Goal: Task Accomplishment & Management: Manage account settings

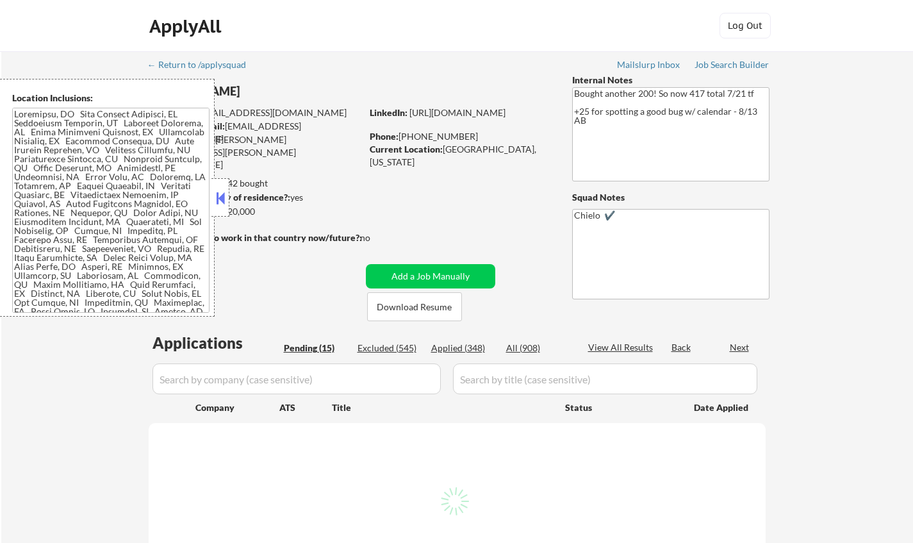
select select ""pending""
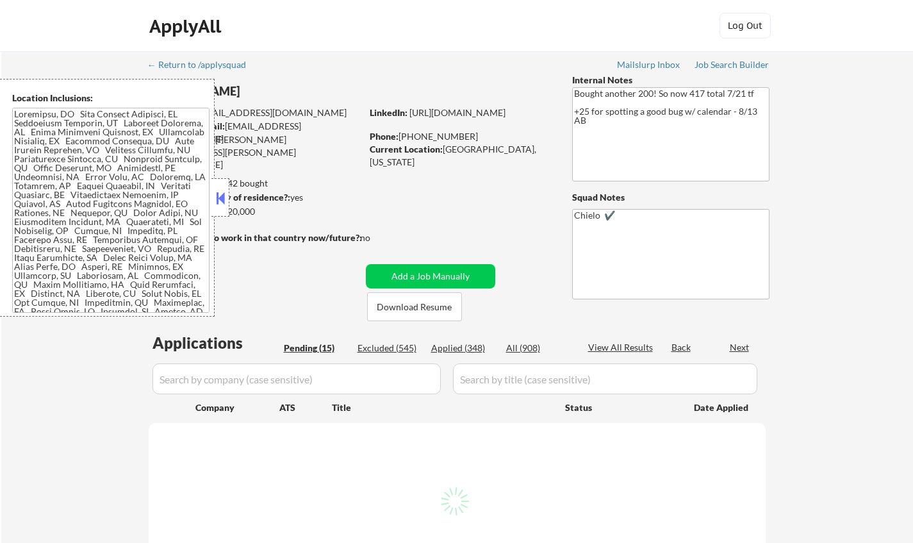
select select ""pending""
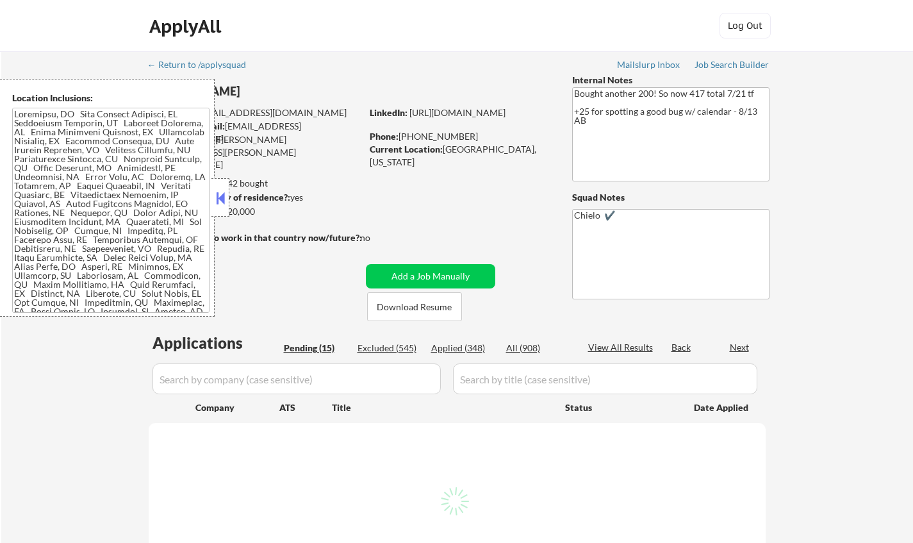
select select ""pending""
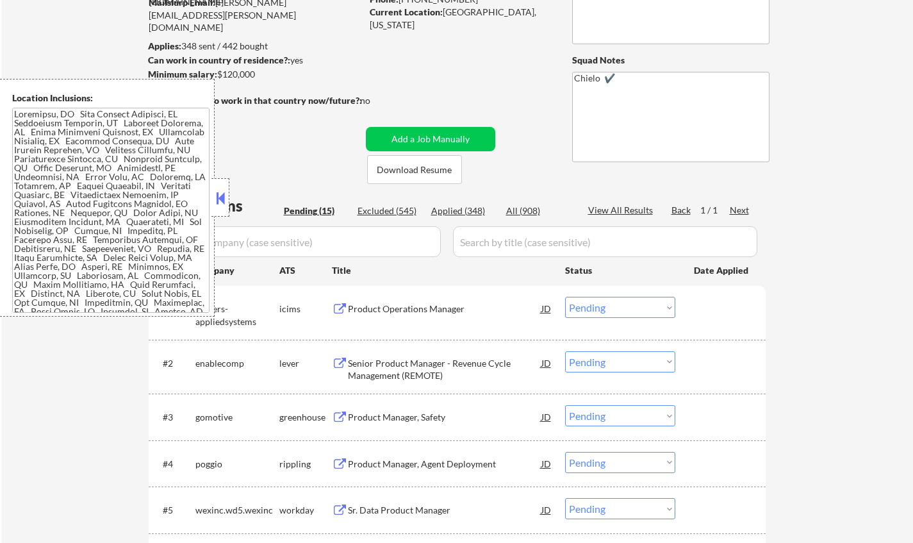
scroll to position [256, 0]
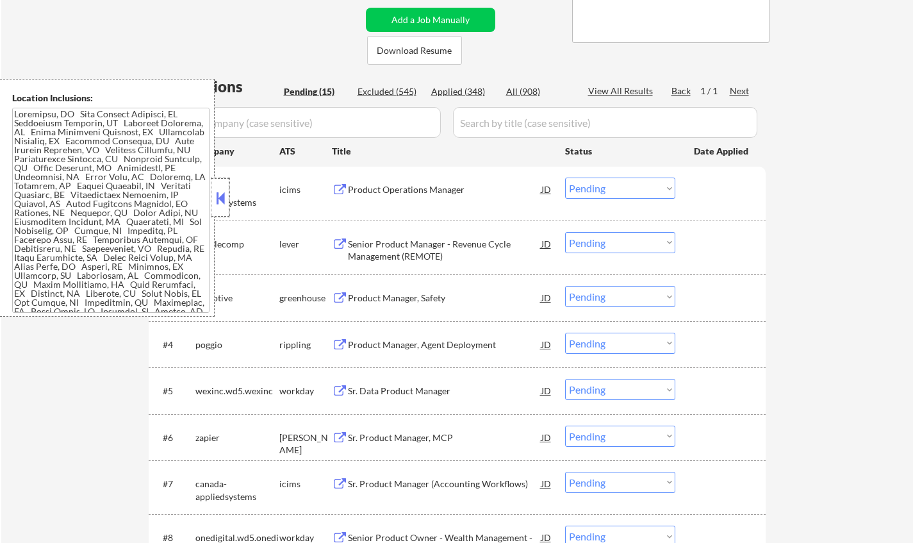
click at [218, 188] on div at bounding box center [220, 197] width 18 height 38
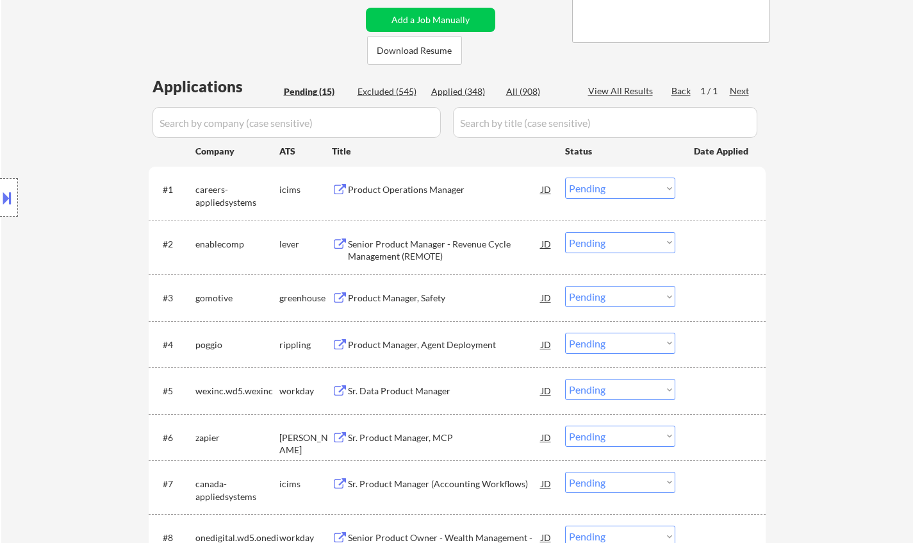
click at [416, 294] on div "Product Manager, Safety" at bounding box center [444, 297] width 193 height 13
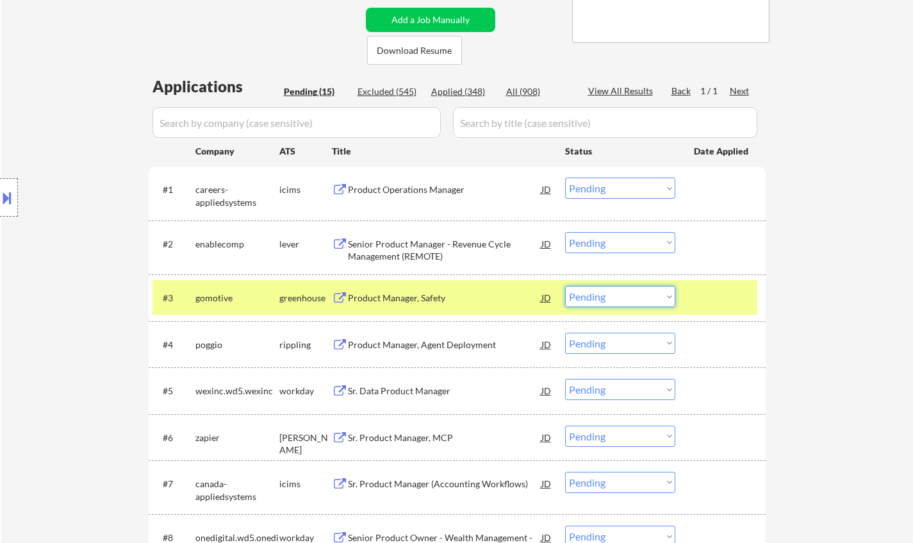
click at [649, 292] on select "Choose an option... Pending Applied Excluded (Questions) Excluded (Expired) Exc…" at bounding box center [620, 296] width 110 height 21
click at [565, 286] on select "Choose an option... Pending Applied Excluded (Questions) Excluded (Expired) Exc…" at bounding box center [620, 296] width 110 height 21
select select ""pending""
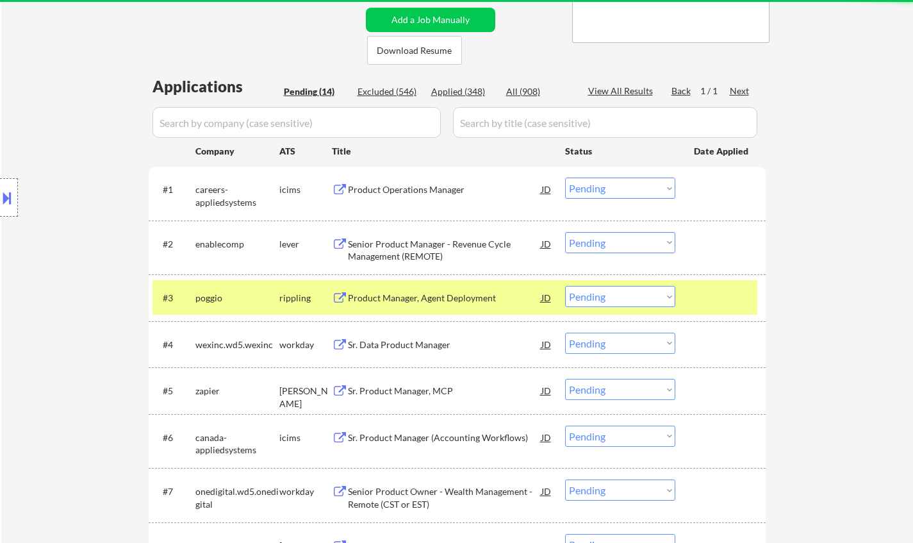
click at [427, 247] on div "Senior Product Manager - Revenue Cycle Management (REMOTE)" at bounding box center [444, 250] width 193 height 25
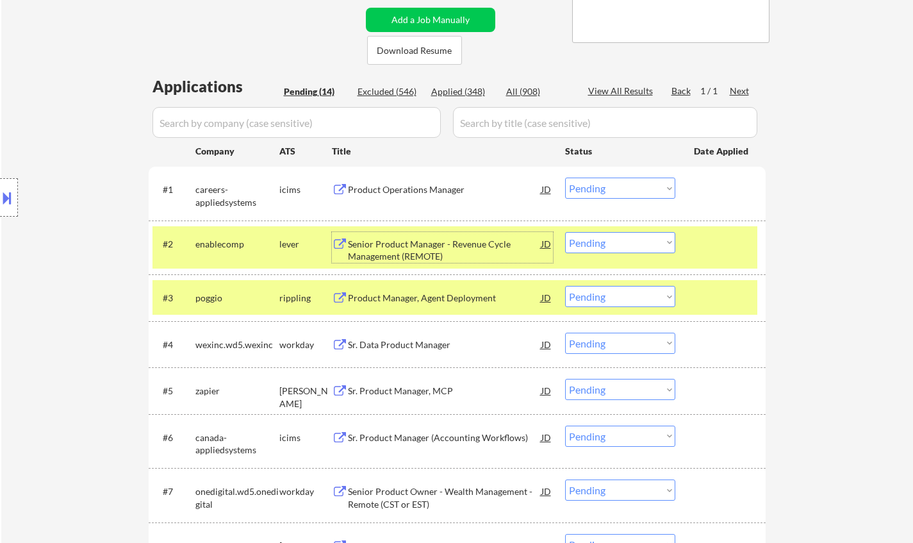
click at [641, 249] on select "Choose an option... Pending Applied Excluded (Questions) Excluded (Expired) Exc…" at bounding box center [620, 242] width 110 height 21
click at [565, 232] on select "Choose an option... Pending Applied Excluded (Questions) Excluded (Expired) Exc…" at bounding box center [620, 242] width 110 height 21
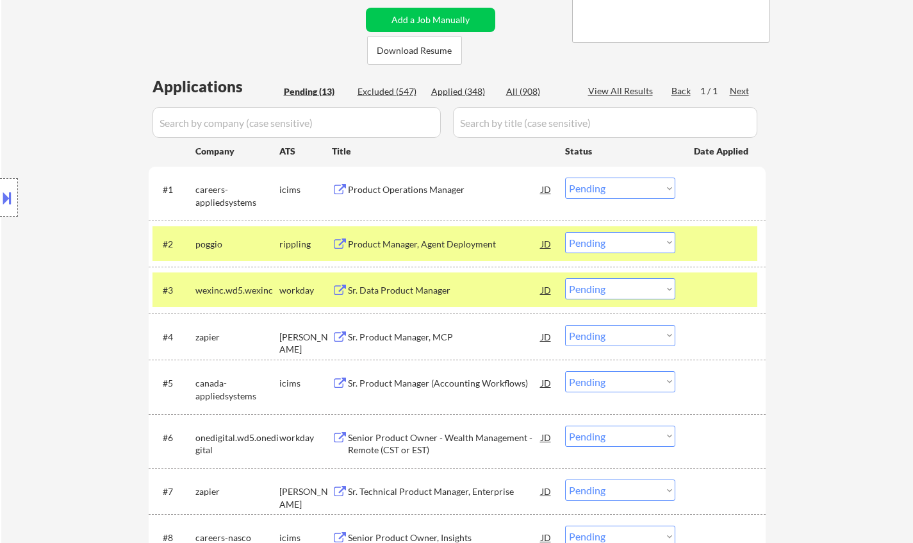
click at [434, 245] on div "Product Manager, Agent Deployment" at bounding box center [444, 244] width 193 height 13
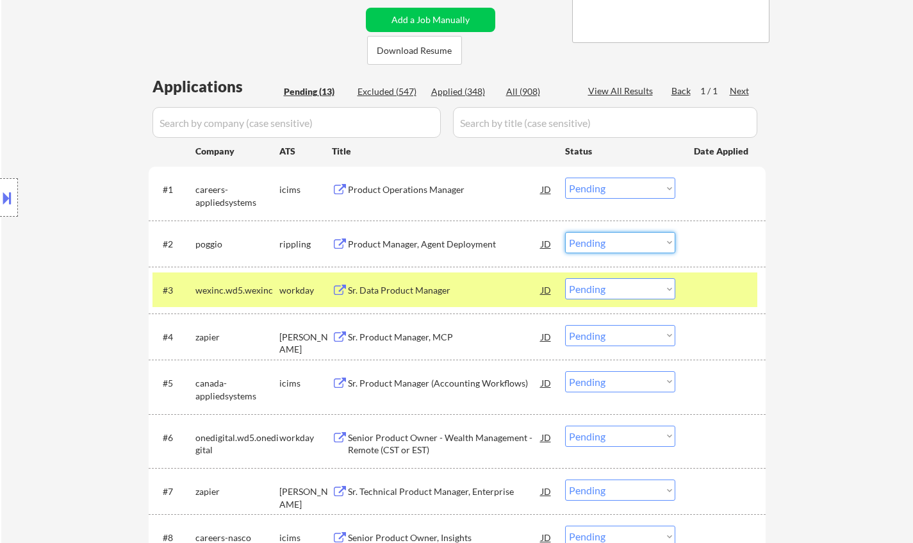
click at [637, 238] on select "Choose an option... Pending Applied Excluded (Questions) Excluded (Expired) Exc…" at bounding box center [620, 242] width 110 height 21
click at [565, 232] on select "Choose an option... Pending Applied Excluded (Questions) Excluded (Expired) Exc…" at bounding box center [620, 242] width 110 height 21
select select ""pending""
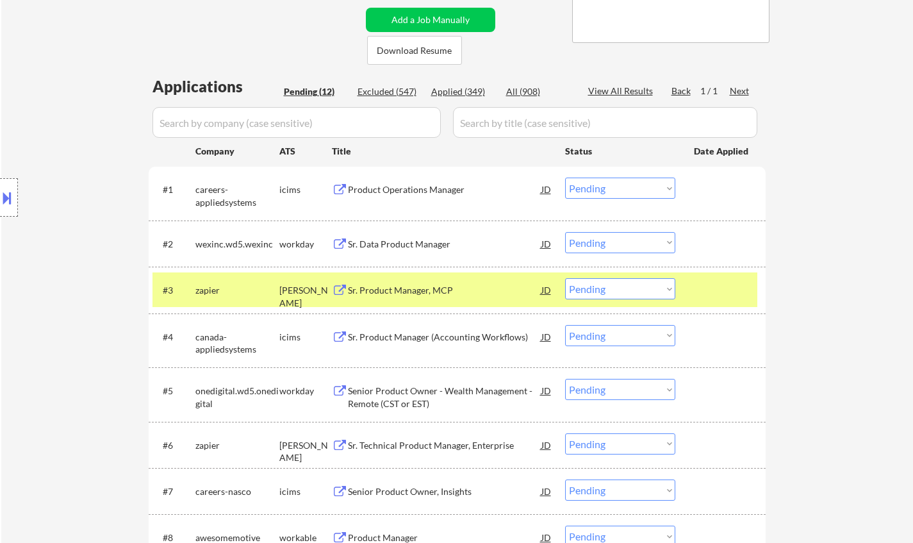
click at [417, 288] on div "Sr. Product Manager, MCP" at bounding box center [444, 290] width 193 height 13
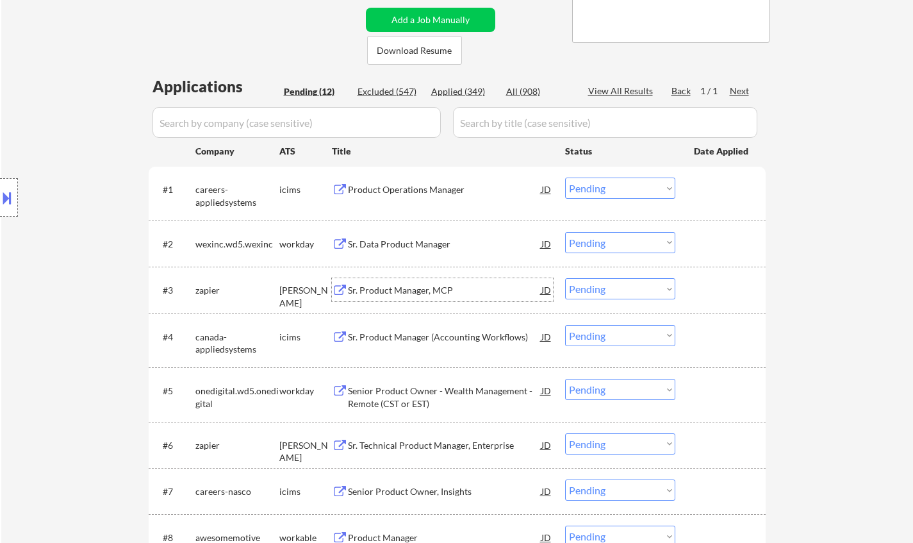
click at [624, 290] on select "Choose an option... Pending Applied Excluded (Questions) Excluded (Expired) Exc…" at bounding box center [620, 288] width 110 height 21
click at [565, 278] on select "Choose an option... Pending Applied Excluded (Questions) Excluded (Expired) Exc…" at bounding box center [620, 288] width 110 height 21
select select ""pending""
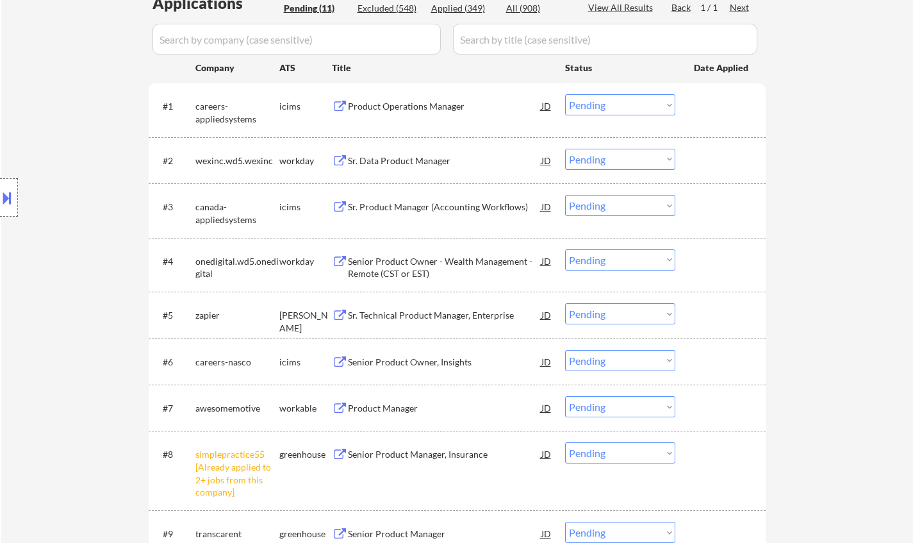
scroll to position [384, 0]
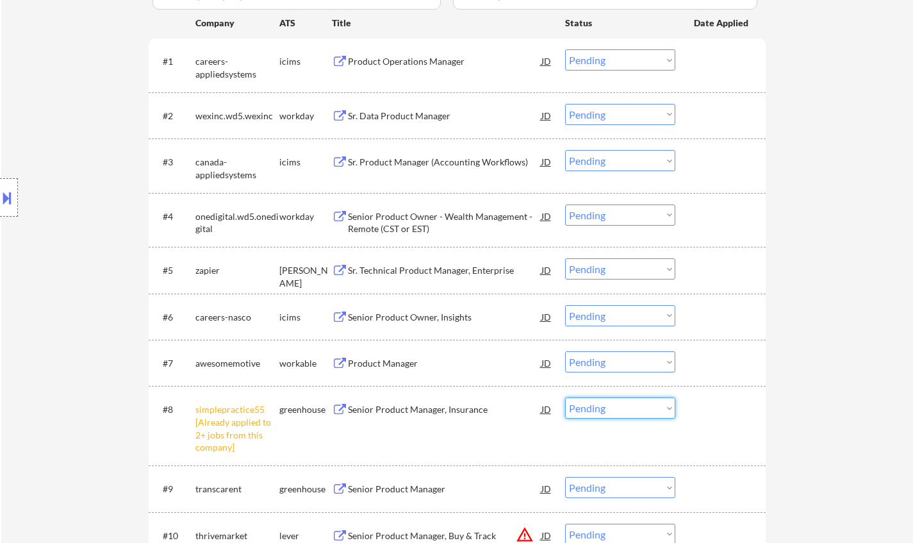
click at [626, 413] on select "Choose an option... Pending Applied Excluded (Questions) Excluded (Expired) Exc…" at bounding box center [620, 407] width 110 height 21
click at [565, 397] on select "Choose an option... Pending Applied Excluded (Questions) Excluded (Expired) Exc…" at bounding box center [620, 407] width 110 height 21
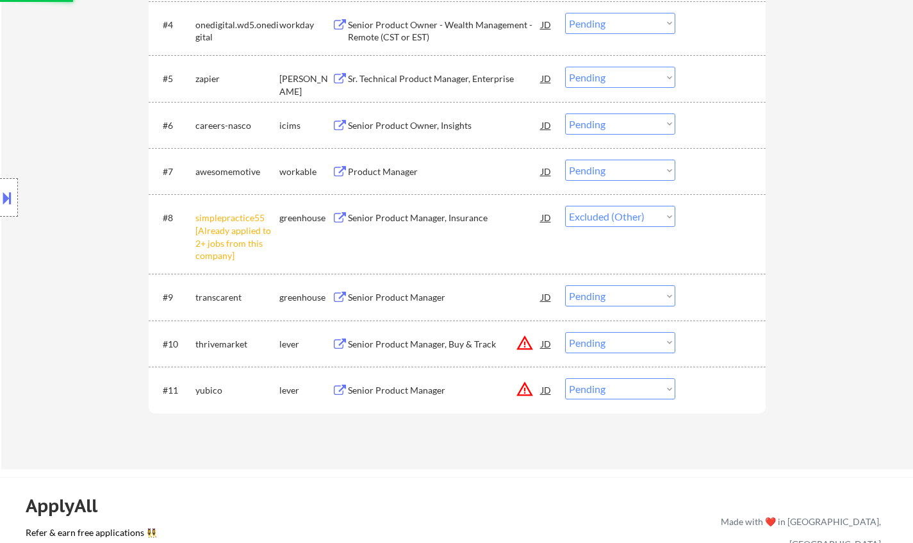
scroll to position [577, 0]
select select ""pending""
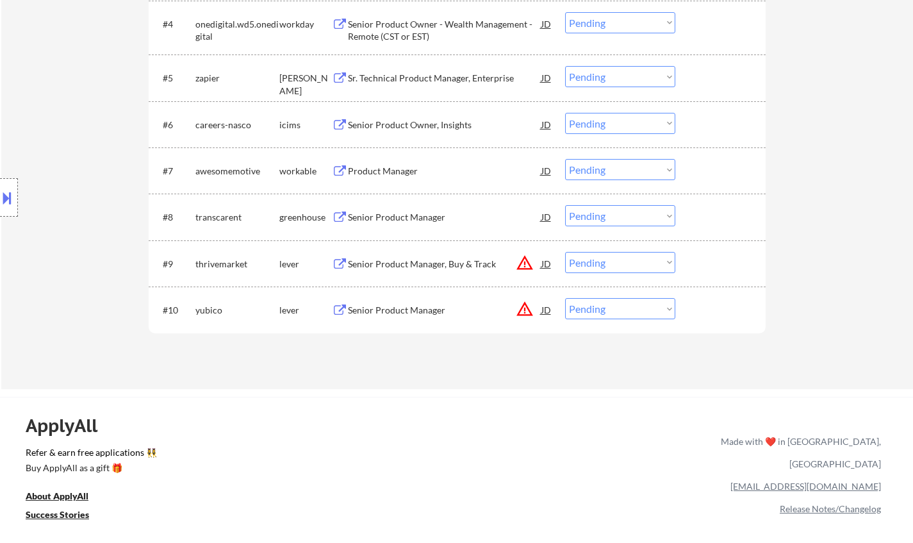
click at [381, 170] on div "Product Manager" at bounding box center [444, 171] width 193 height 13
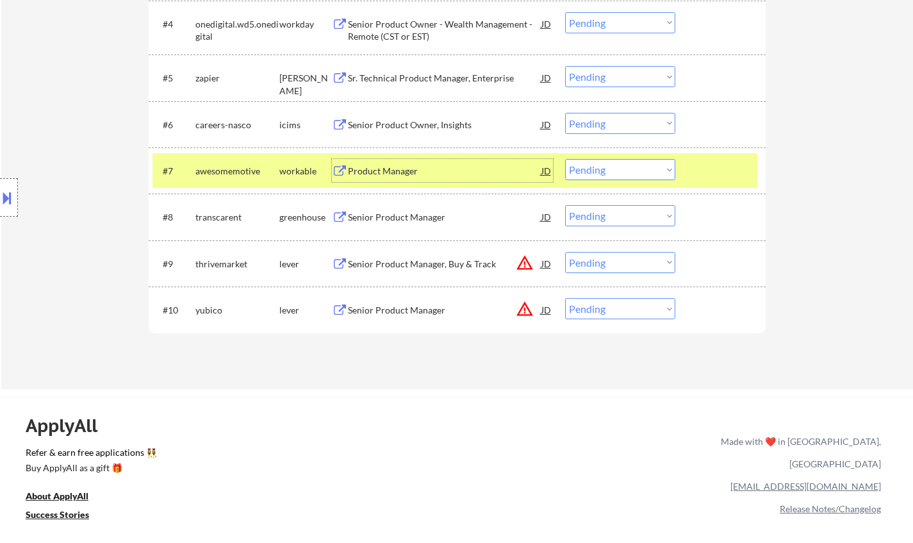
click at [609, 174] on select "Choose an option... Pending Applied Excluded (Questions) Excluded (Expired) Exc…" at bounding box center [620, 169] width 110 height 21
click at [565, 159] on select "Choose an option... Pending Applied Excluded (Questions) Excluded (Expired) Exc…" at bounding box center [620, 169] width 110 height 21
select select ""pending""
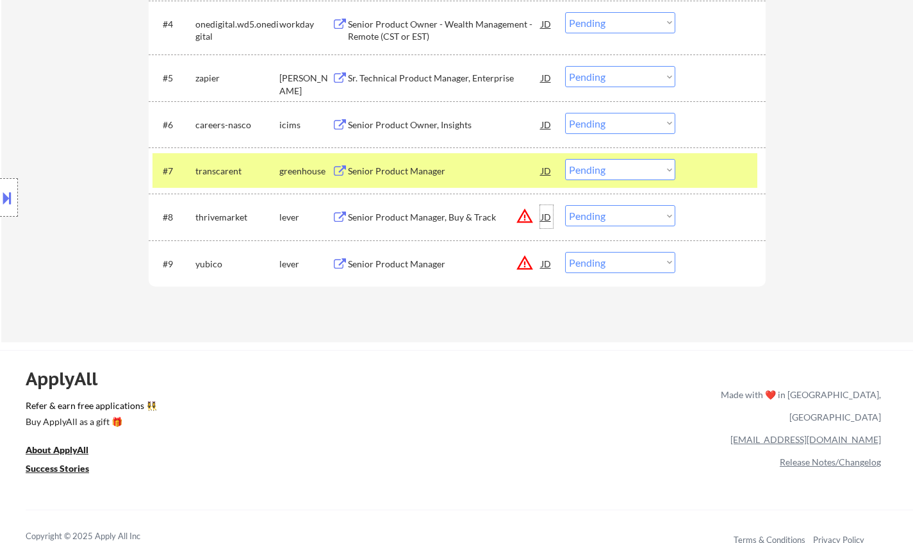
click at [551, 215] on div "JD" at bounding box center [546, 216] width 13 height 23
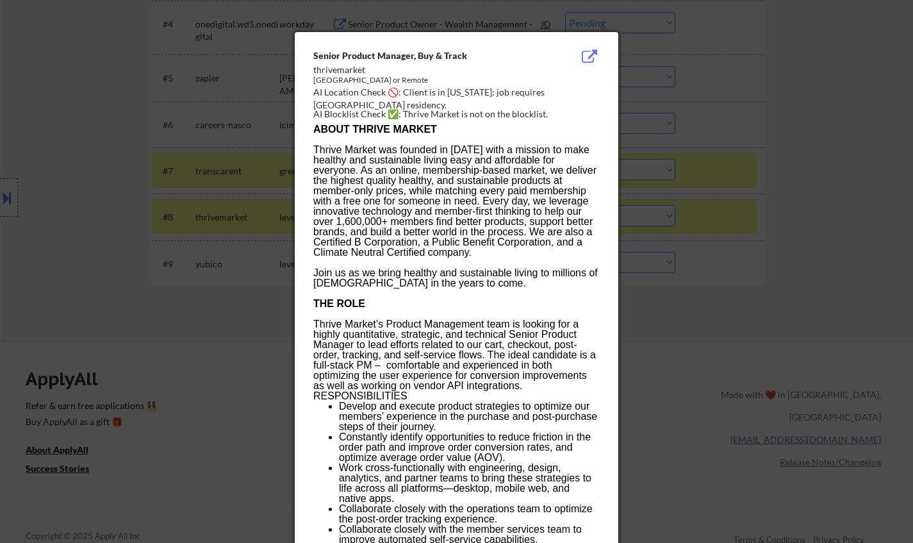
click at [742, 365] on div at bounding box center [456, 271] width 913 height 543
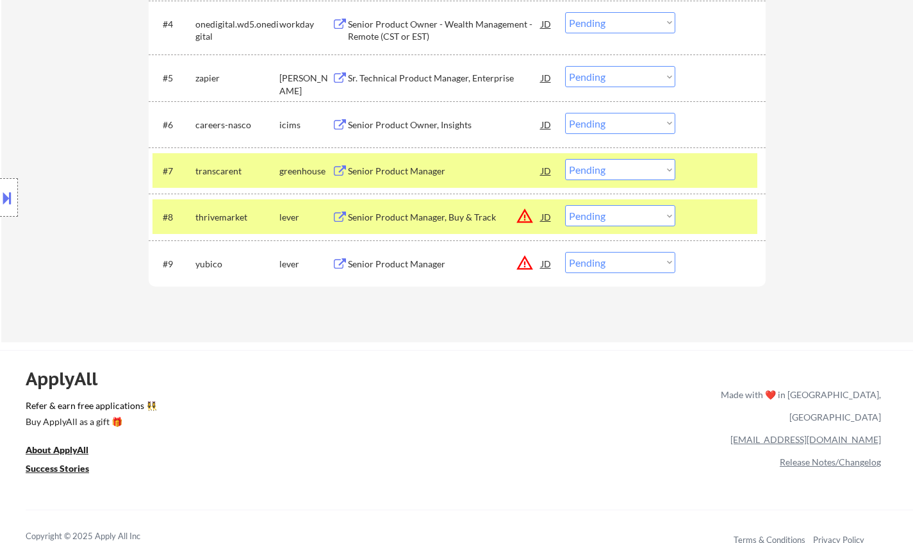
click at [0, 190] on button at bounding box center [7, 197] width 14 height 21
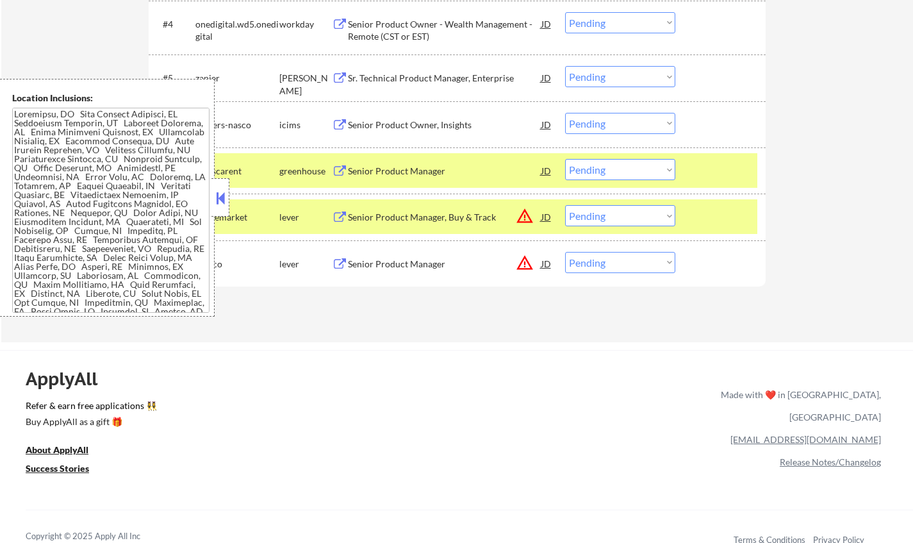
click at [221, 208] on div at bounding box center [220, 197] width 18 height 38
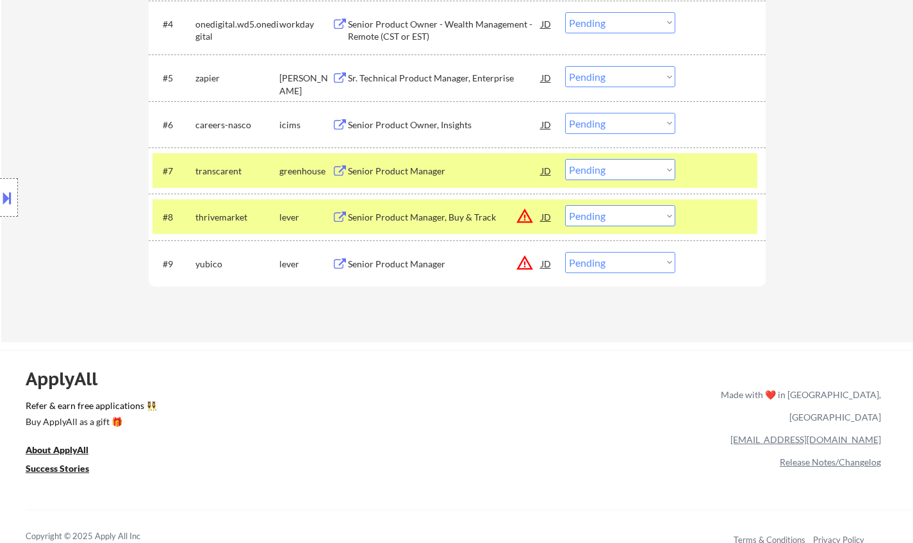
click at [627, 207] on select "Choose an option... Pending Applied Excluded (Questions) Excluded (Expired) Exc…" at bounding box center [620, 215] width 110 height 21
click at [565, 205] on select "Choose an option... Pending Applied Excluded (Questions) Excluded (Expired) Exc…" at bounding box center [620, 215] width 110 height 21
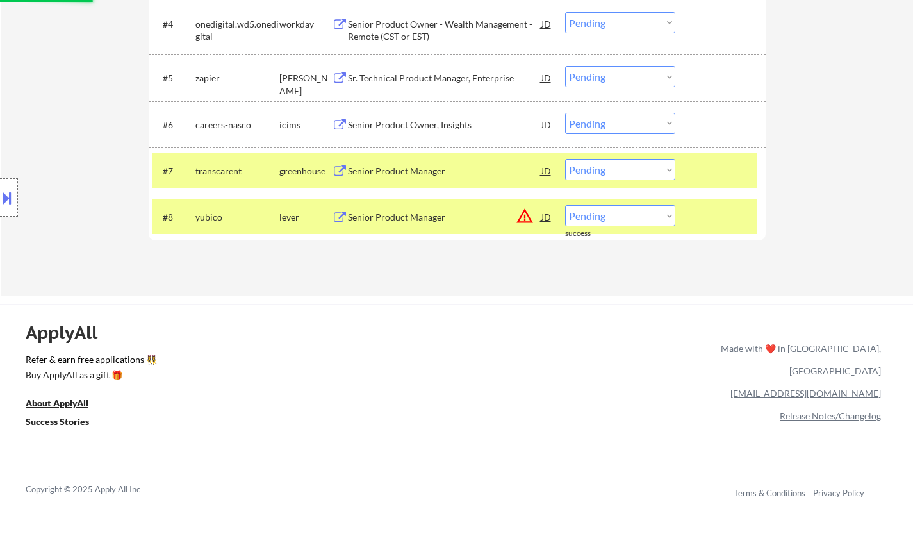
click at [544, 218] on div "JD" at bounding box center [546, 216] width 13 height 23
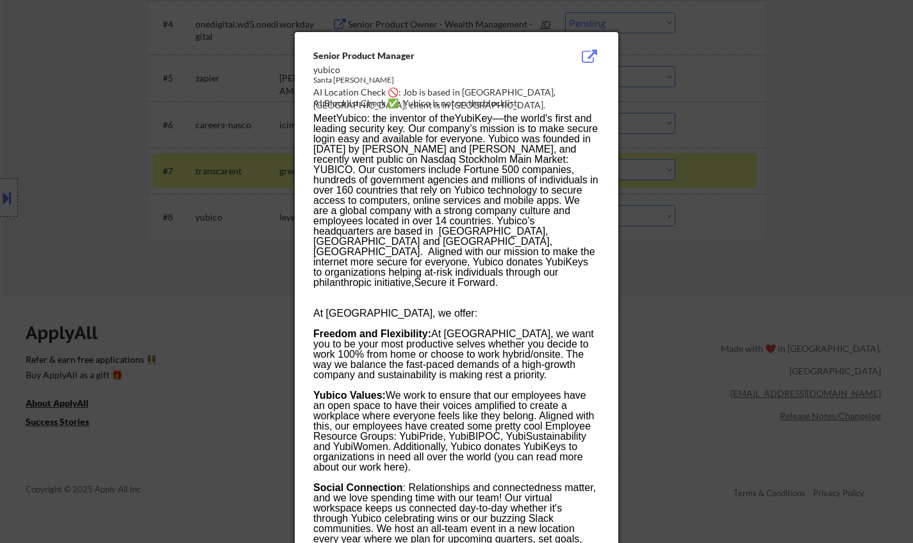
click at [732, 309] on div at bounding box center [456, 271] width 913 height 543
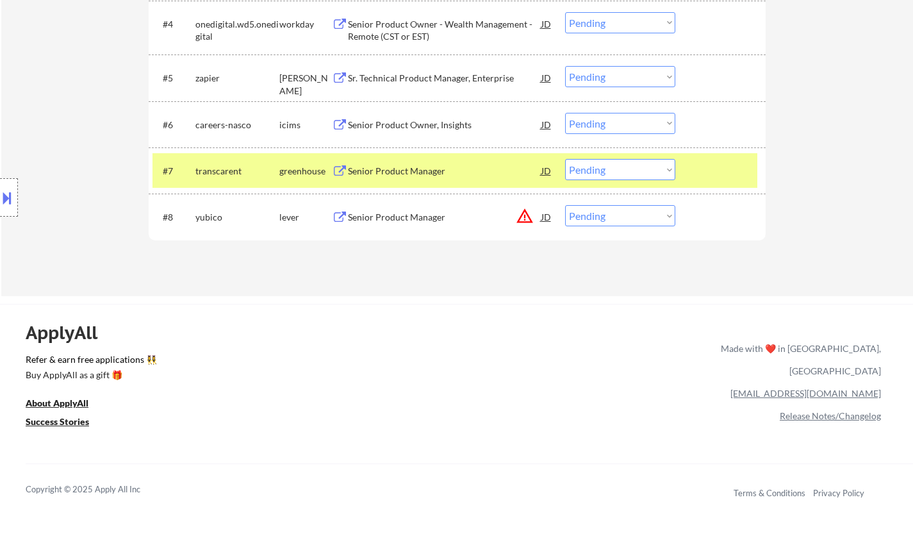
drag, startPoint x: 624, startPoint y: 209, endPoint x: 633, endPoint y: 222, distance: 16.2
click at [624, 209] on select "Choose an option... Pending Applied Excluded (Questions) Excluded (Expired) Exc…" at bounding box center [620, 215] width 110 height 21
select select ""excluded__location_""
click at [565, 205] on select "Choose an option... Pending Applied Excluded (Questions) Excluded (Expired) Exc…" at bounding box center [620, 215] width 110 height 21
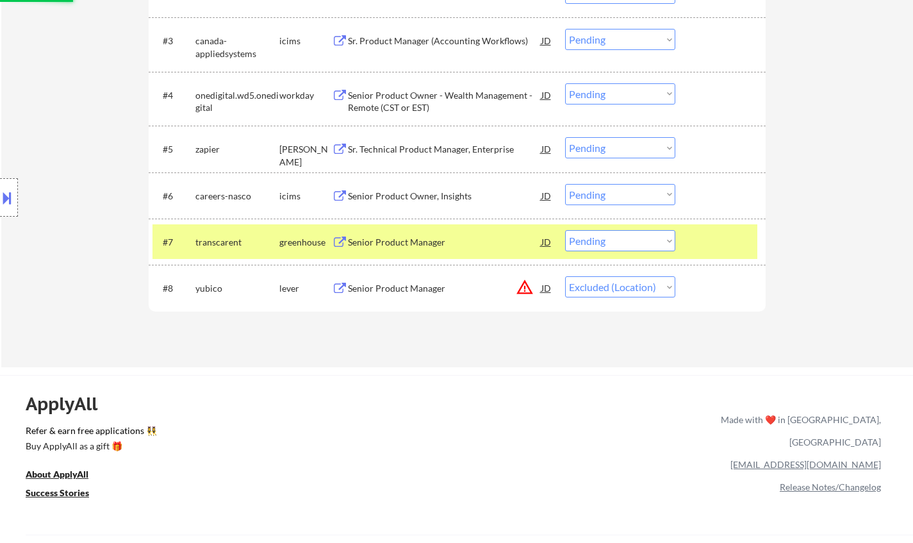
scroll to position [448, 0]
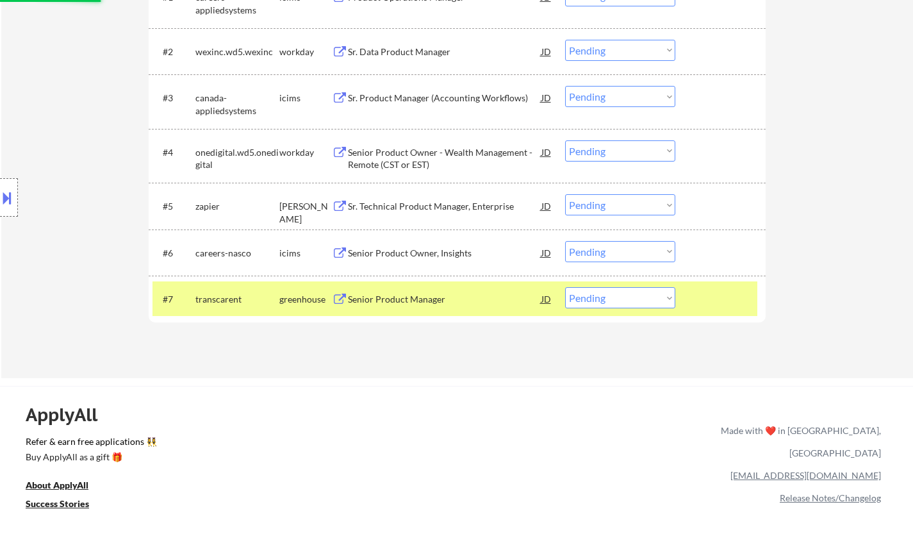
click at [433, 299] on div "Senior Product Manager" at bounding box center [444, 299] width 193 height 13
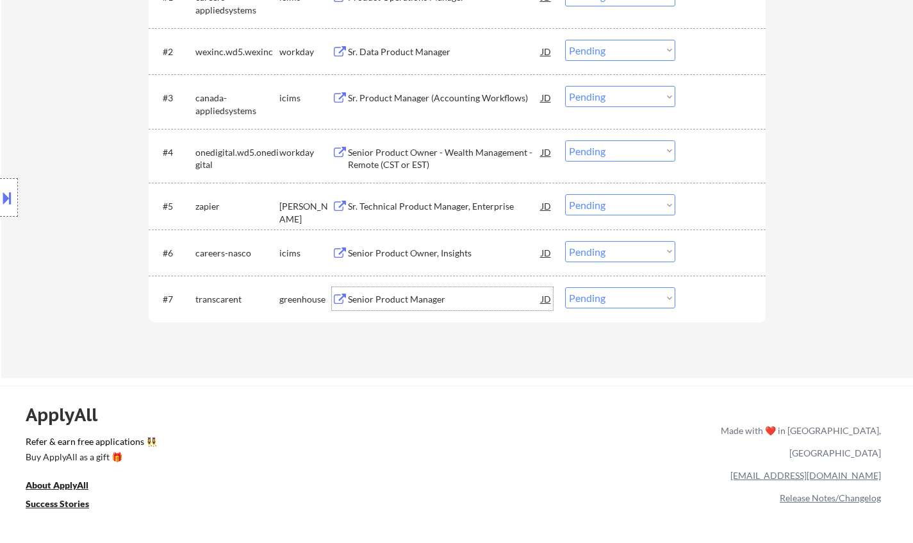
drag, startPoint x: 610, startPoint y: 295, endPoint x: 625, endPoint y: 299, distance: 15.4
click at [610, 295] on select "Choose an option... Pending Applied Excluded (Questions) Excluded (Expired) Exc…" at bounding box center [620, 297] width 110 height 21
select select ""excluded__bad_match_""
click at [565, 287] on select "Choose an option... Pending Applied Excluded (Questions) Excluded (Expired) Exc…" at bounding box center [620, 297] width 110 height 21
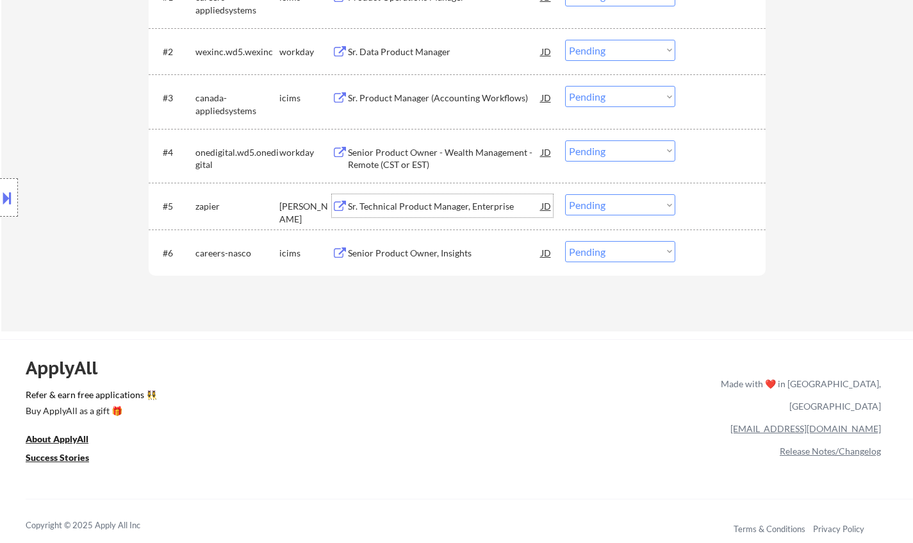
click at [432, 204] on div "Sr. Technical Product Manager, Enterprise" at bounding box center [444, 206] width 193 height 13
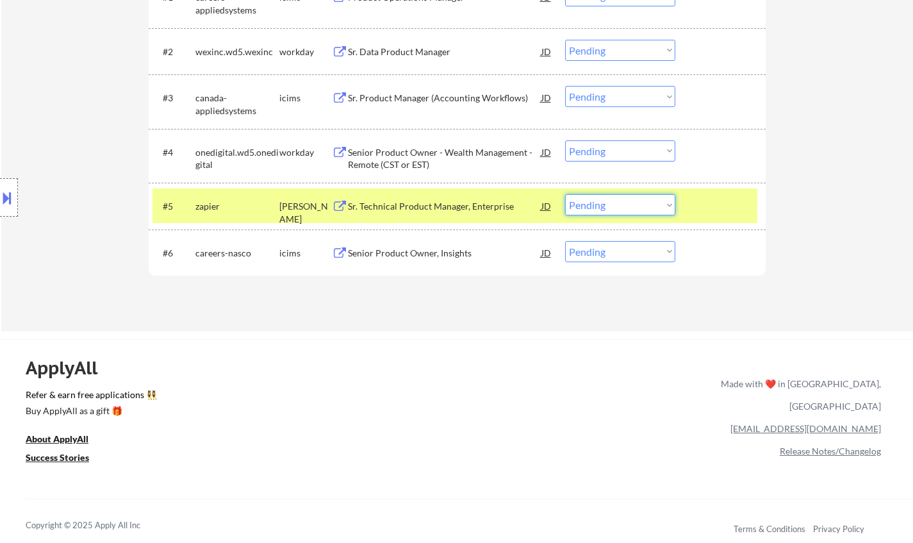
click at [652, 204] on select "Choose an option... Pending Applied Excluded (Questions) Excluded (Expired) Exc…" at bounding box center [620, 204] width 110 height 21
click at [565, 194] on select "Choose an option... Pending Applied Excluded (Questions) Excluded (Expired) Exc…" at bounding box center [620, 204] width 110 height 21
select select ""pending""
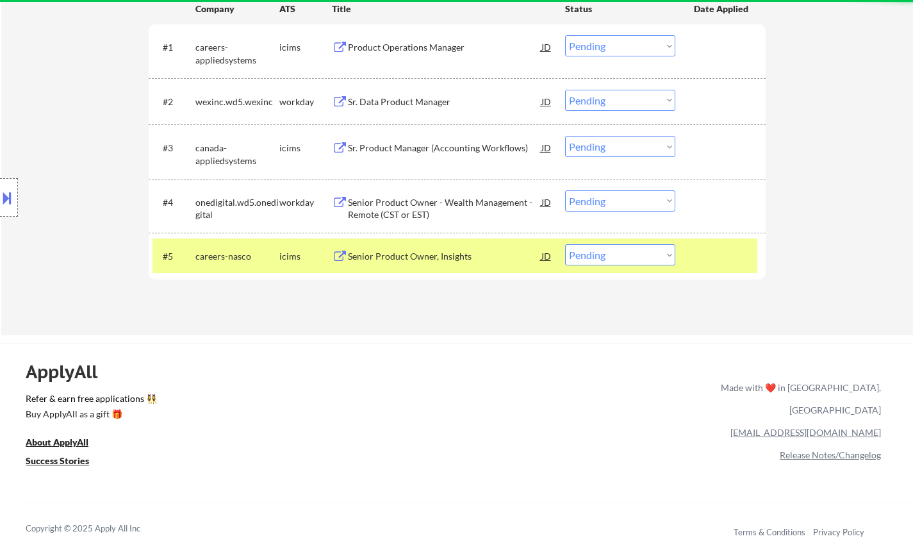
scroll to position [384, 0]
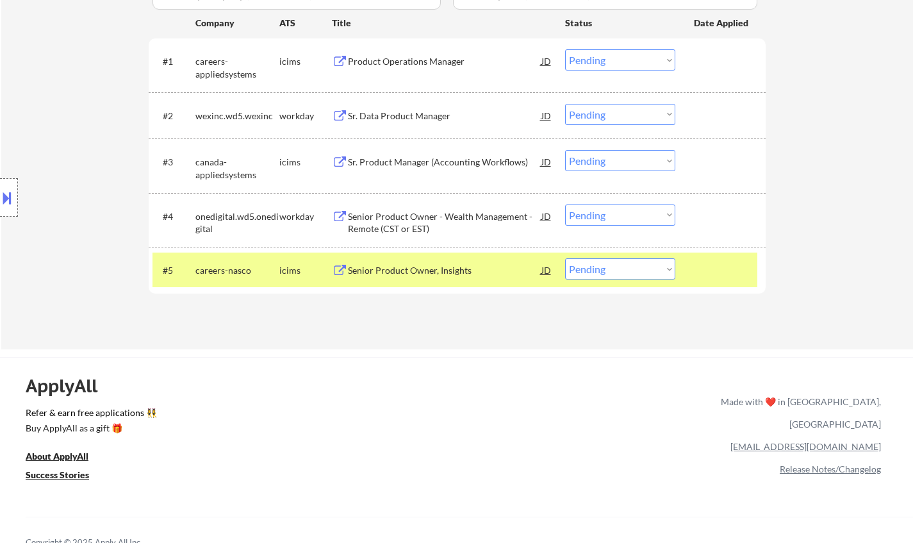
click at [443, 273] on div "Senior Product Owner, Insights" at bounding box center [444, 270] width 193 height 13
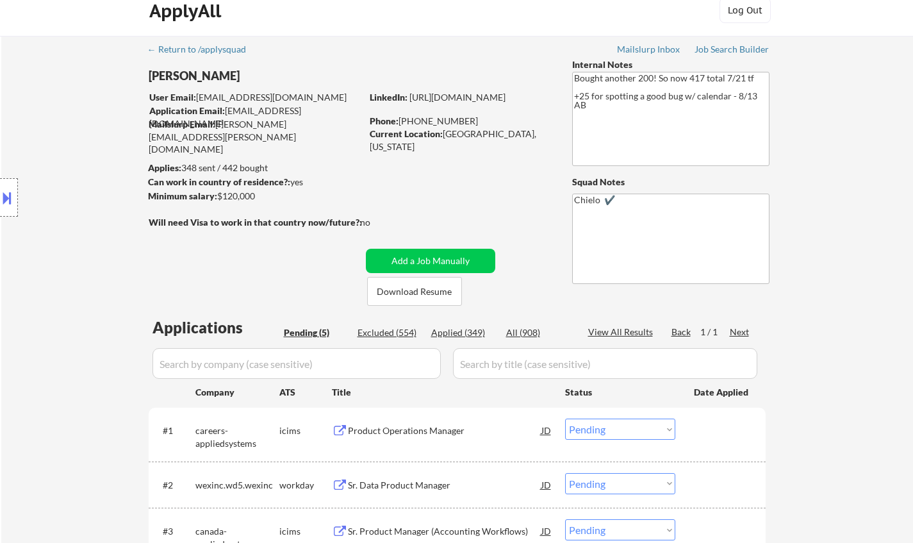
scroll to position [0, 0]
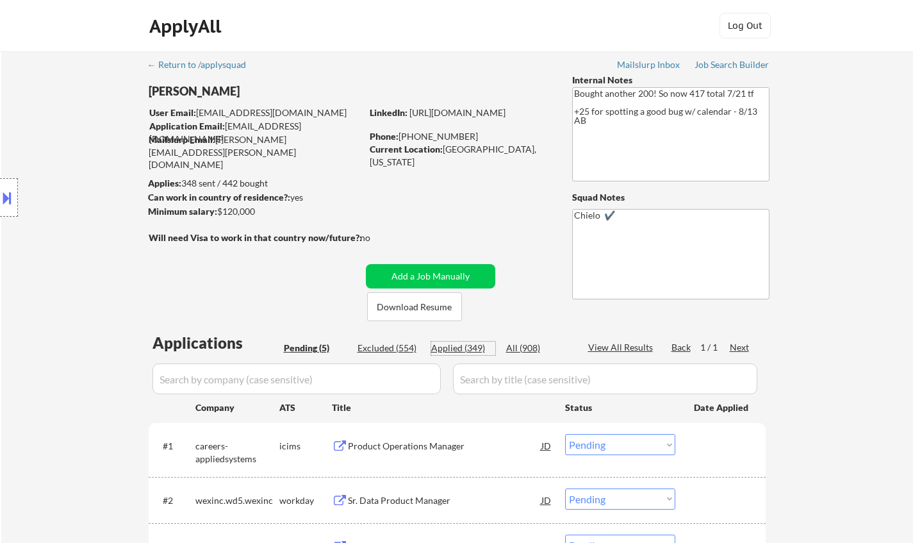
click at [459, 346] on div "Applied (349)" at bounding box center [463, 347] width 64 height 13
select select ""applied""
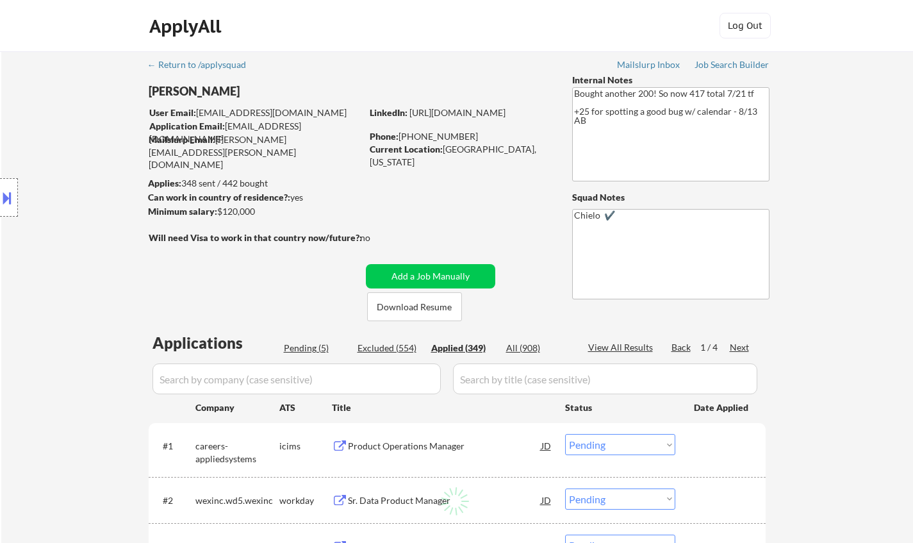
select select ""applied""
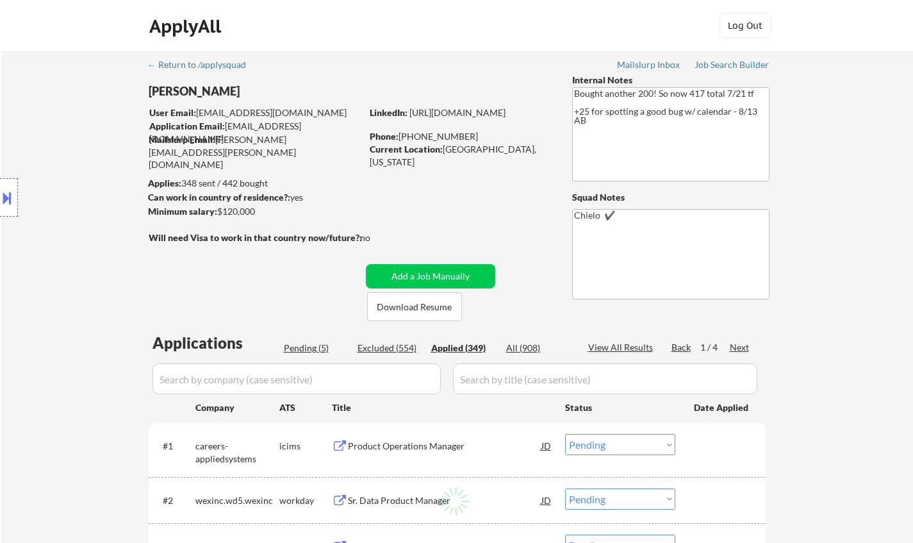
select select ""applied""
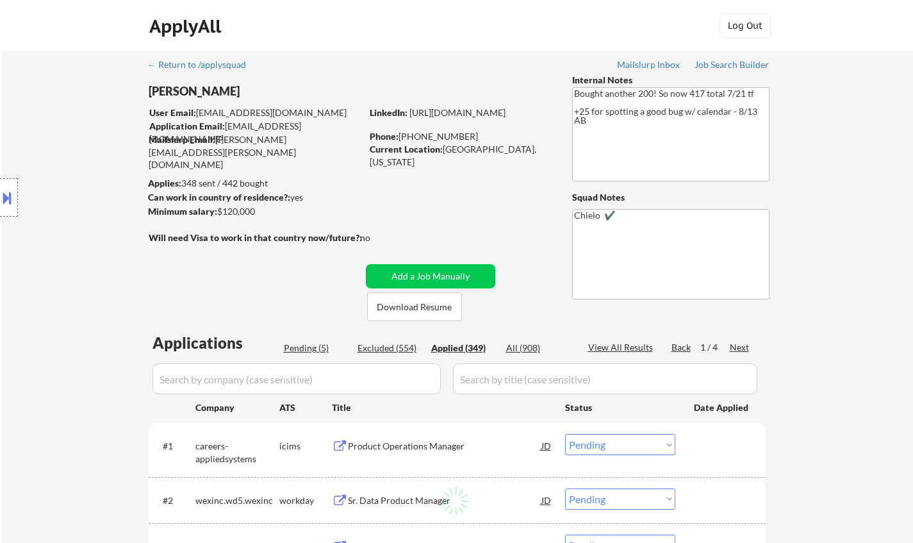
select select ""applied""
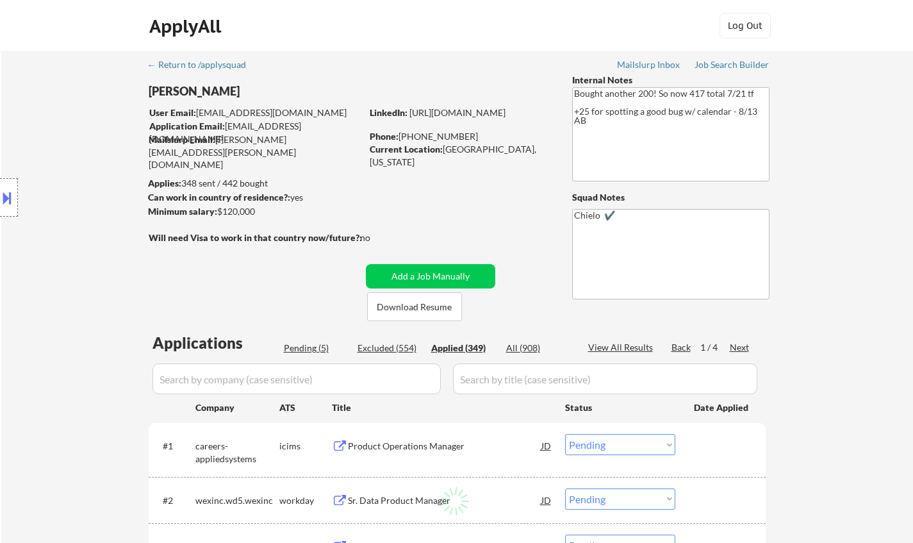
select select ""applied""
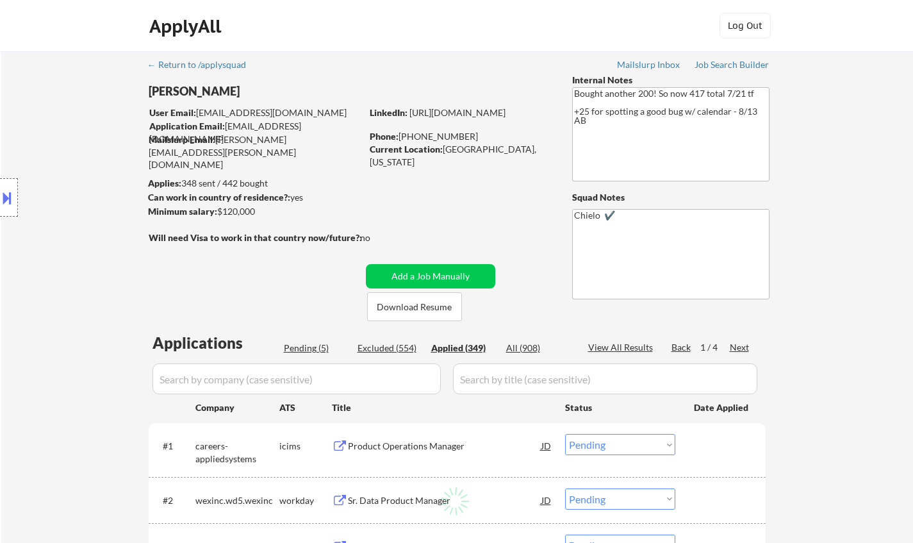
select select ""applied""
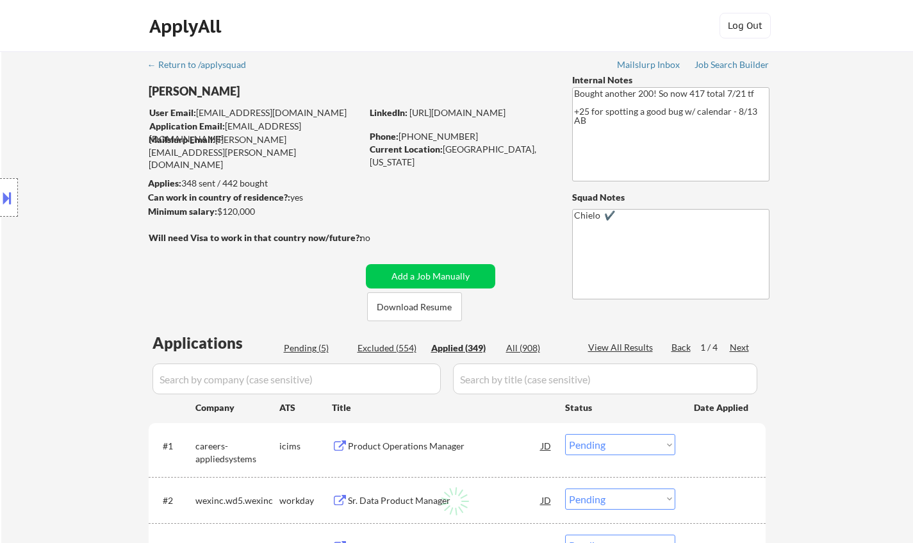
select select ""applied""
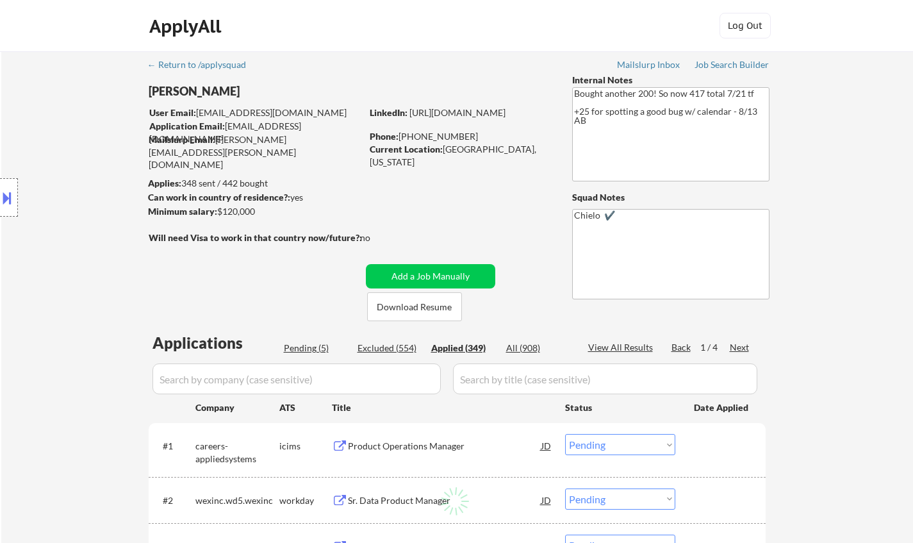
select select ""applied""
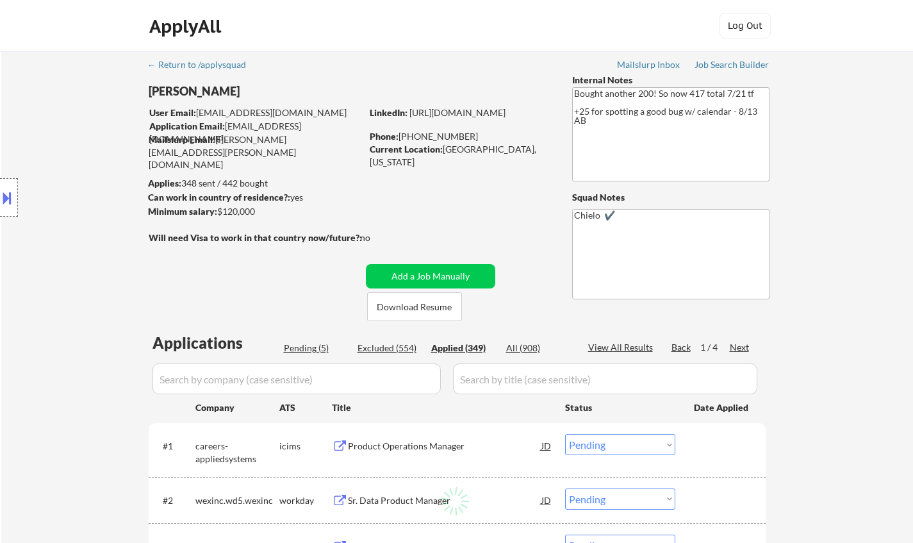
select select ""applied""
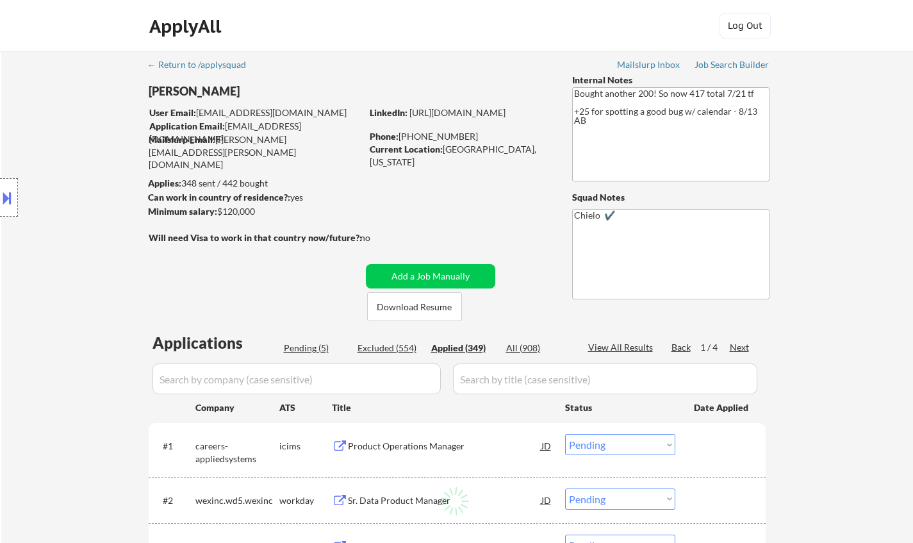
select select ""applied""
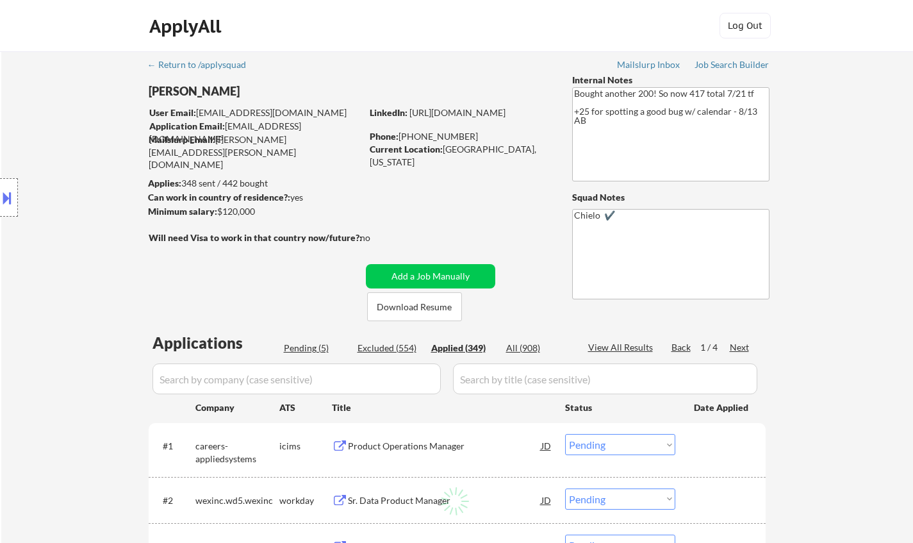
select select ""applied""
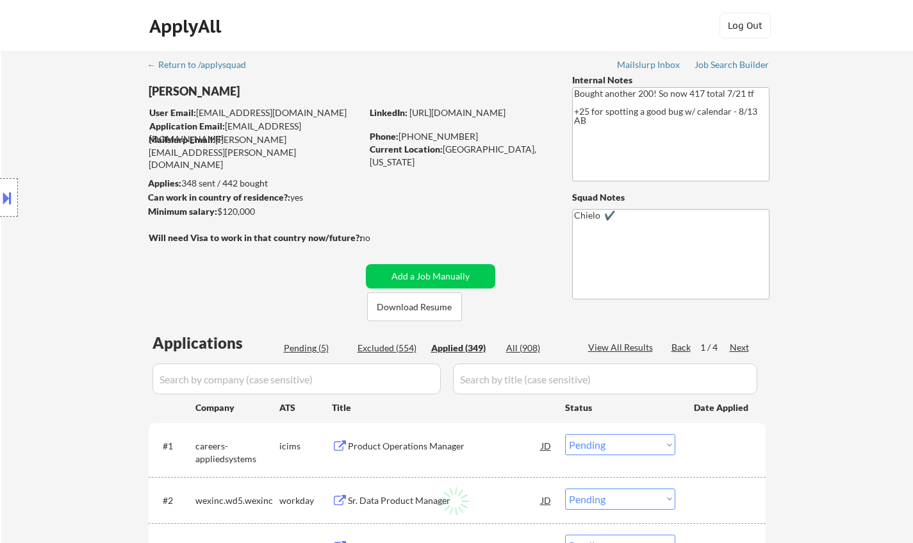
select select ""applied""
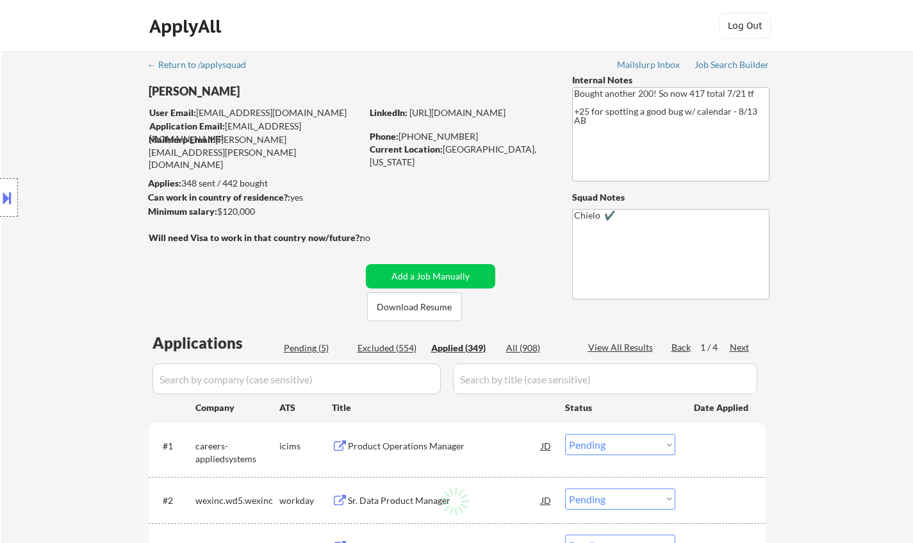
select select ""applied""
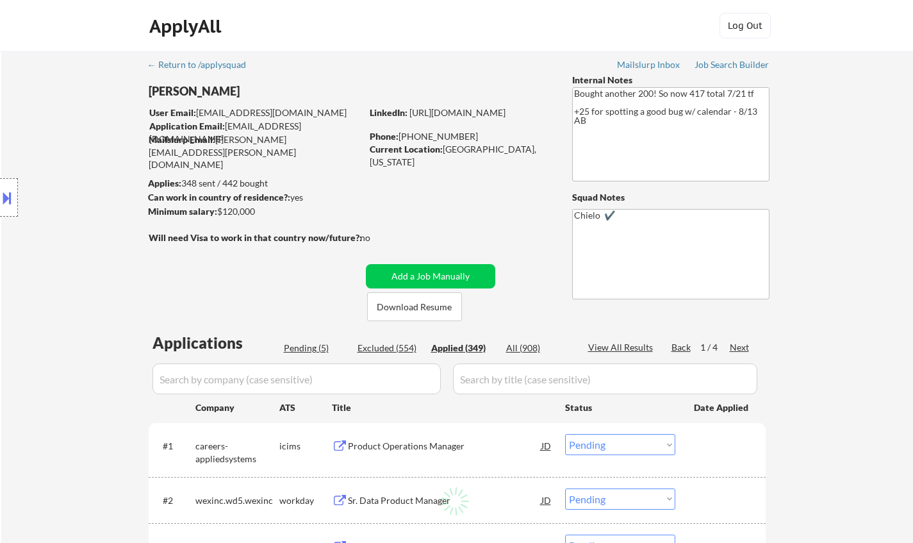
select select ""applied""
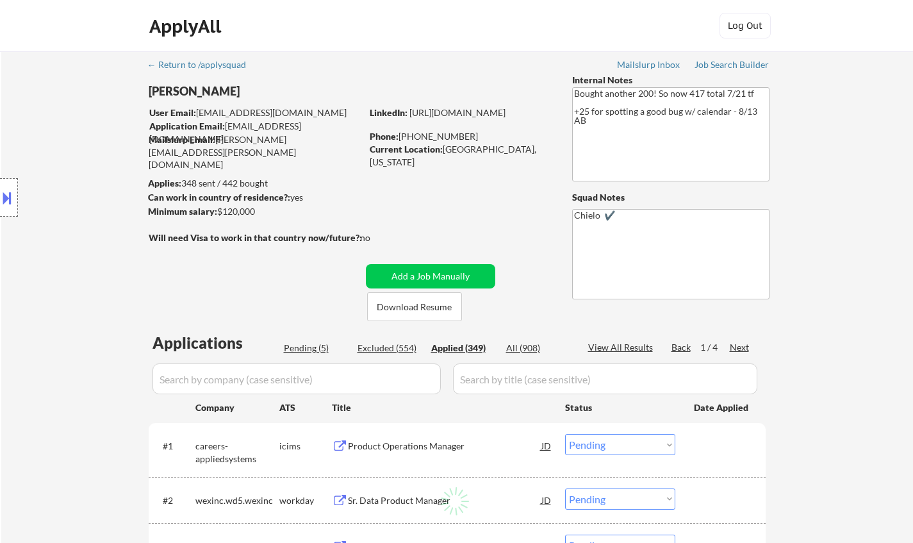
select select ""applied""
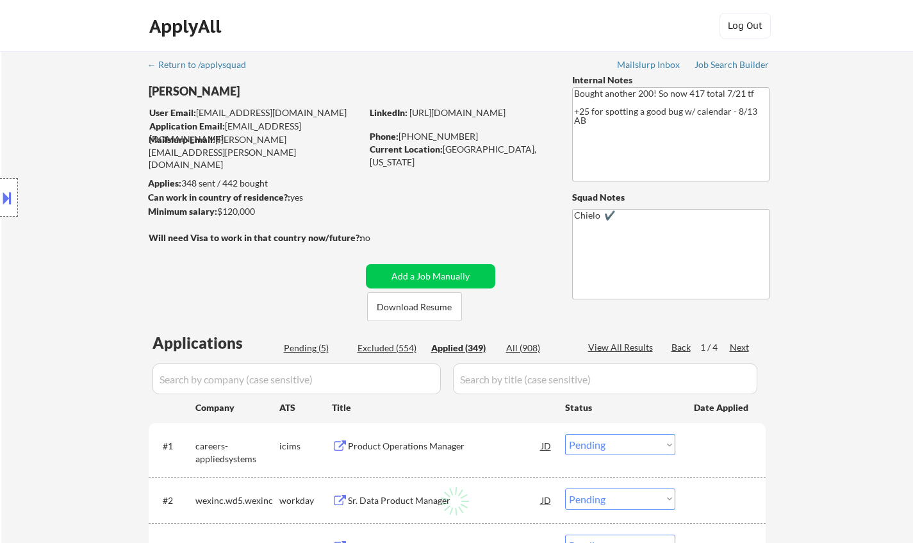
select select ""applied""
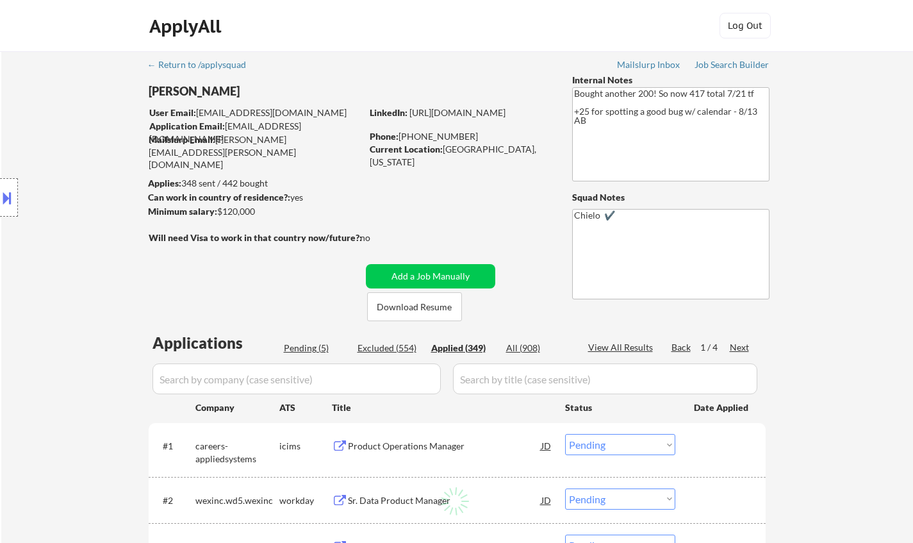
select select ""applied""
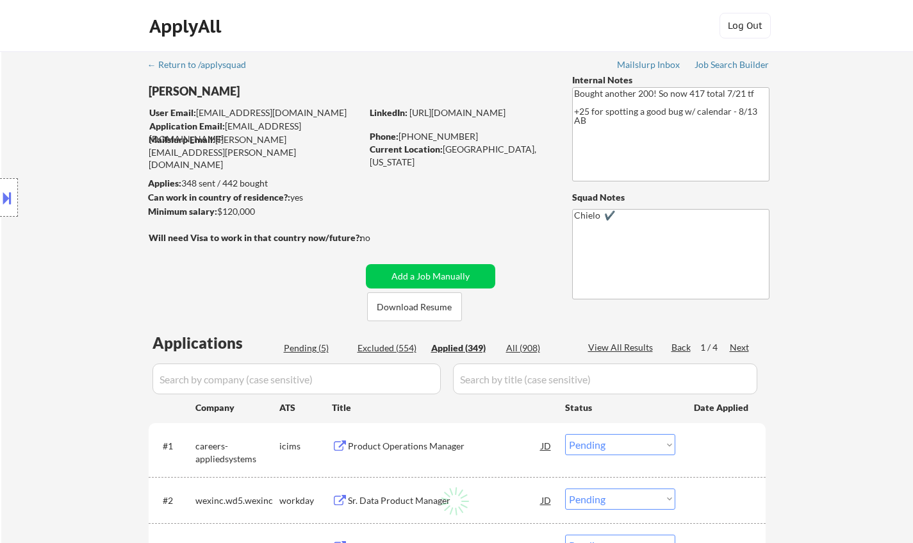
select select ""applied""
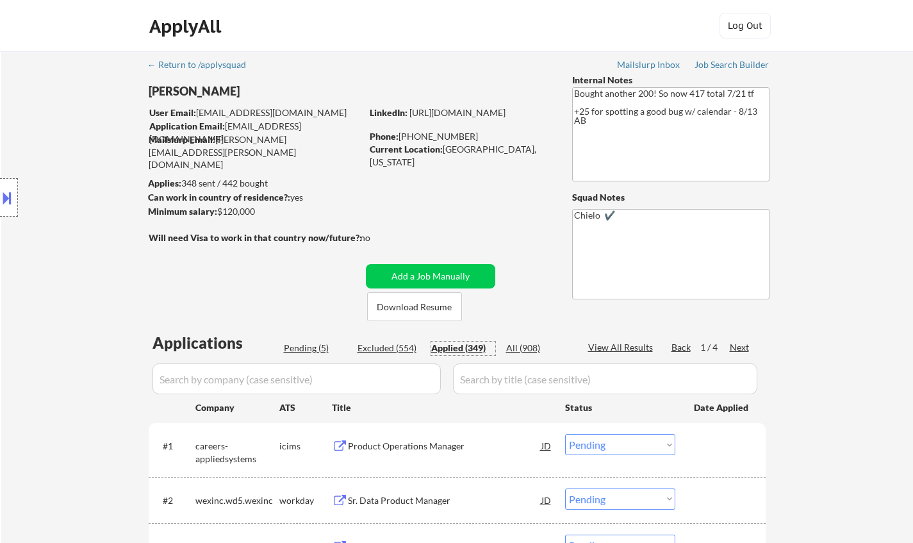
select select ""applied""
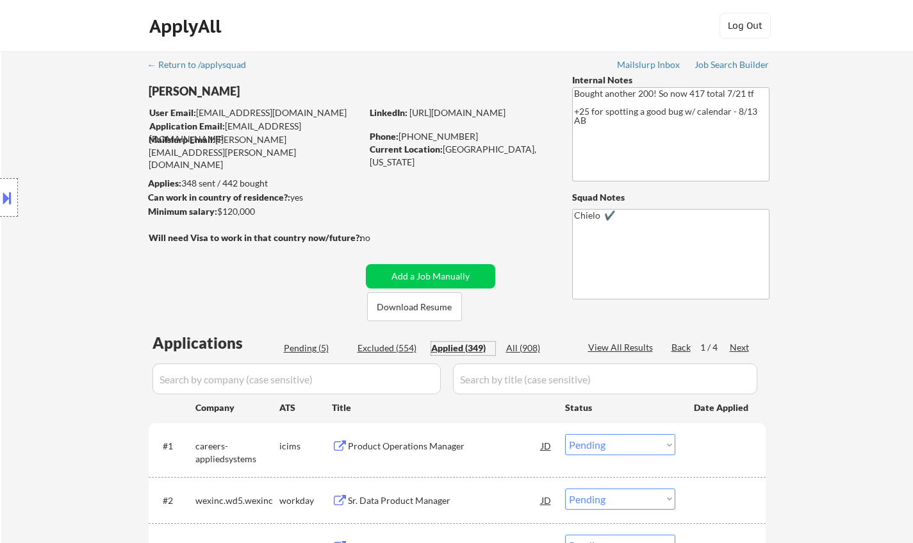
select select ""applied""
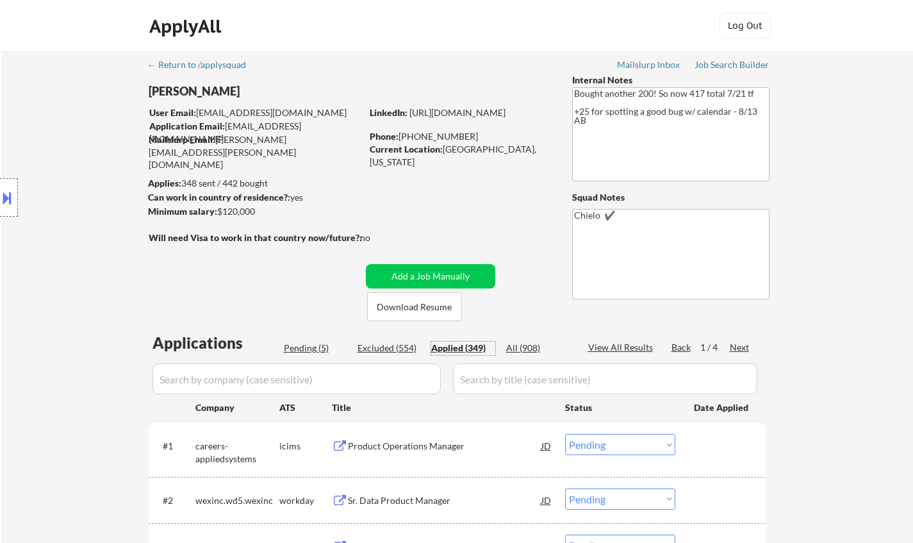
select select ""applied""
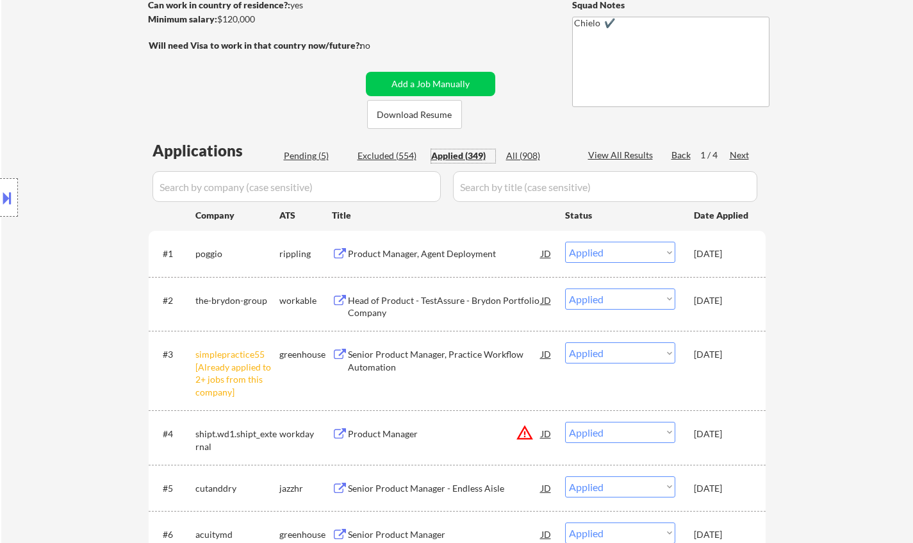
click at [439, 257] on div "Product Manager, Agent Deployment" at bounding box center [444, 253] width 193 height 13
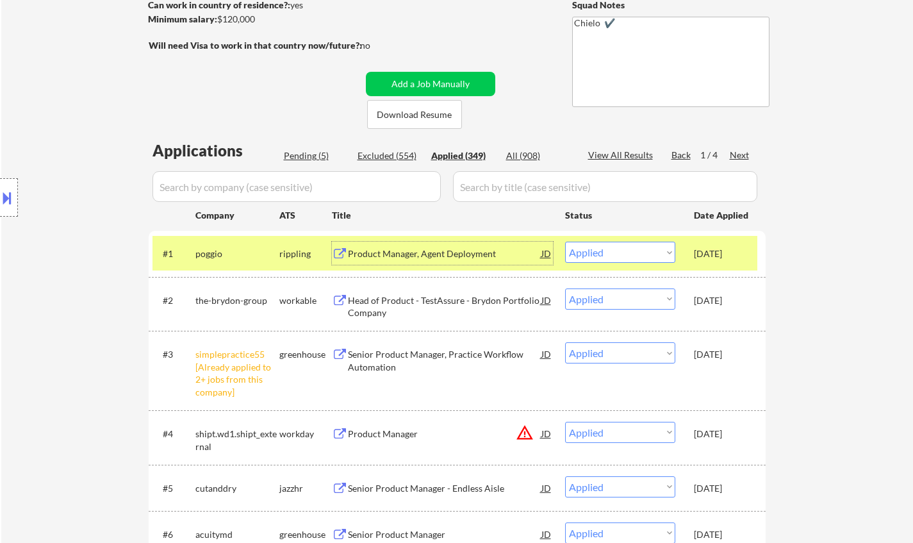
click at [311, 154] on div "Pending (5)" at bounding box center [316, 155] width 64 height 13
select select ""pending""
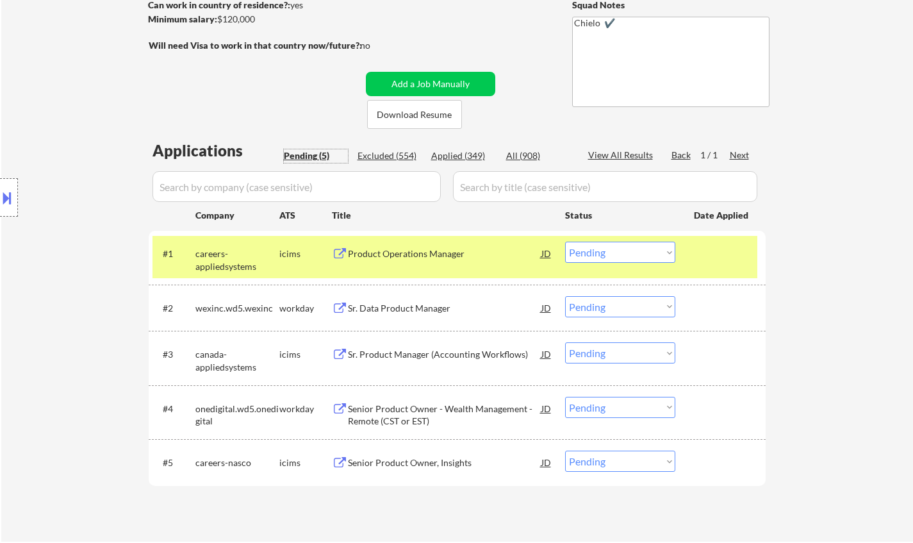
click at [612, 454] on select "Choose an option... Pending Applied Excluded (Questions) Excluded (Expired) Exc…" at bounding box center [620, 460] width 110 height 21
select select ""excluded""
click at [565, 450] on select "Choose an option... Pending Applied Excluded (Questions) Excluded (Expired) Exc…" at bounding box center [620, 460] width 110 height 21
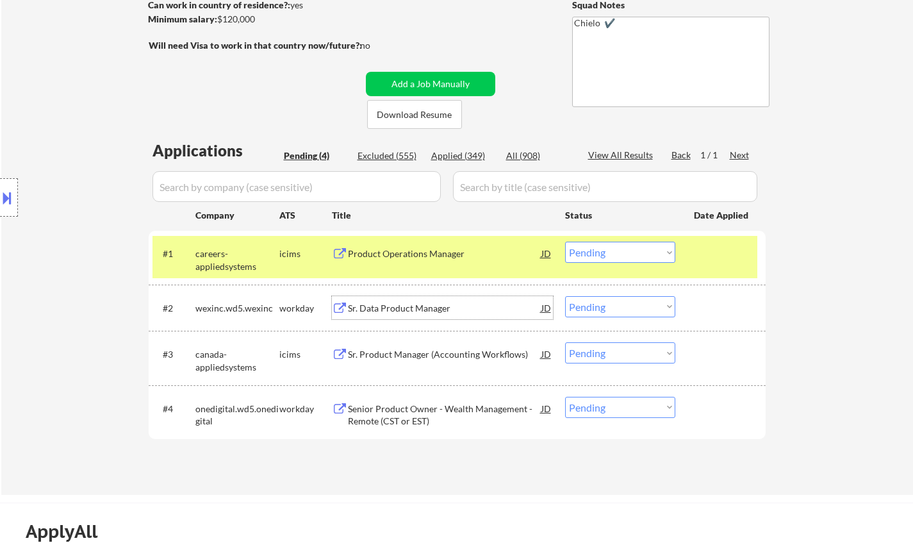
click at [386, 300] on div "Sr. Data Product Manager" at bounding box center [444, 307] width 193 height 23
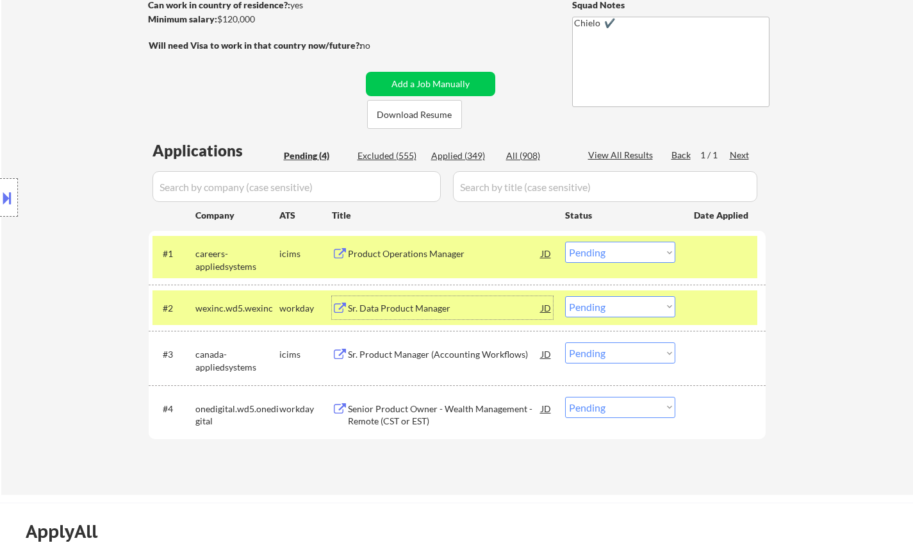
click at [615, 407] on select "Choose an option... Pending Applied Excluded (Questions) Excluded (Expired) Exc…" at bounding box center [620, 407] width 110 height 21
select select ""excluded""
click at [565, 397] on select "Choose an option... Pending Applied Excluded (Questions) Excluded (Expired) Exc…" at bounding box center [620, 407] width 110 height 21
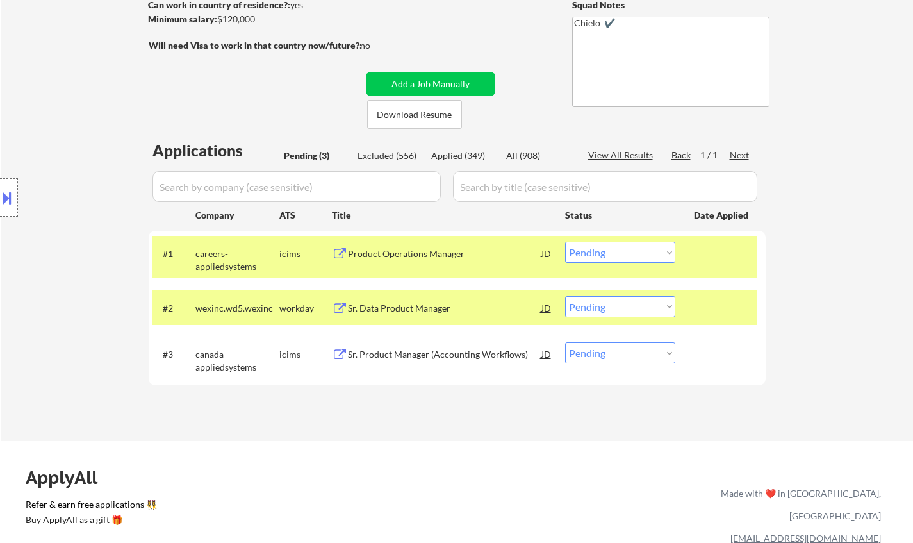
click at [619, 307] on select "Choose an option... Pending Applied Excluded (Questions) Excluded (Expired) Exc…" at bounding box center [620, 306] width 110 height 21
click at [565, 296] on select "Choose an option... Pending Applied Excluded (Questions) Excluded (Expired) Exc…" at bounding box center [620, 306] width 110 height 21
select select ""pending""
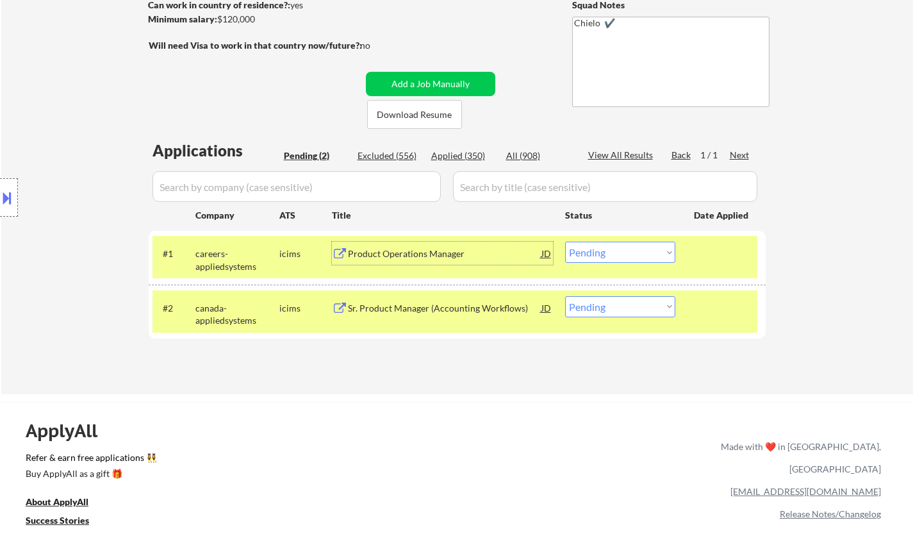
click at [422, 256] on div "Product Operations Manager" at bounding box center [444, 253] width 193 height 13
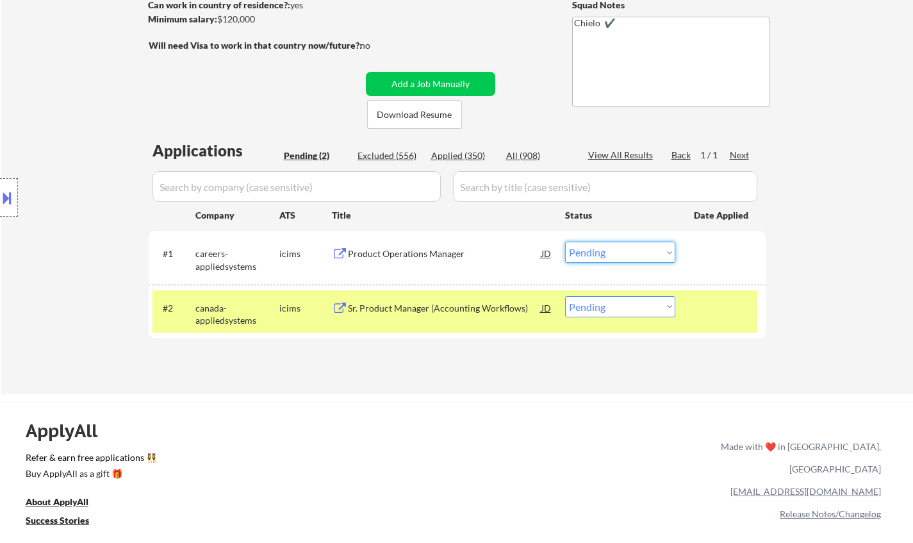
click at [650, 260] on select "Choose an option... Pending Applied Excluded (Questions) Excluded (Expired) Exc…" at bounding box center [620, 252] width 110 height 21
click at [565, 242] on select "Choose an option... Pending Applied Excluded (Questions) Excluded (Expired) Exc…" at bounding box center [620, 252] width 110 height 21
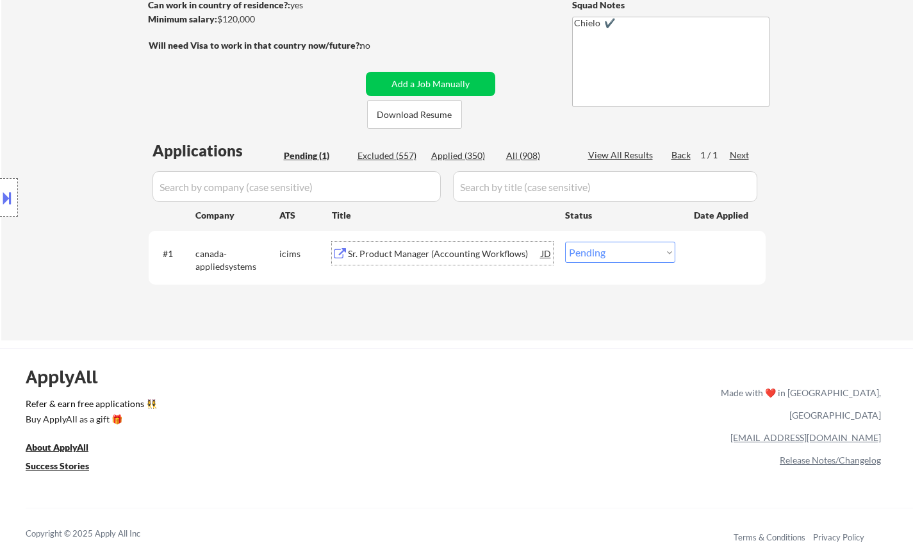
click at [421, 255] on div "Sr. Product Manager (Accounting Workflows)" at bounding box center [444, 253] width 193 height 13
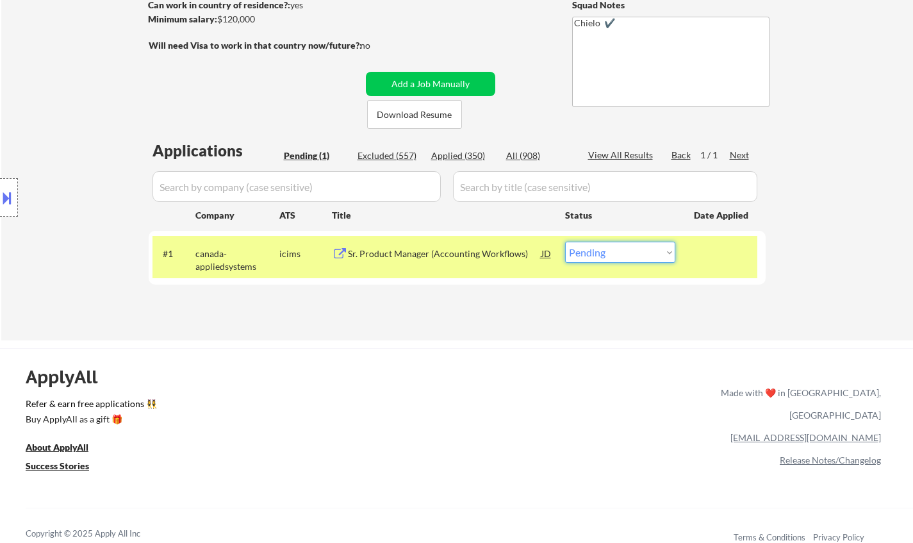
drag, startPoint x: 618, startPoint y: 254, endPoint x: 625, endPoint y: 259, distance: 9.6
click at [618, 254] on select "Choose an option... Pending Applied Excluded (Questions) Excluded (Expired) Exc…" at bounding box center [620, 252] width 110 height 21
select select ""excluded__bad_match_""
click at [565, 242] on select "Choose an option... Pending Applied Excluded (Questions) Excluded (Expired) Exc…" at bounding box center [620, 252] width 110 height 21
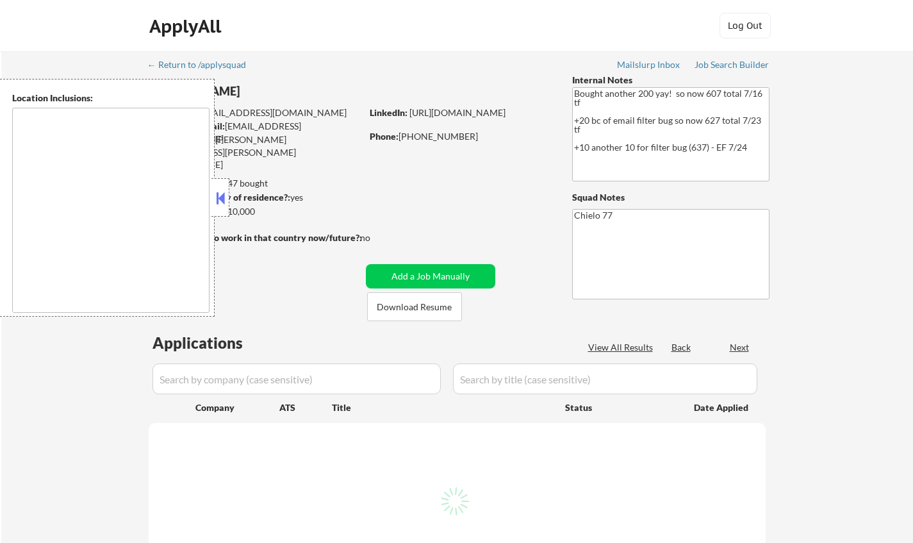
type textarea "[GEOGRAPHIC_DATA], [GEOGRAPHIC_DATA] [GEOGRAPHIC_DATA], [GEOGRAPHIC_DATA] [GEOG…"
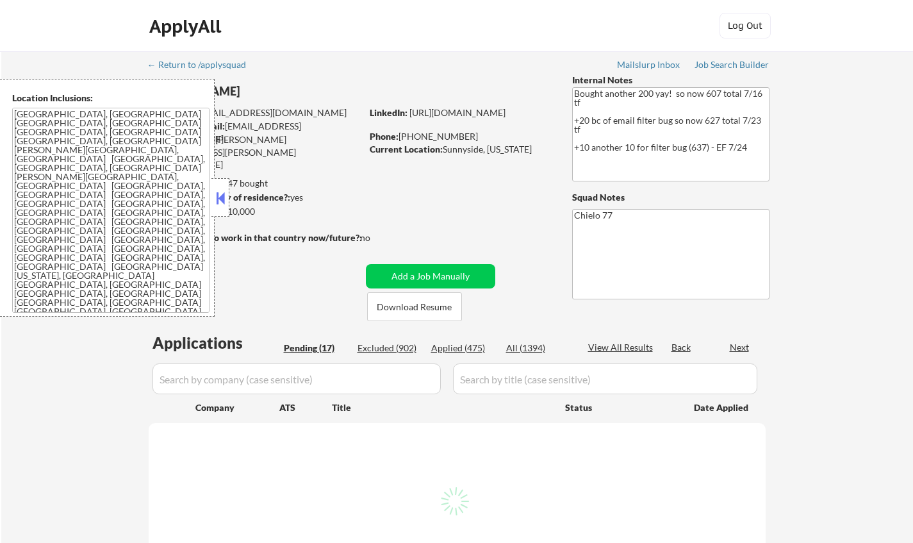
select select ""pending""
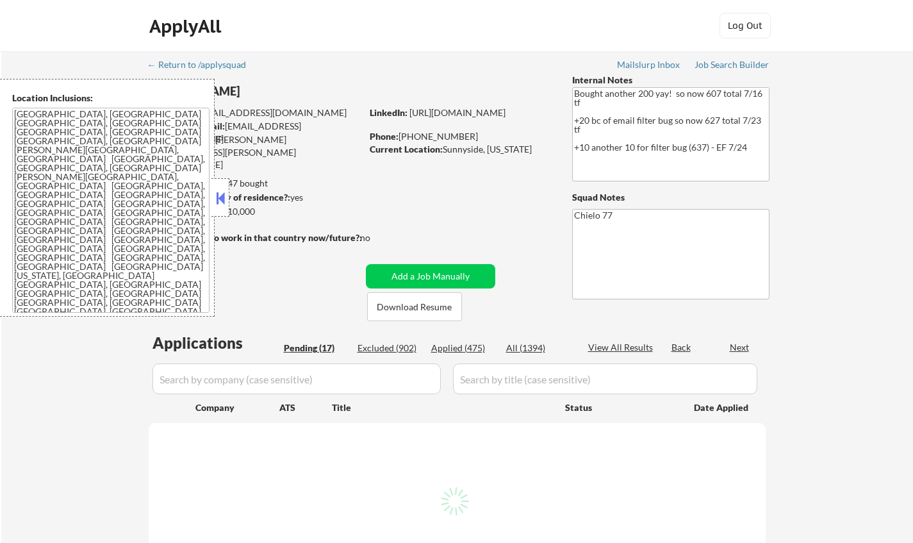
select select ""pending""
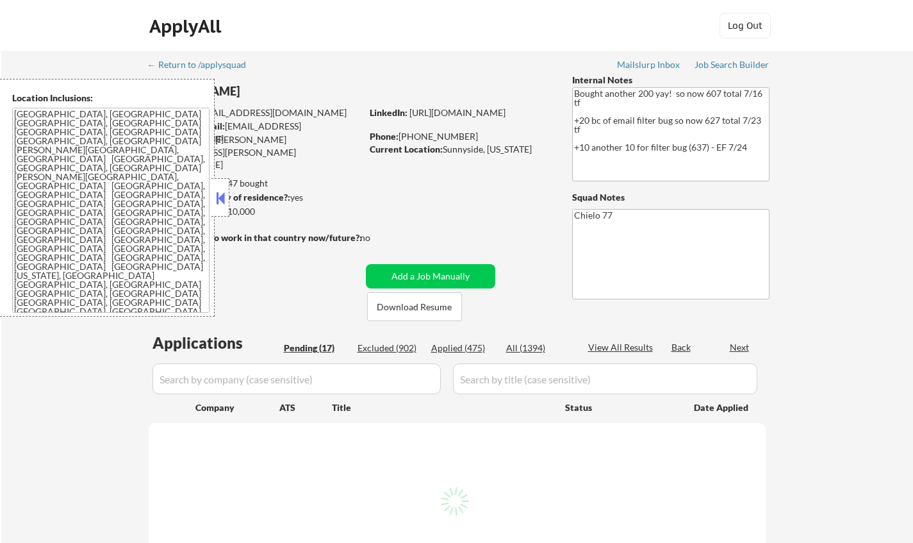
select select ""pending""
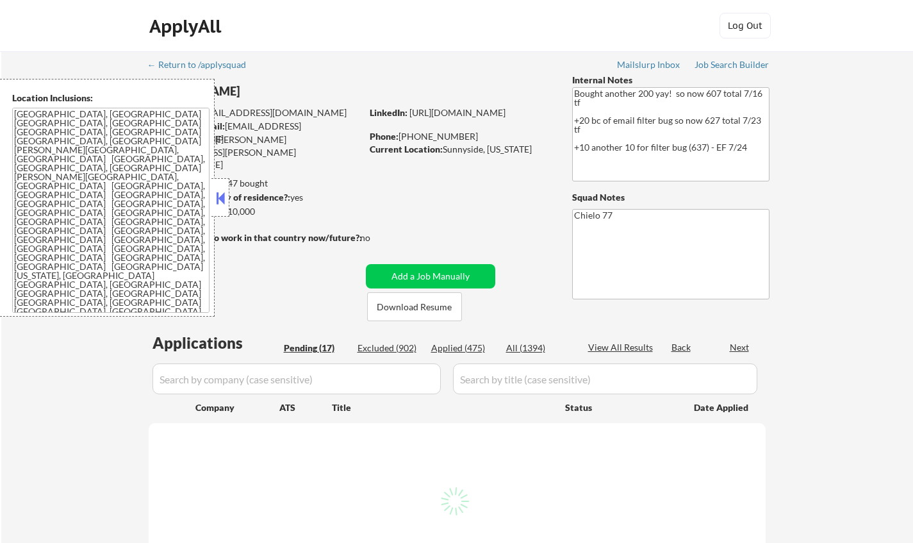
select select ""pending""
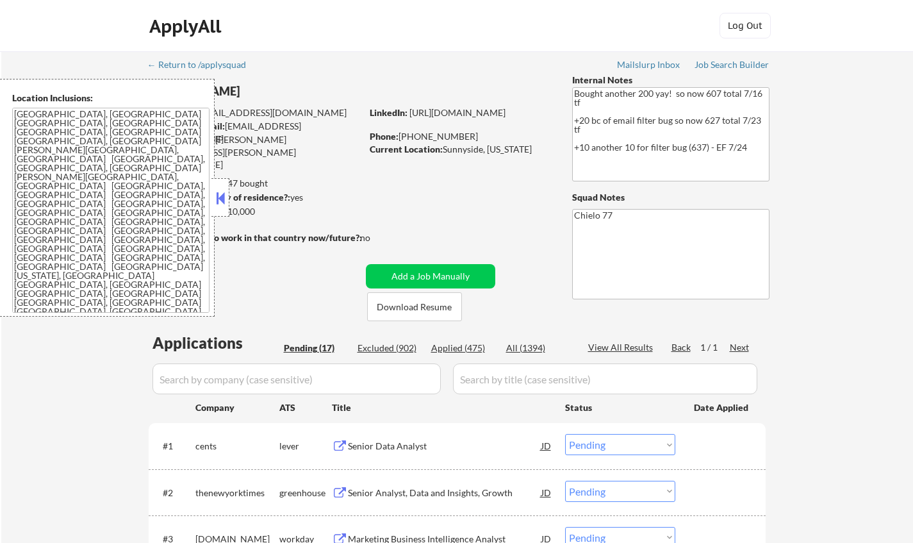
click at [226, 193] on button at bounding box center [220, 197] width 14 height 19
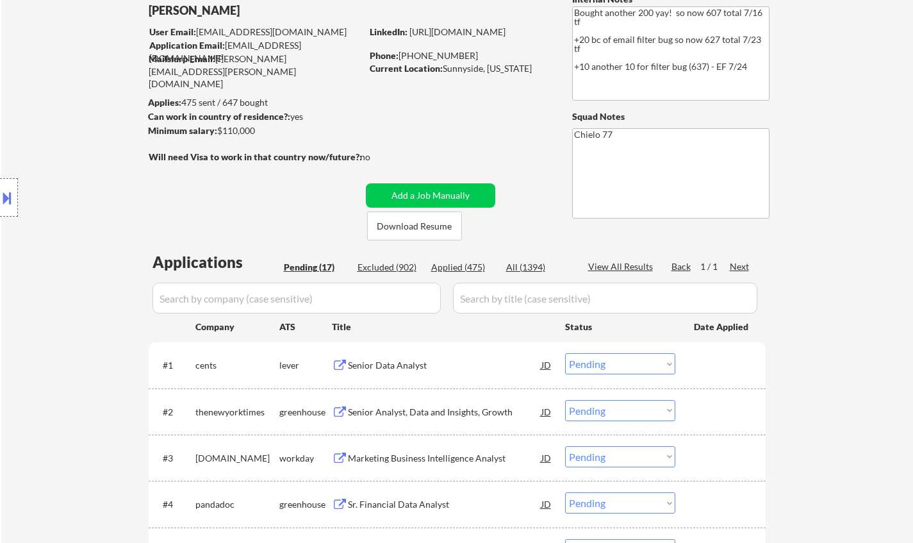
scroll to position [128, 0]
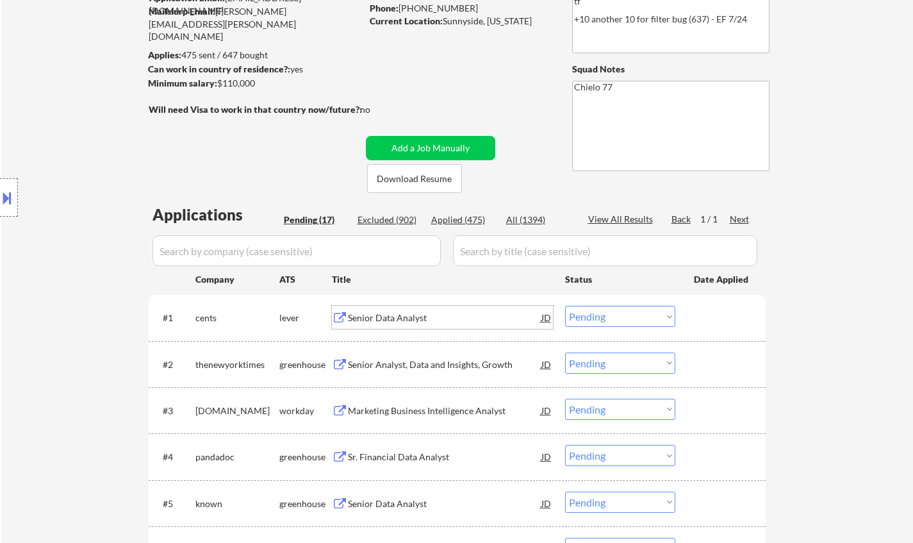
click at [400, 319] on div "Senior Data Analyst" at bounding box center [444, 317] width 193 height 13
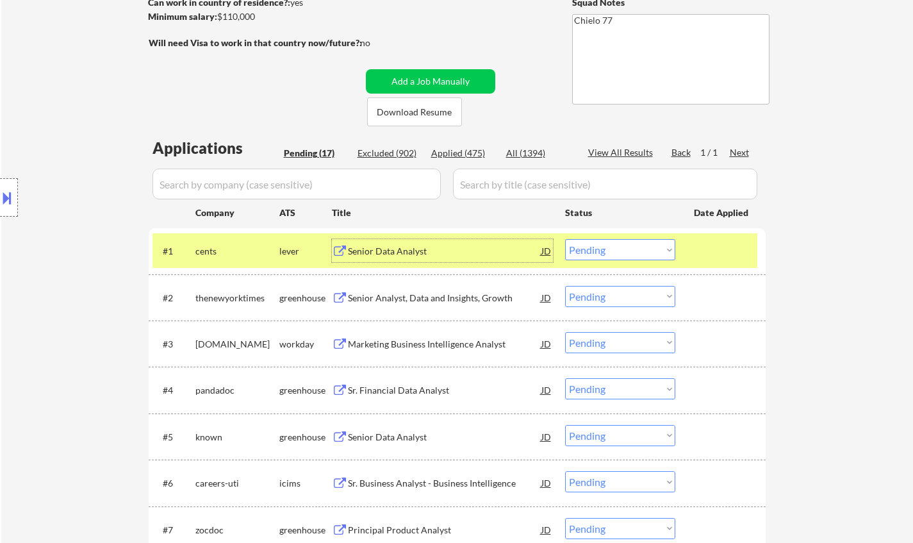
scroll to position [256, 0]
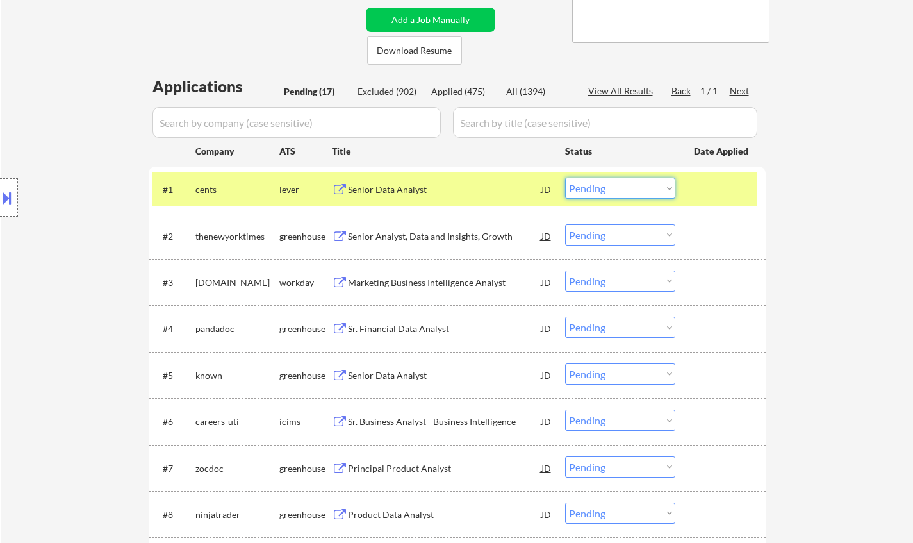
click at [609, 190] on select "Choose an option... Pending Applied Excluded (Questions) Excluded (Expired) Exc…" at bounding box center [620, 187] width 110 height 21
click at [565, 177] on select "Choose an option... Pending Applied Excluded (Questions) Excluded (Expired) Exc…" at bounding box center [620, 187] width 110 height 21
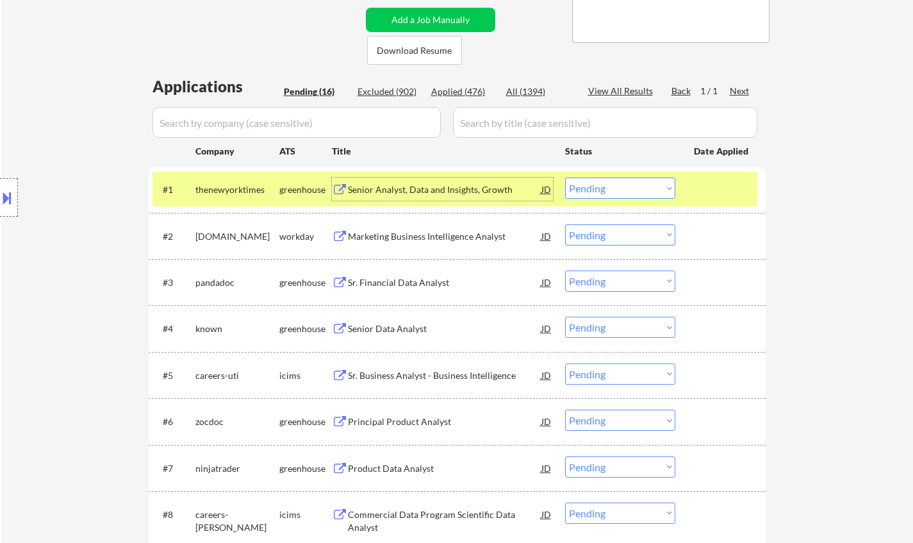
click at [420, 192] on div "Senior Analyst, Data and Insights, Growth" at bounding box center [444, 189] width 193 height 13
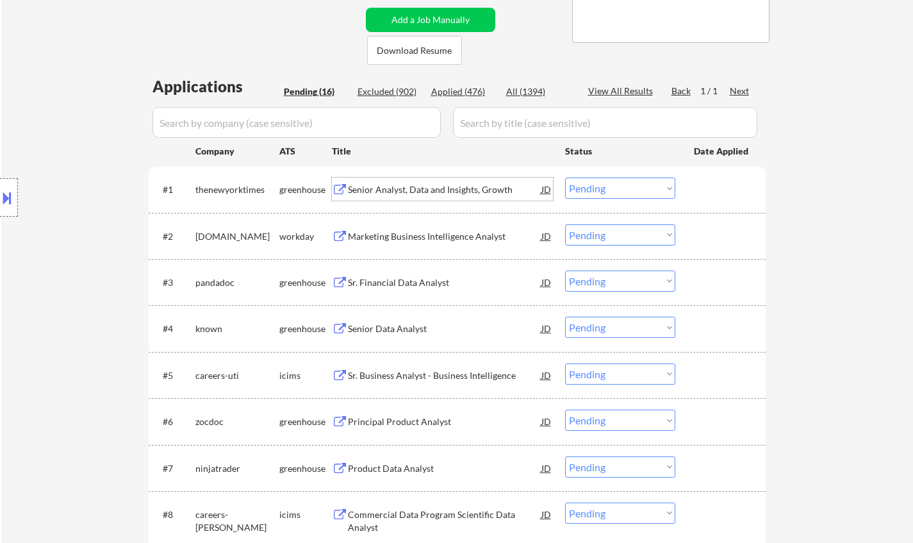
click at [611, 180] on select "Choose an option... Pending Applied Excluded (Questions) Excluded (Expired) Exc…" at bounding box center [620, 187] width 110 height 21
click at [565, 177] on select "Choose an option... Pending Applied Excluded (Questions) Excluded (Expired) Exc…" at bounding box center [620, 187] width 110 height 21
select select ""pending""
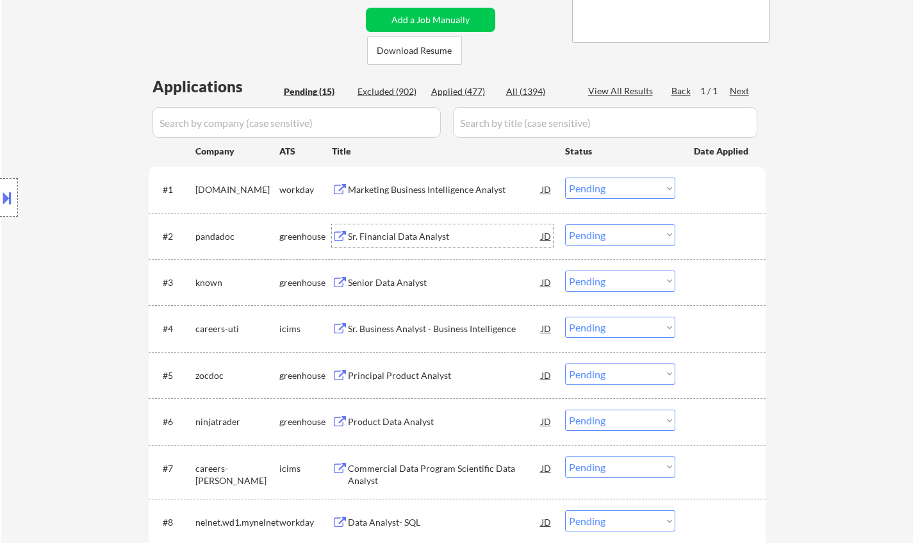
click at [393, 234] on div "Sr. Financial Data Analyst" at bounding box center [444, 236] width 193 height 13
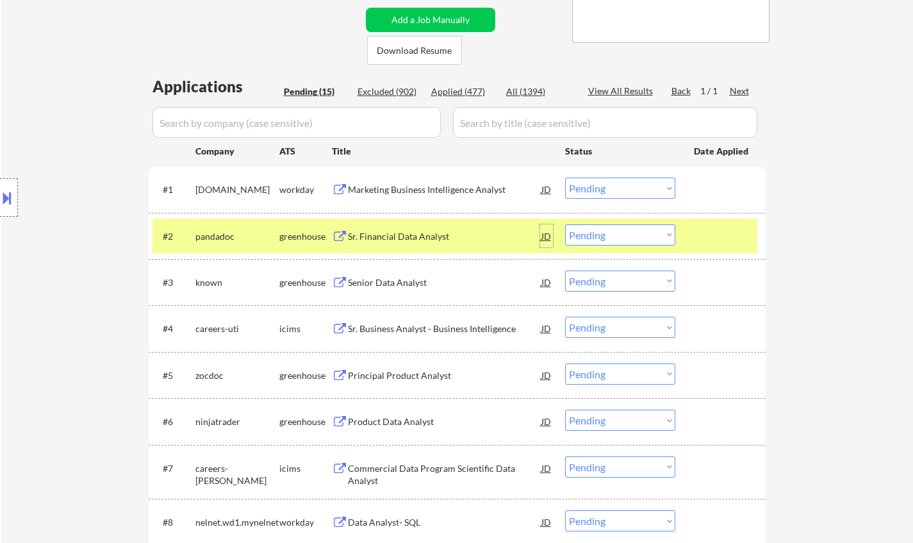
click at [547, 232] on div "JD" at bounding box center [546, 235] width 13 height 23
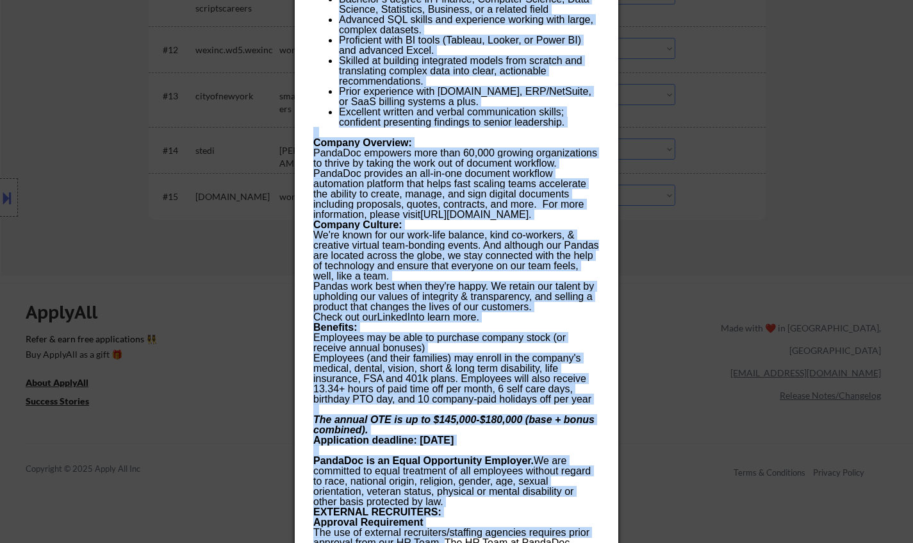
scroll to position [1089, 0]
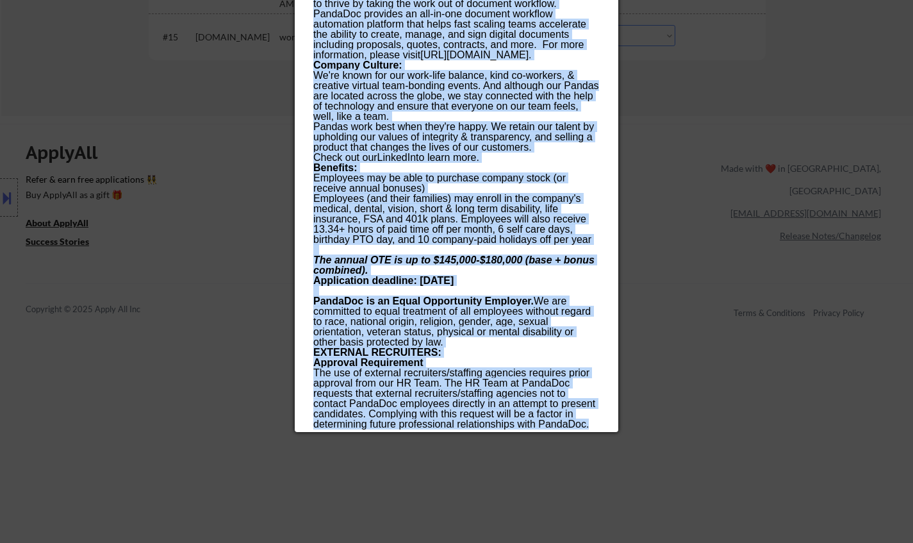
drag, startPoint x: 315, startPoint y: 55, endPoint x: 545, endPoint y: 371, distance: 390.7
copy div "Sr. Financial Data Analyst pandadoc Remote (USA) AI Location Check ✅: Client's …"
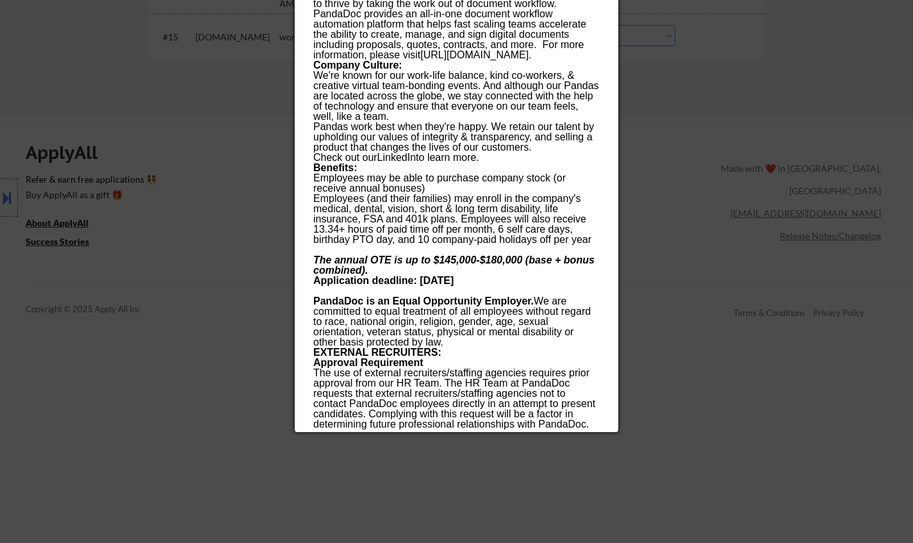
click at [690, 217] on div at bounding box center [456, 271] width 913 height 543
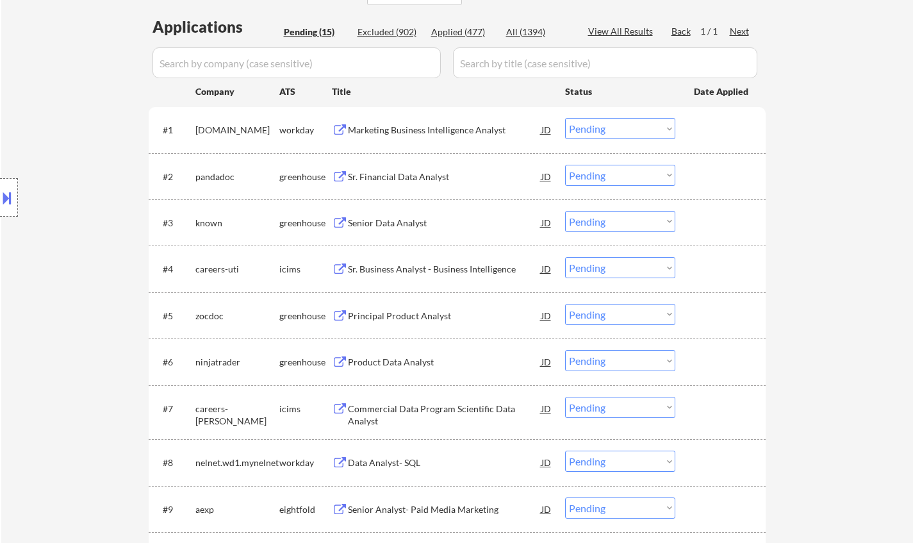
scroll to position [192, 0]
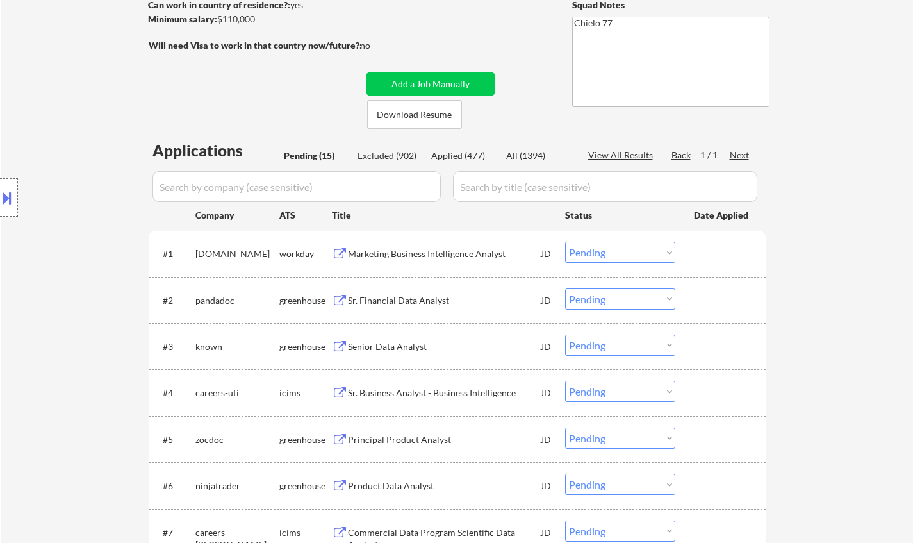
click at [614, 297] on select "Choose an option... Pending Applied Excluded (Questions) Excluded (Expired) Exc…" at bounding box center [620, 298] width 110 height 21
click at [565, 288] on select "Choose an option... Pending Applied Excluded (Questions) Excluded (Expired) Exc…" at bounding box center [620, 298] width 110 height 21
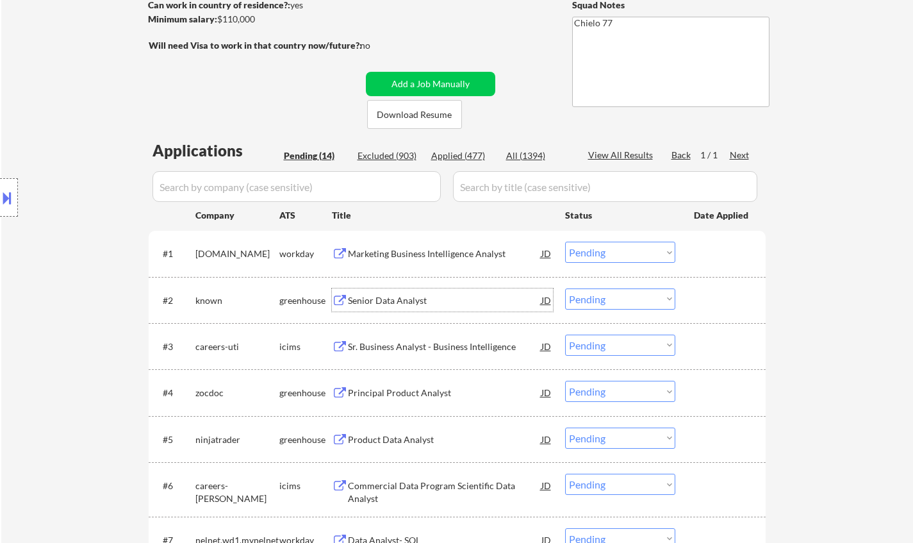
click at [410, 301] on div "Senior Data Analyst" at bounding box center [444, 300] width 193 height 13
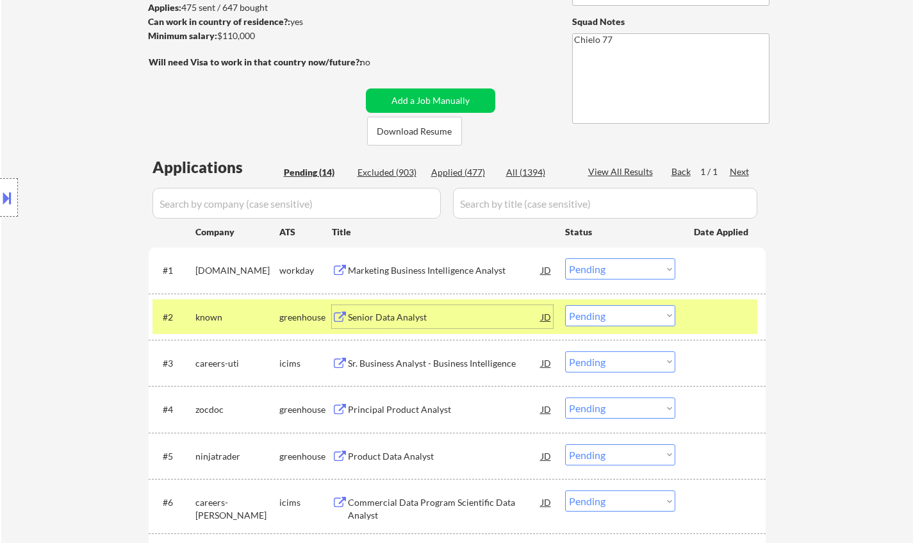
scroll to position [384, 0]
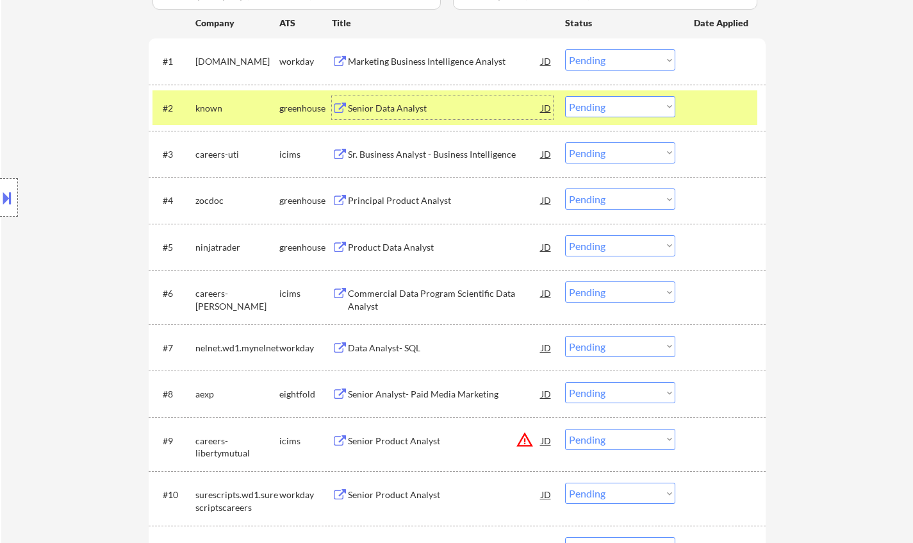
click at [637, 107] on select "Choose an option... Pending Applied Excluded (Questions) Excluded (Expired) Exc…" at bounding box center [620, 106] width 110 height 21
click at [565, 96] on select "Choose an option... Pending Applied Excluded (Questions) Excluded (Expired) Exc…" at bounding box center [620, 106] width 110 height 21
select select ""pending""
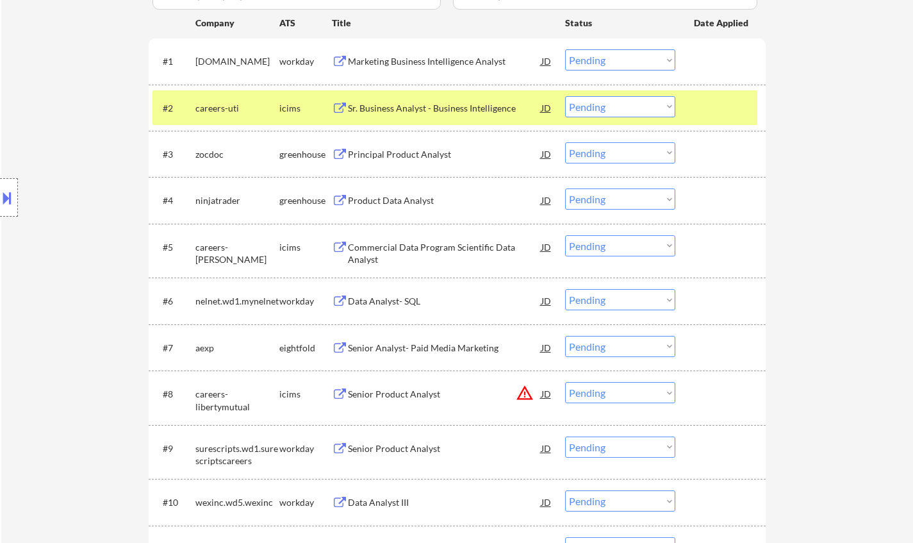
click at [406, 197] on div "Product Data Analyst" at bounding box center [444, 200] width 193 height 13
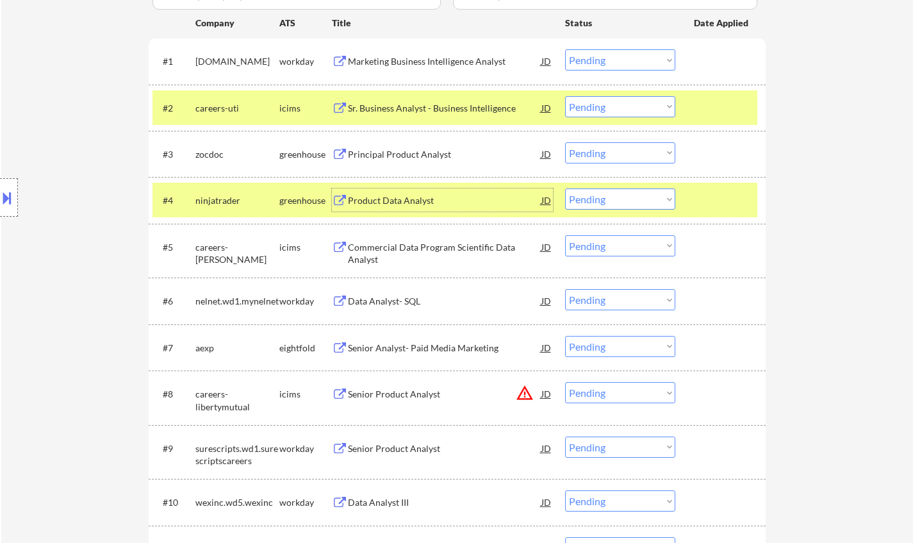
drag, startPoint x: 619, startPoint y: 197, endPoint x: 626, endPoint y: 206, distance: 10.9
click at [619, 197] on select "Choose an option... Pending Applied Excluded (Questions) Excluded (Expired) Exc…" at bounding box center [620, 198] width 110 height 21
click at [565, 188] on select "Choose an option... Pending Applied Excluded (Questions) Excluded (Expired) Exc…" at bounding box center [620, 198] width 110 height 21
select select ""pending""
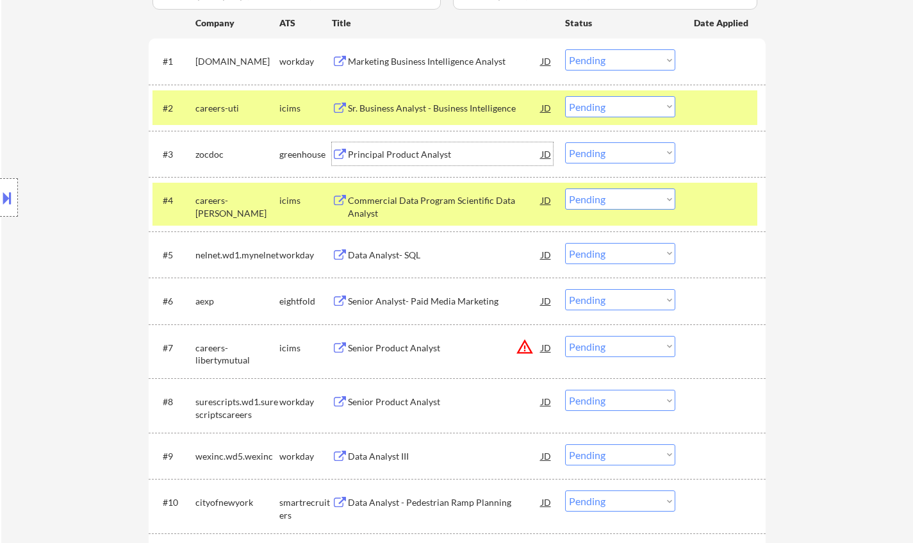
click at [421, 154] on div "Principal Product Analyst" at bounding box center [444, 154] width 193 height 13
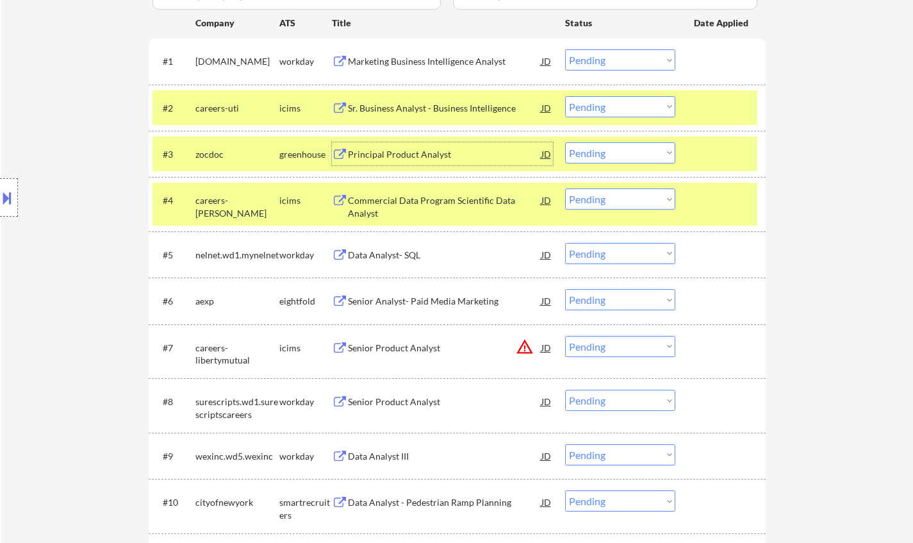
click at [545, 151] on div "JD" at bounding box center [546, 153] width 13 height 23
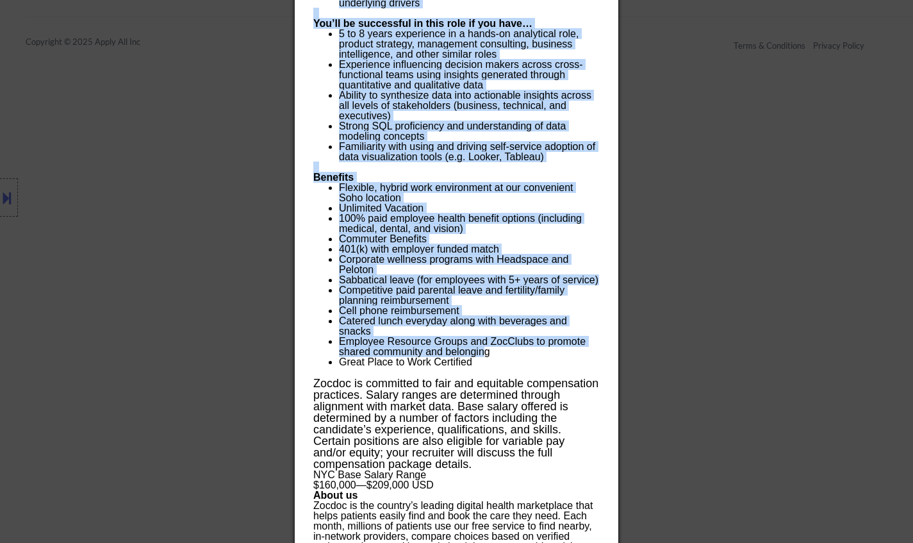
scroll to position [1495, 0]
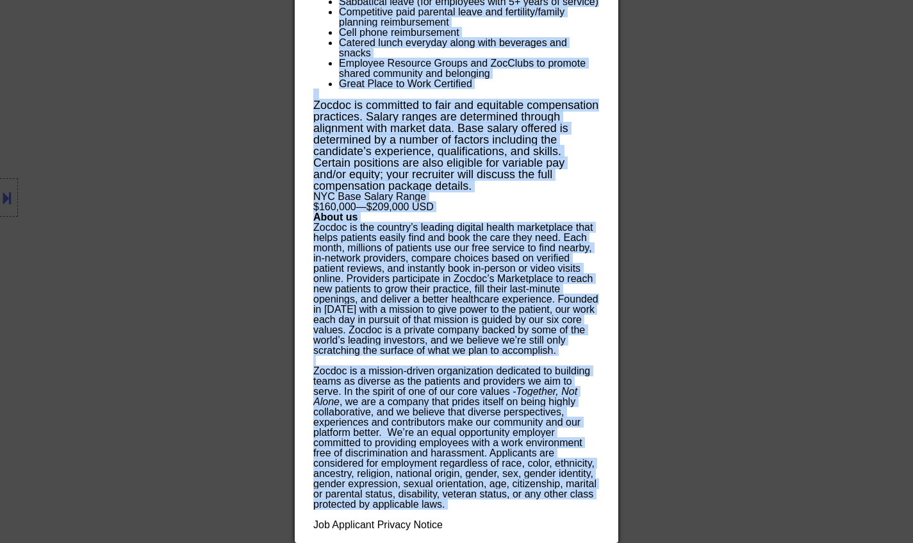
drag, startPoint x: 313, startPoint y: 53, endPoint x: 447, endPoint y: 432, distance: 402.2
copy div "Principal Product Analyst zocdoc New York, NY, United States AI Location Check …"
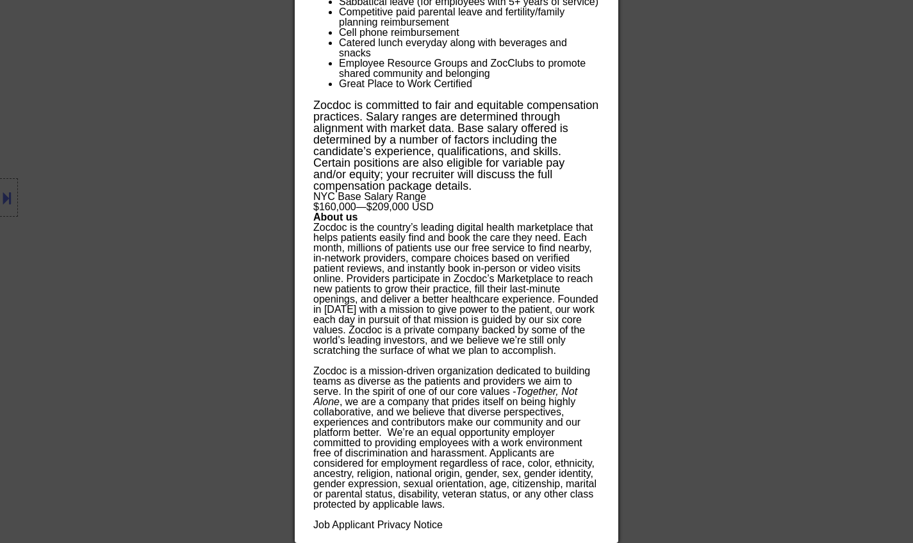
click at [840, 290] on div at bounding box center [456, 271] width 913 height 543
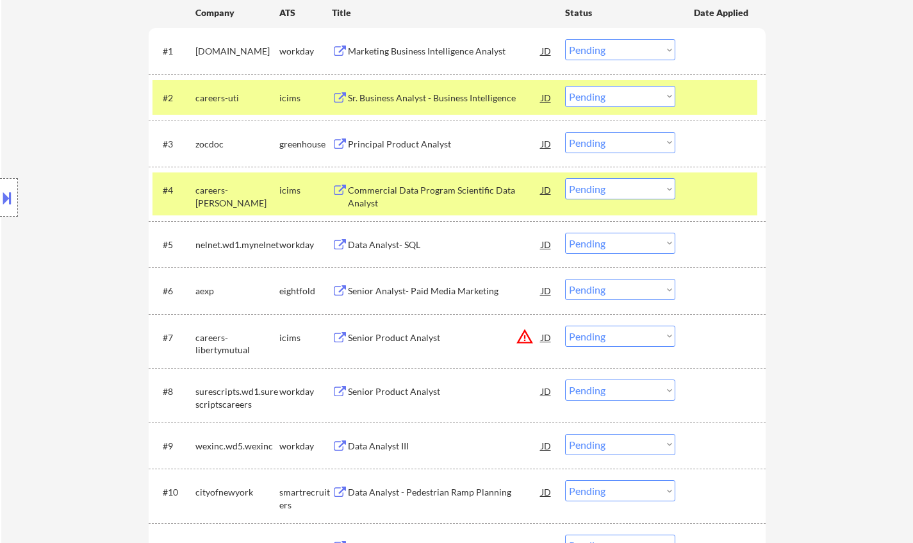
scroll to position [283, 0]
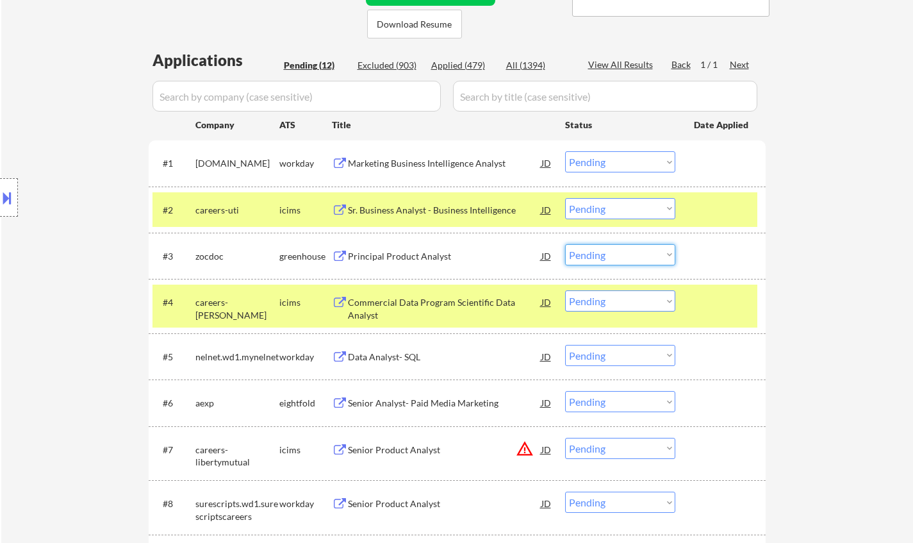
drag, startPoint x: 592, startPoint y: 255, endPoint x: 596, endPoint y: 263, distance: 8.6
click at [592, 255] on select "Choose an option... Pending Applied Excluded (Questions) Excluded (Expired) Exc…" at bounding box center [620, 254] width 110 height 21
click at [565, 244] on select "Choose an option... Pending Applied Excluded (Questions) Excluded (Expired) Exc…" at bounding box center [620, 254] width 110 height 21
select select ""pending""
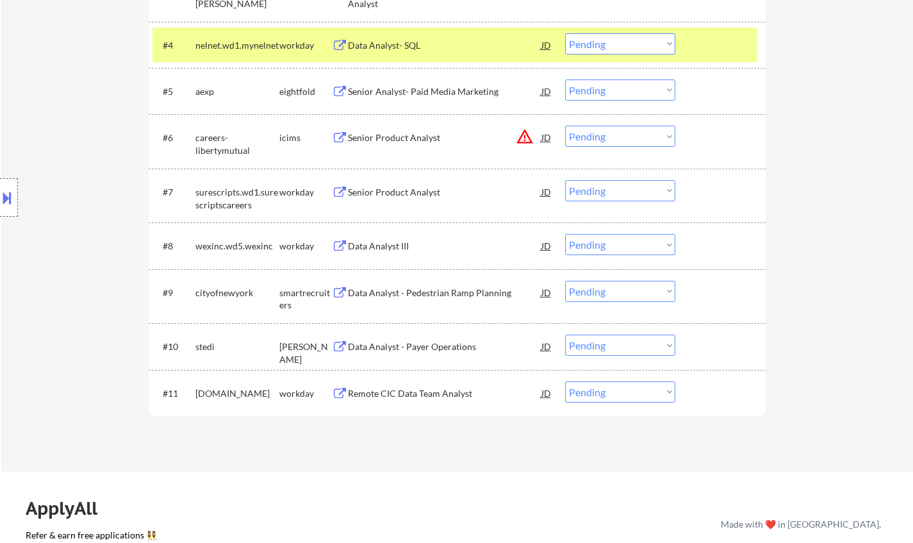
scroll to position [603, 0]
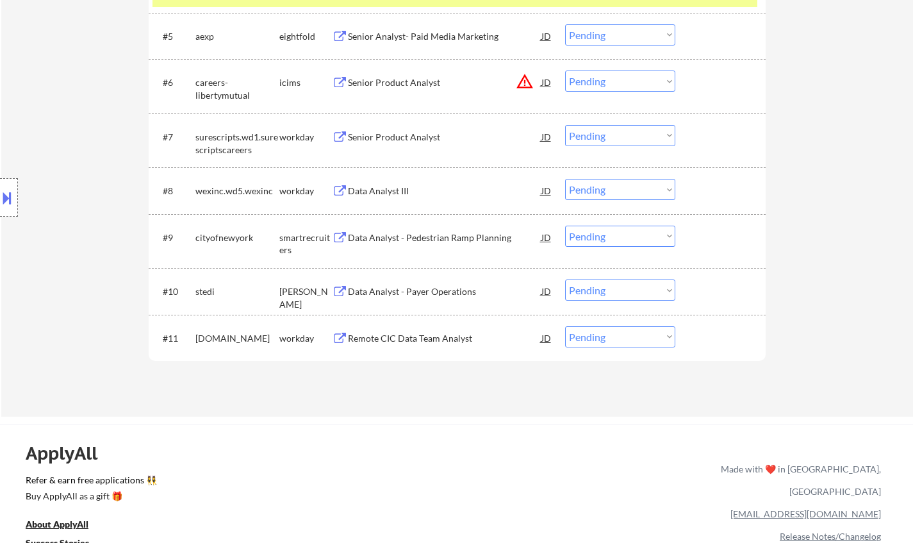
click at [434, 293] on div "Data Analyst - Payer Operations" at bounding box center [444, 291] width 193 height 13
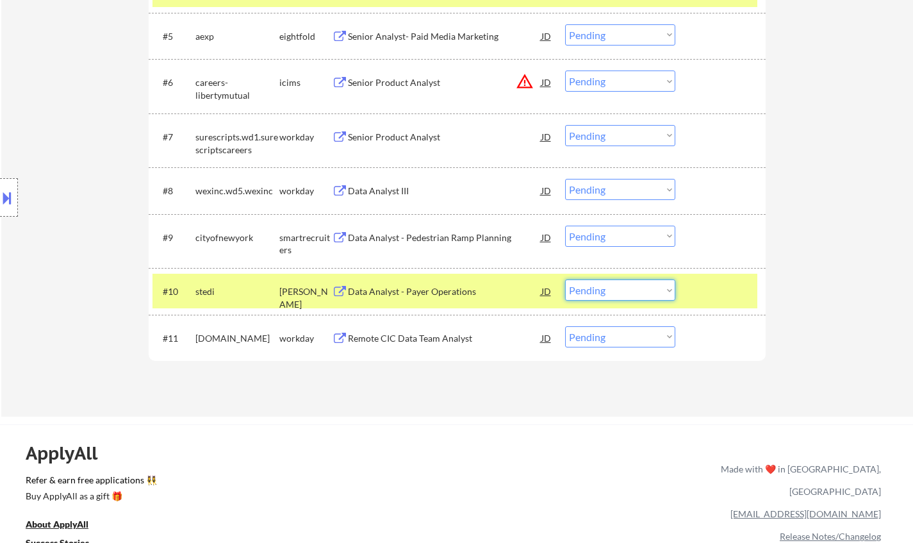
drag, startPoint x: 628, startPoint y: 291, endPoint x: 636, endPoint y: 297, distance: 9.1
click at [628, 291] on select "Choose an option... Pending Applied Excluded (Questions) Excluded (Expired) Exc…" at bounding box center [620, 289] width 110 height 21
click at [565, 279] on select "Choose an option... Pending Applied Excluded (Questions) Excluded (Expired) Exc…" at bounding box center [620, 289] width 110 height 21
select select ""pending""
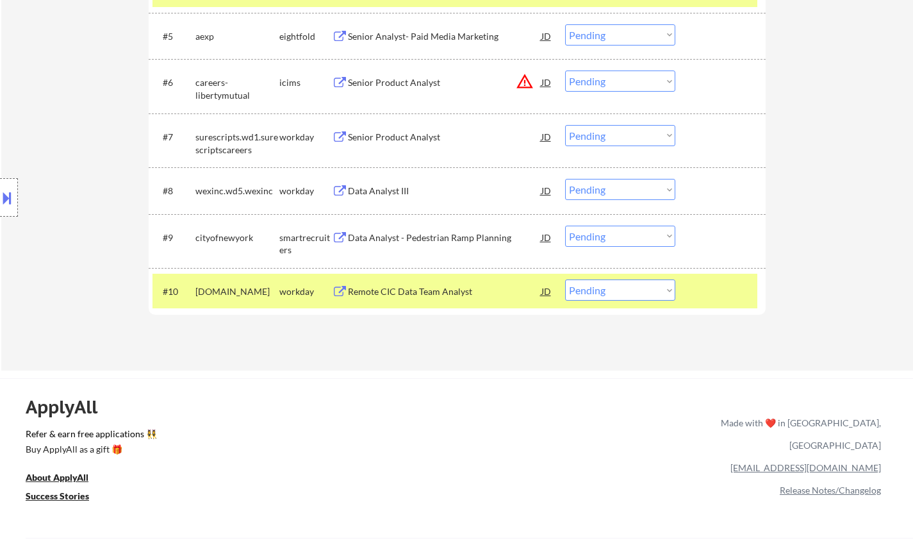
click at [425, 233] on div "Data Analyst - Pedestrian Ramp Planning" at bounding box center [444, 237] width 193 height 13
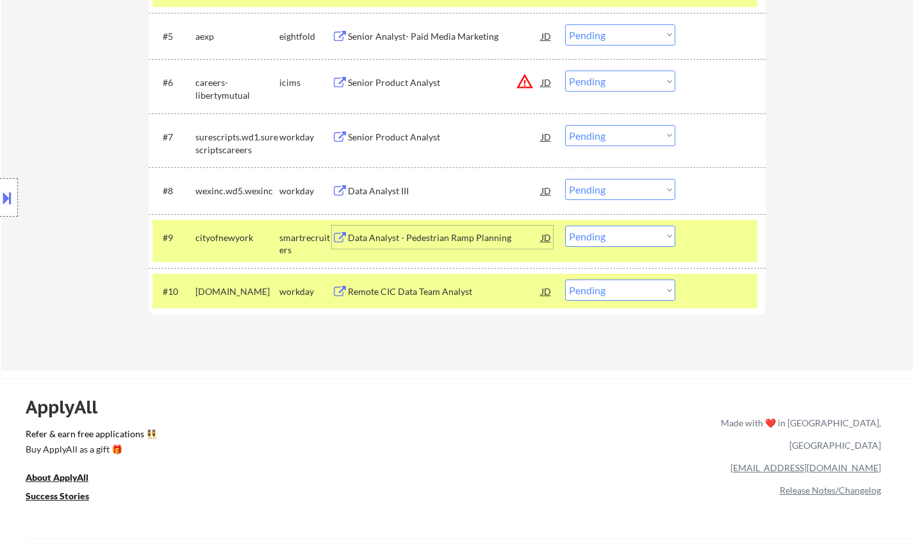
click at [630, 234] on select "Choose an option... Pending Applied Excluded (Questions) Excluded (Expired) Exc…" at bounding box center [620, 236] width 110 height 21
click at [565, 226] on select "Choose an option... Pending Applied Excluded (Questions) Excluded (Expired) Exc…" at bounding box center [620, 236] width 110 height 21
select select ""pending""
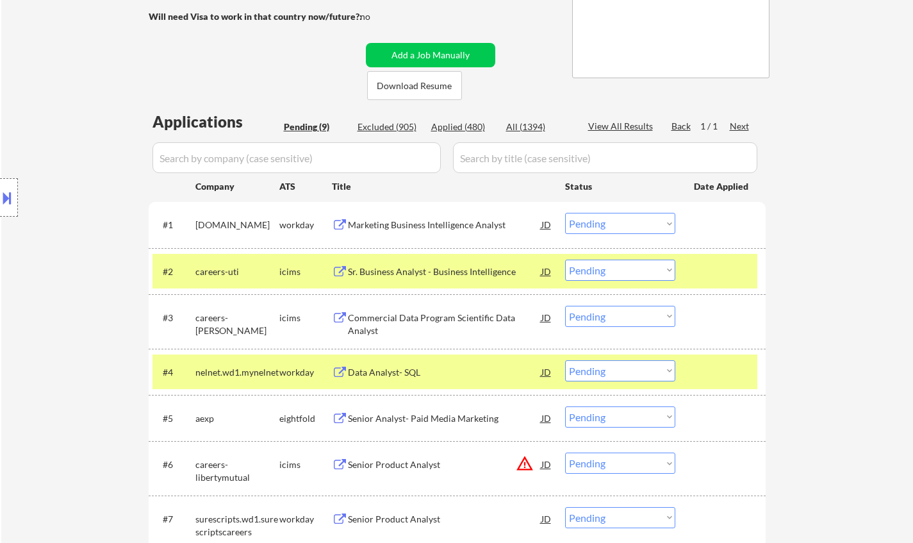
scroll to position [218, 0]
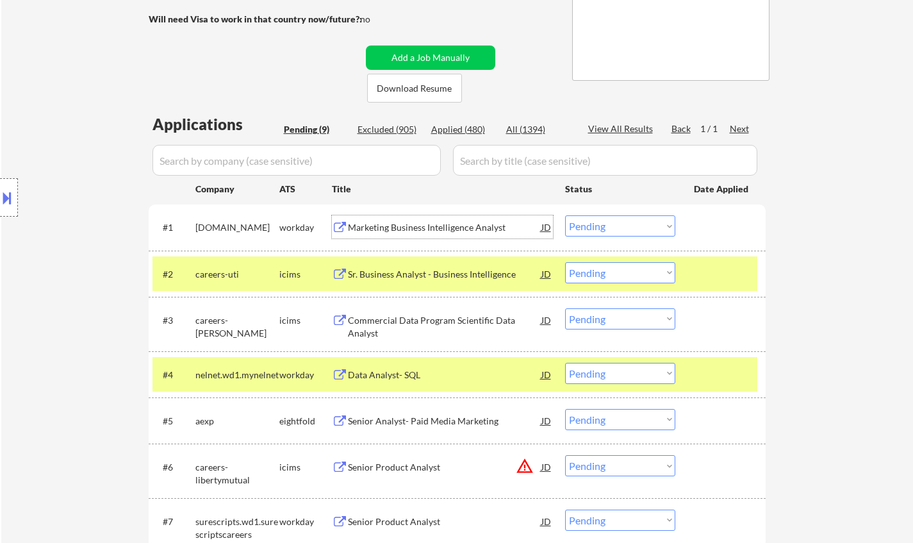
click at [439, 223] on div "Marketing Business Intelligence Analyst" at bounding box center [444, 227] width 193 height 13
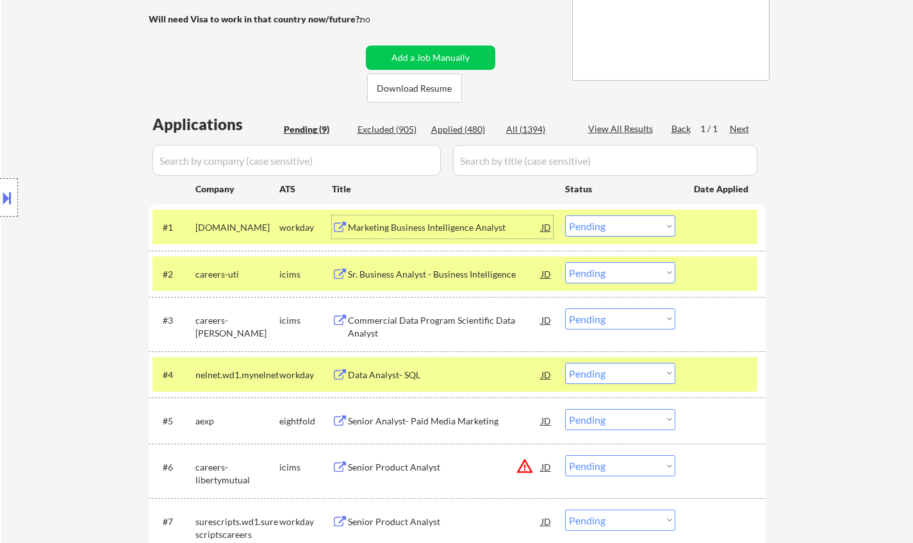
drag, startPoint x: 603, startPoint y: 219, endPoint x: 608, endPoint y: 233, distance: 14.2
click at [603, 219] on select "Choose an option... Pending Applied Excluded (Questions) Excluded (Expired) Exc…" at bounding box center [620, 225] width 110 height 21
click at [565, 215] on select "Choose an option... Pending Applied Excluded (Questions) Excluded (Expired) Exc…" at bounding box center [620, 225] width 110 height 21
select select ""pending""
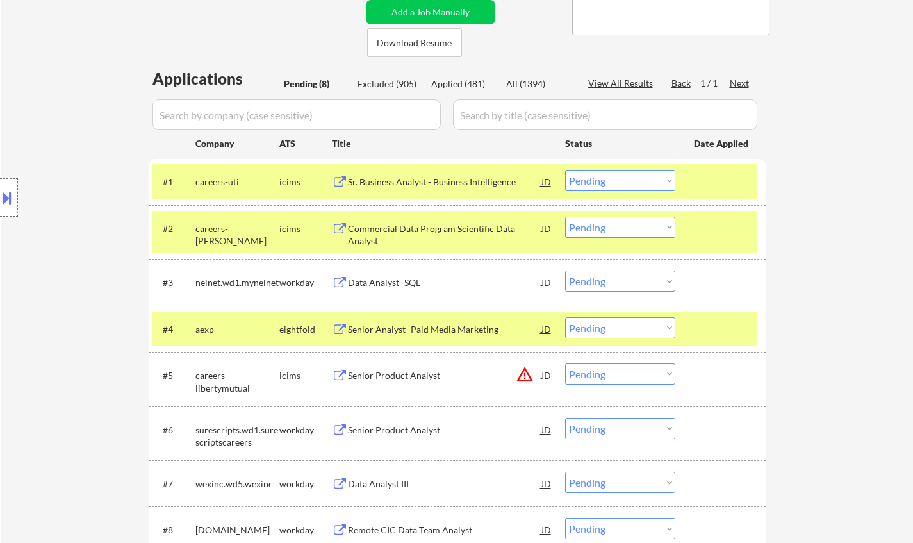
scroll to position [283, 0]
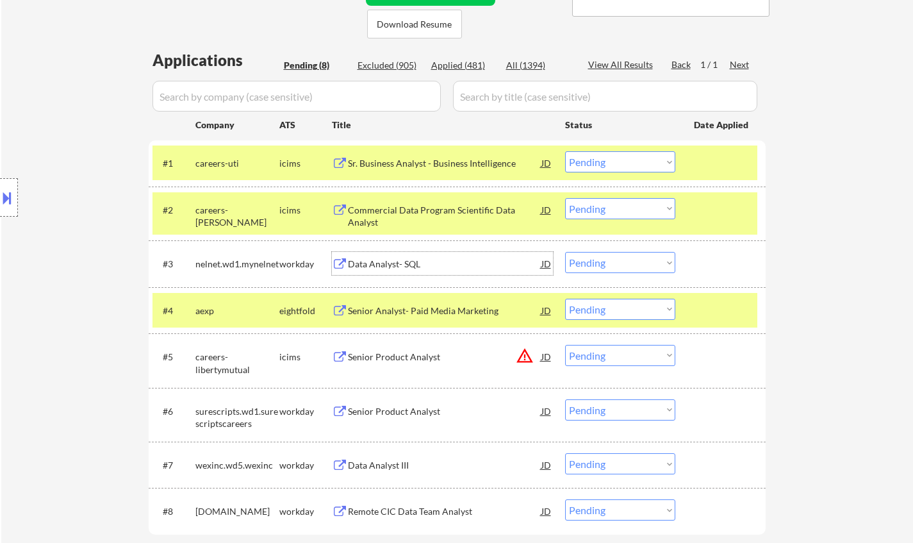
click at [400, 261] on div "Data Analyst- SQL" at bounding box center [444, 264] width 193 height 13
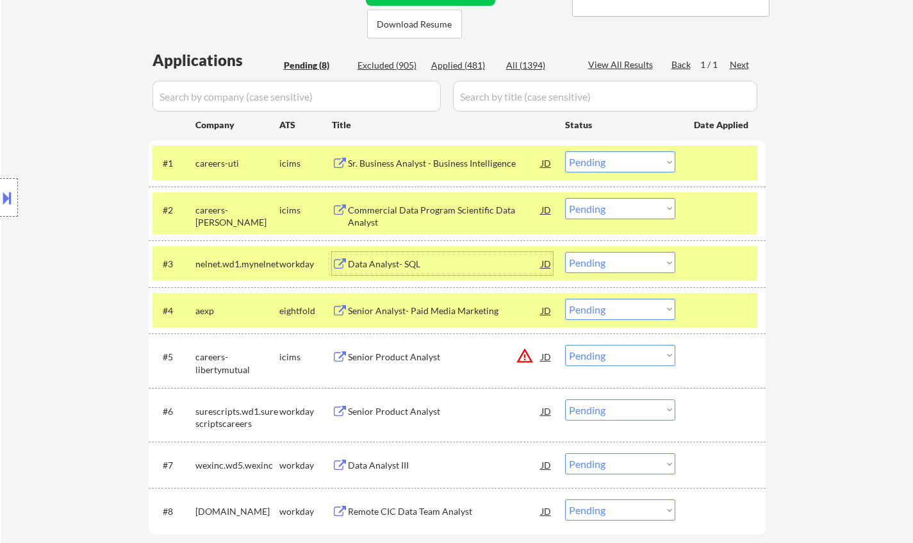
click at [636, 263] on select "Choose an option... Pending Applied Excluded (Questions) Excluded (Expired) Exc…" at bounding box center [620, 262] width 110 height 21
click at [565, 252] on select "Choose an option... Pending Applied Excluded (Questions) Excluded (Expired) Exc…" at bounding box center [620, 262] width 110 height 21
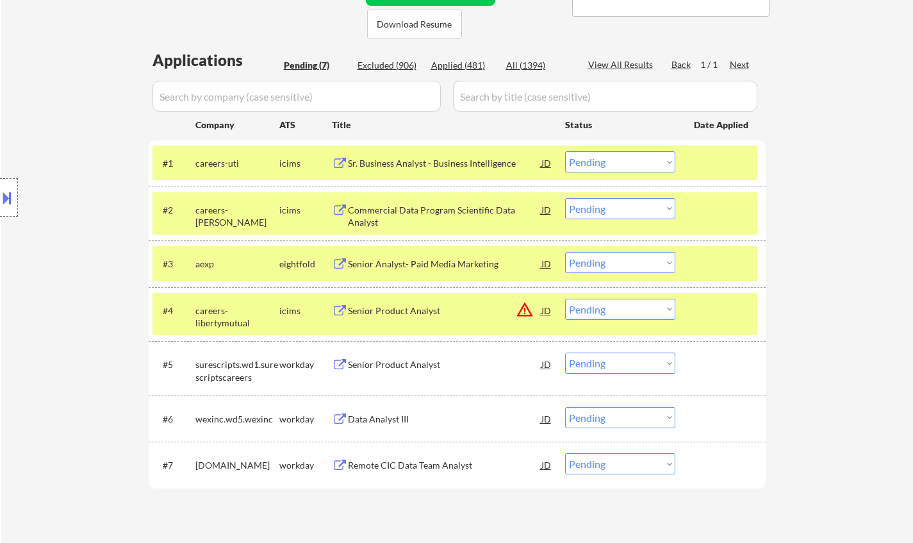
scroll to position [411, 0]
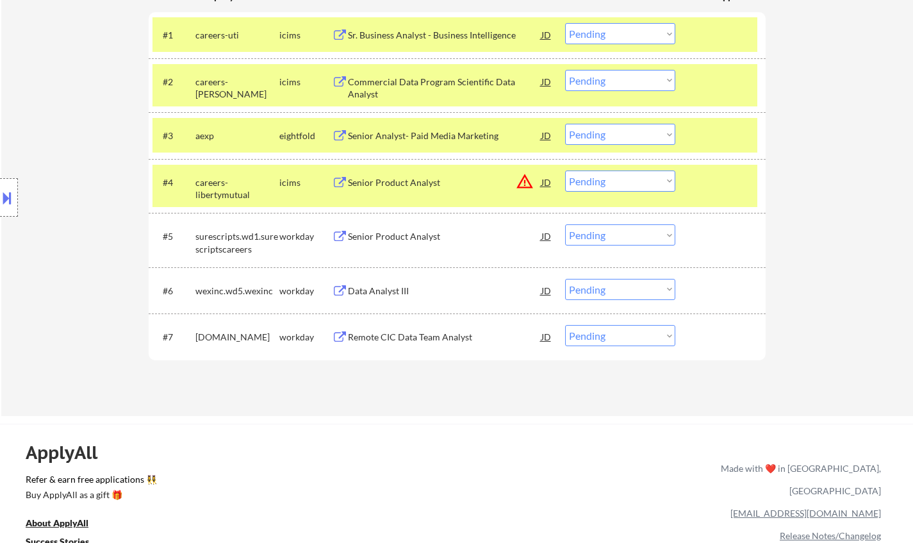
click at [612, 137] on select "Choose an option... Pending Applied Excluded (Questions) Excluded (Expired) Exc…" at bounding box center [620, 134] width 110 height 21
click at [565, 124] on select "Choose an option... Pending Applied Excluded (Questions) Excluded (Expired) Exc…" at bounding box center [620, 134] width 110 height 21
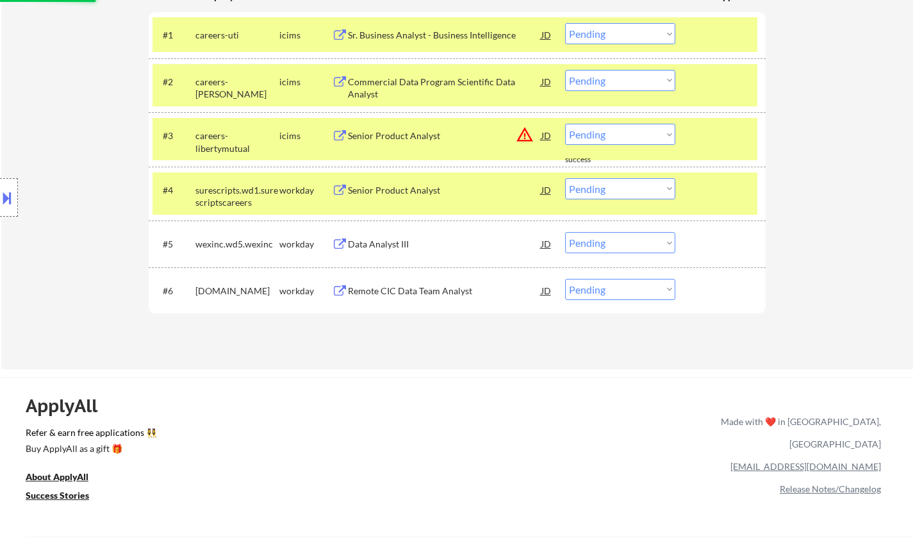
click at [547, 129] on div "JD" at bounding box center [546, 135] width 13 height 23
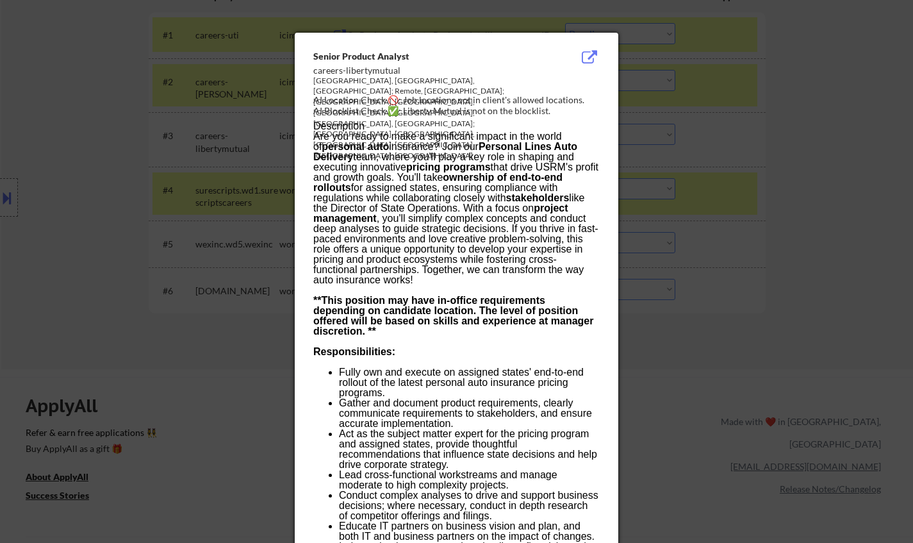
click at [705, 259] on div at bounding box center [456, 271] width 913 height 543
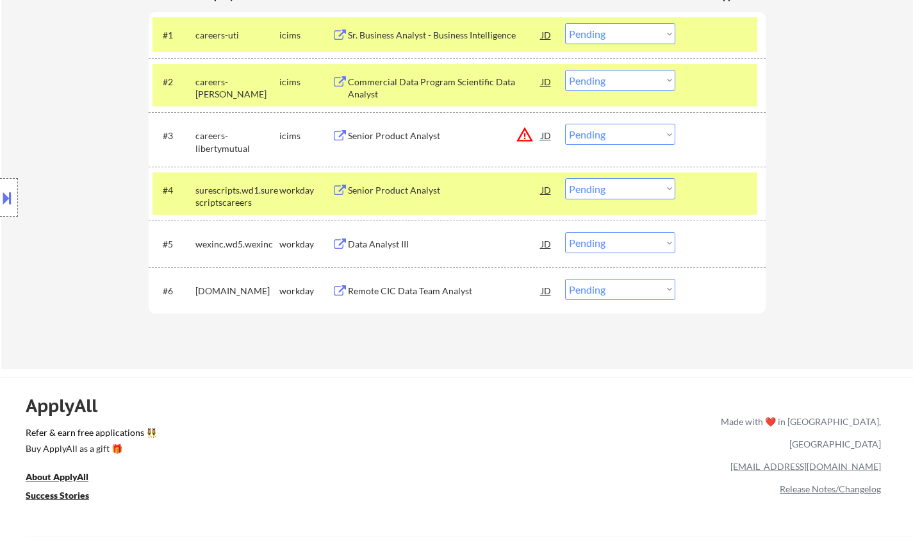
click at [618, 133] on select "Choose an option... Pending Applied Excluded (Questions) Excluded (Expired) Exc…" at bounding box center [620, 134] width 110 height 21
click at [565, 124] on select "Choose an option... Pending Applied Excluded (Questions) Excluded (Expired) Exc…" at bounding box center [620, 134] width 110 height 21
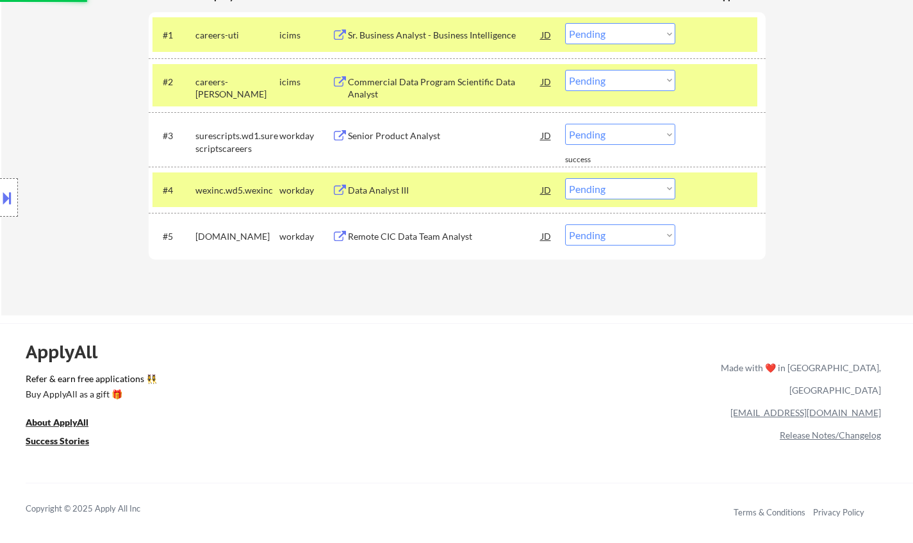
click at [430, 128] on div "Senior Product Analyst" at bounding box center [444, 135] width 193 height 23
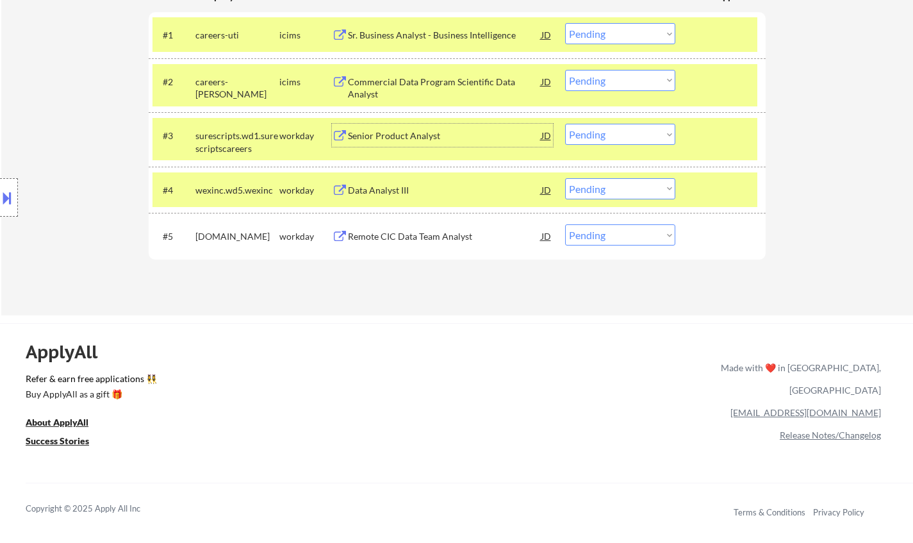
click at [599, 131] on select "Choose an option... Pending Applied Excluded (Questions) Excluded (Expired) Exc…" at bounding box center [620, 134] width 110 height 21
click at [565, 124] on select "Choose an option... Pending Applied Excluded (Questions) Excluded (Expired) Exc…" at bounding box center [620, 134] width 110 height 21
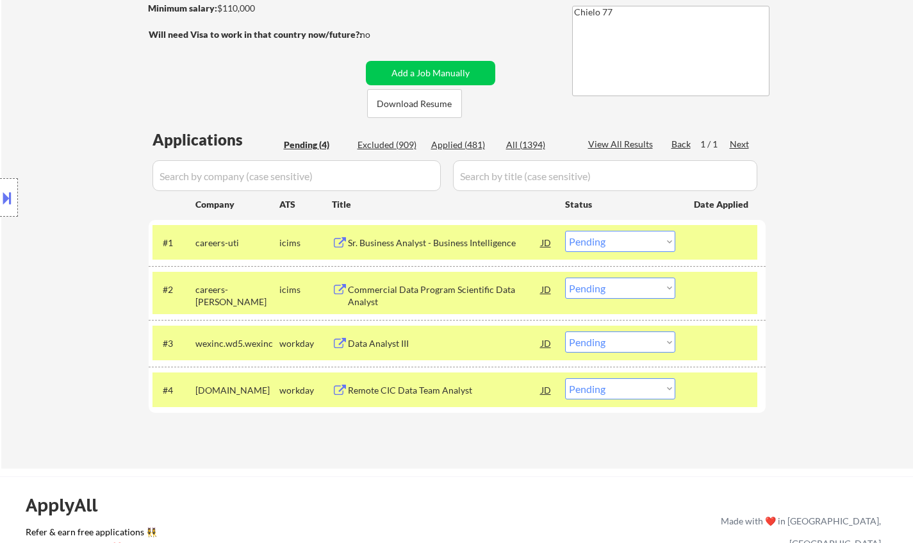
scroll to position [283, 0]
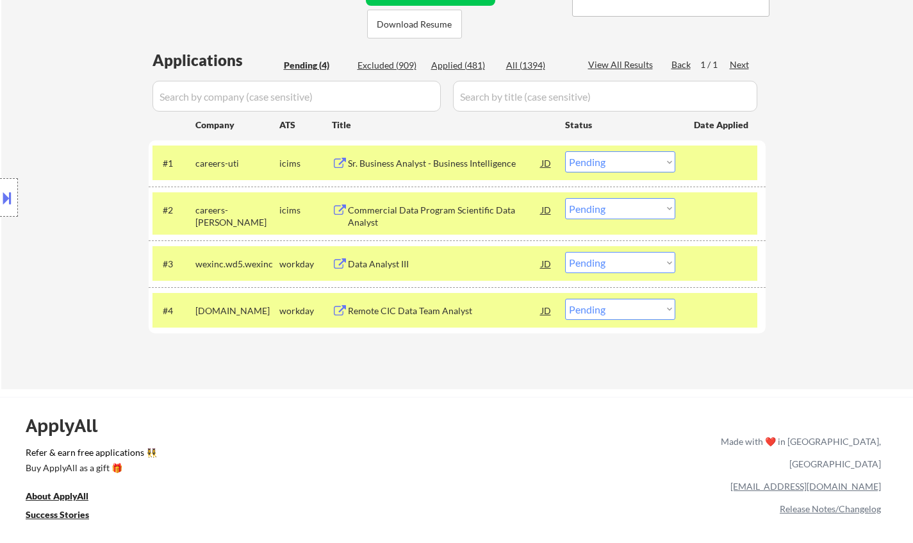
click at [385, 255] on div "Data Analyst III" at bounding box center [444, 263] width 193 height 23
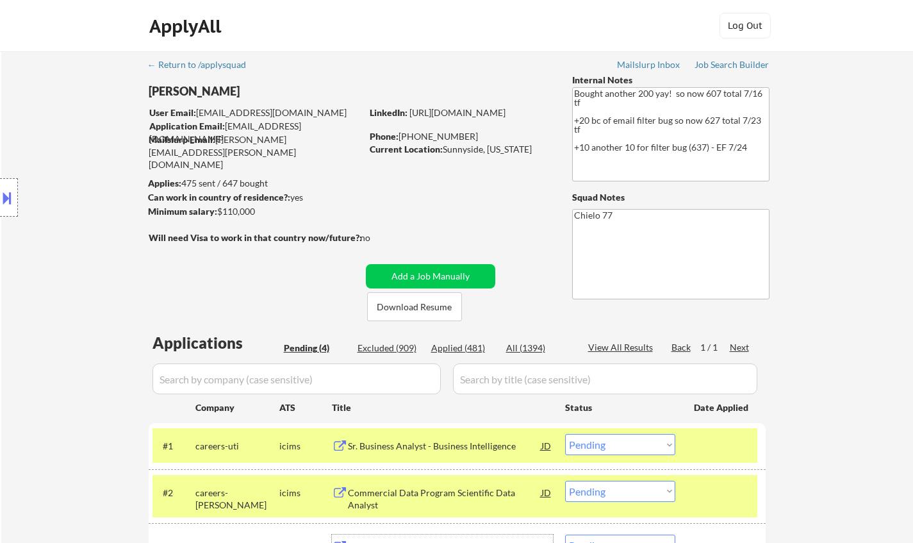
scroll to position [256, 0]
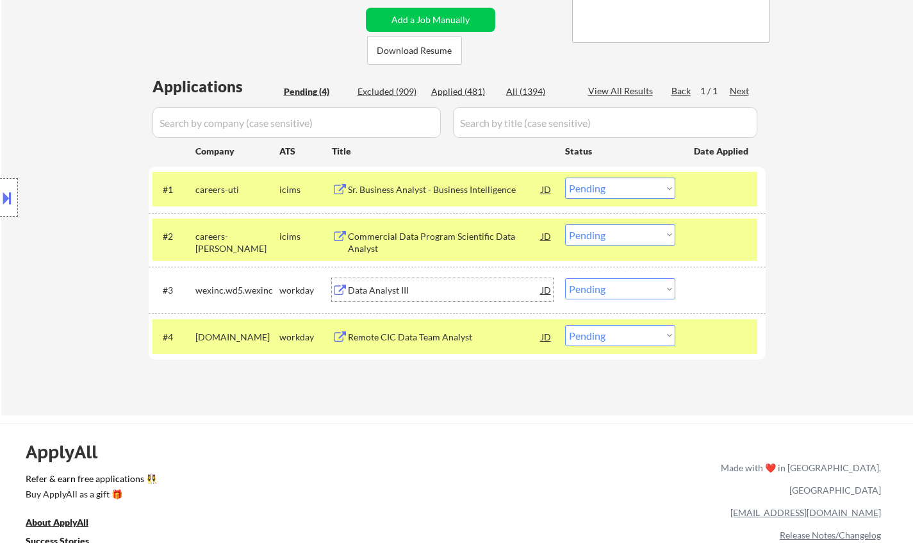
click at [370, 287] on div "Data Analyst III" at bounding box center [444, 290] width 193 height 13
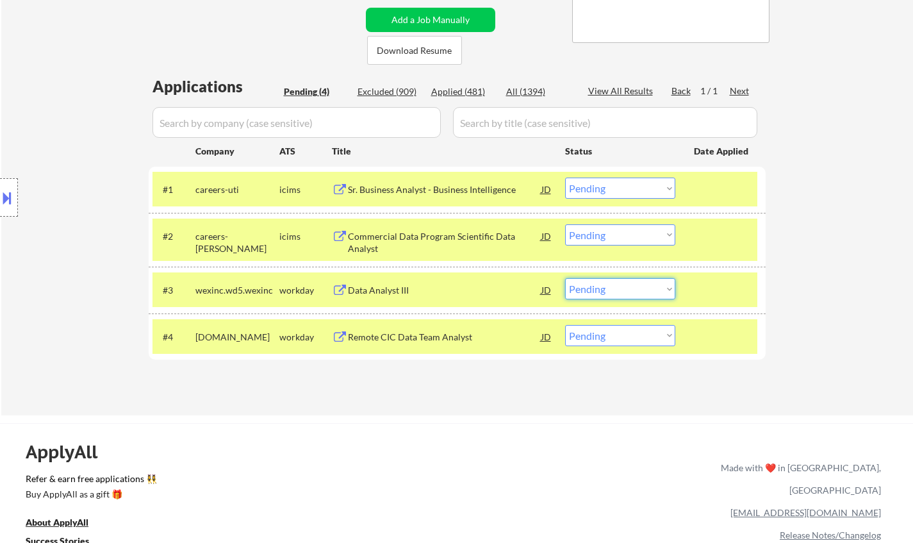
click at [653, 290] on select "Choose an option... Pending Applied Excluded (Questions) Excluded (Expired) Exc…" at bounding box center [620, 288] width 110 height 21
click at [565, 278] on select "Choose an option... Pending Applied Excluded (Questions) Excluded (Expired) Exc…" at bounding box center [620, 288] width 110 height 21
select select ""pending""
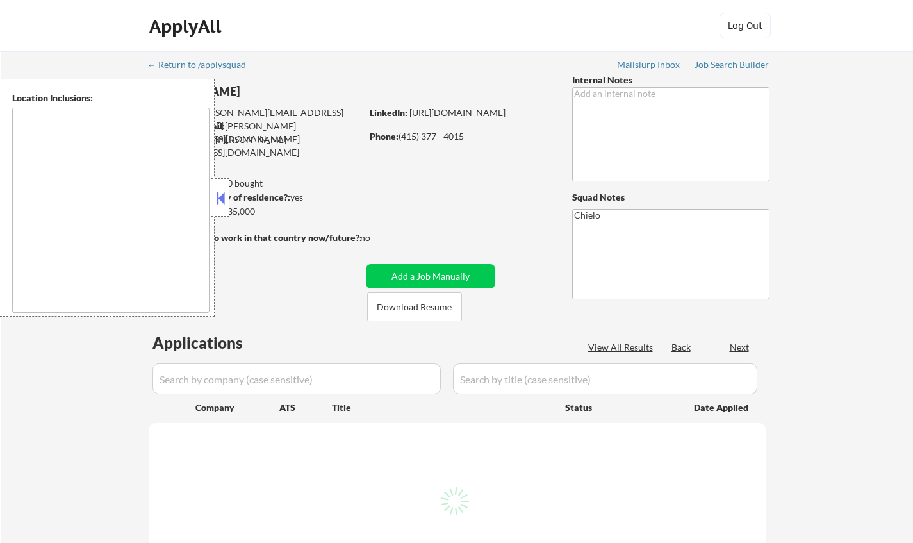
type textarea "San Francisco, CA Daly City, CA South San Francisco, CA Brisbane, CA Colma, CA …"
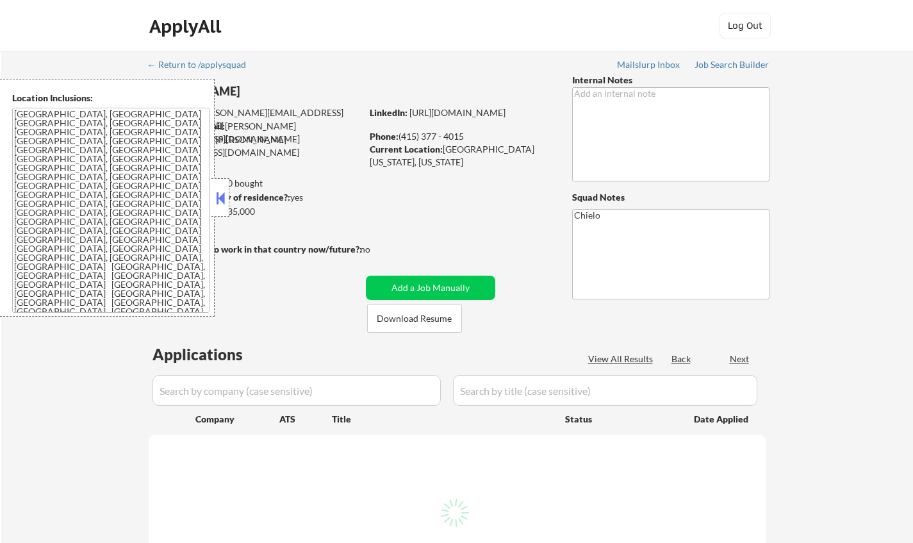
select select ""pending""
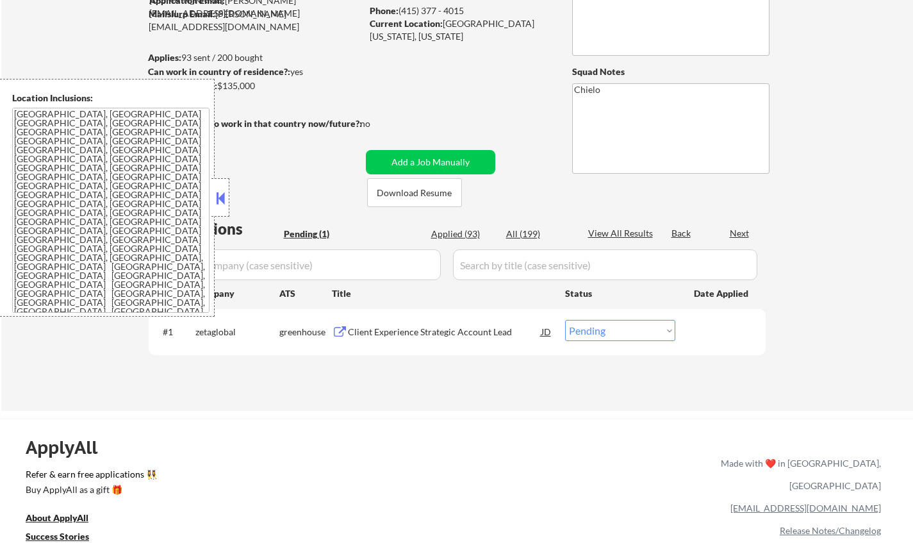
scroll to position [128, 0]
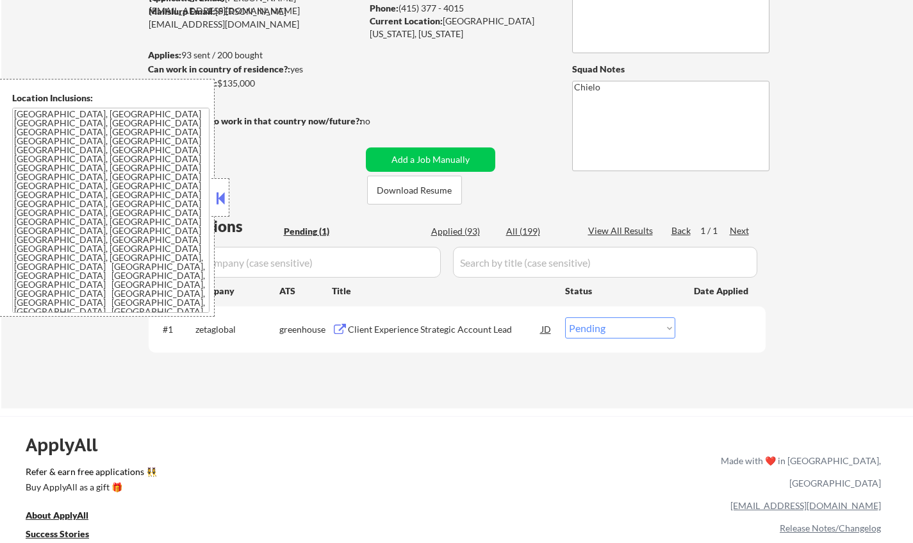
click at [214, 195] on button at bounding box center [220, 197] width 14 height 19
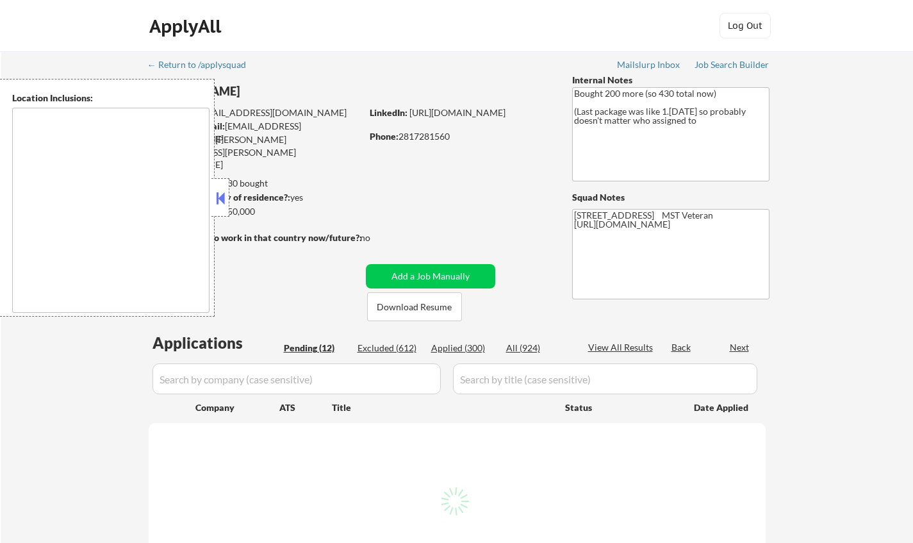
type textarea "remote"
click at [222, 204] on button at bounding box center [220, 197] width 14 height 19
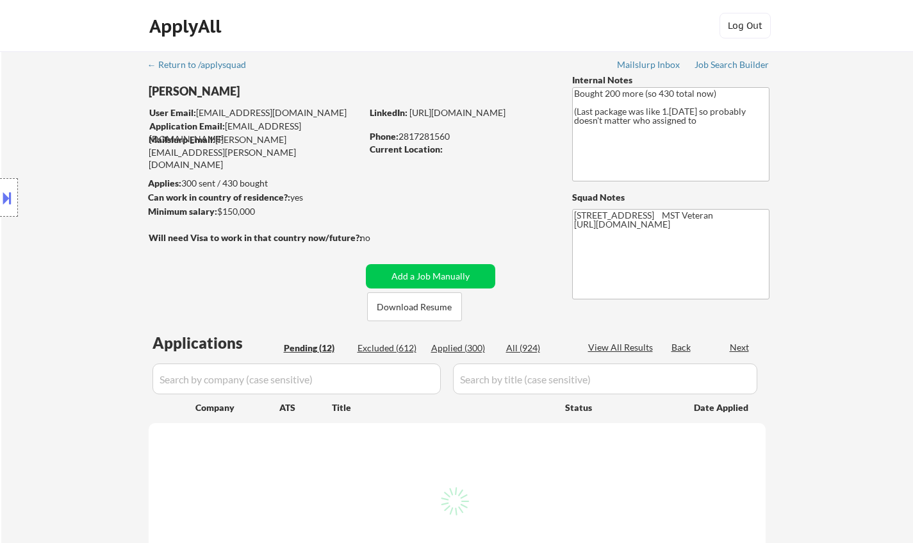
click at [415, 304] on button "Download Resume" at bounding box center [414, 306] width 95 height 29
select select ""pending""
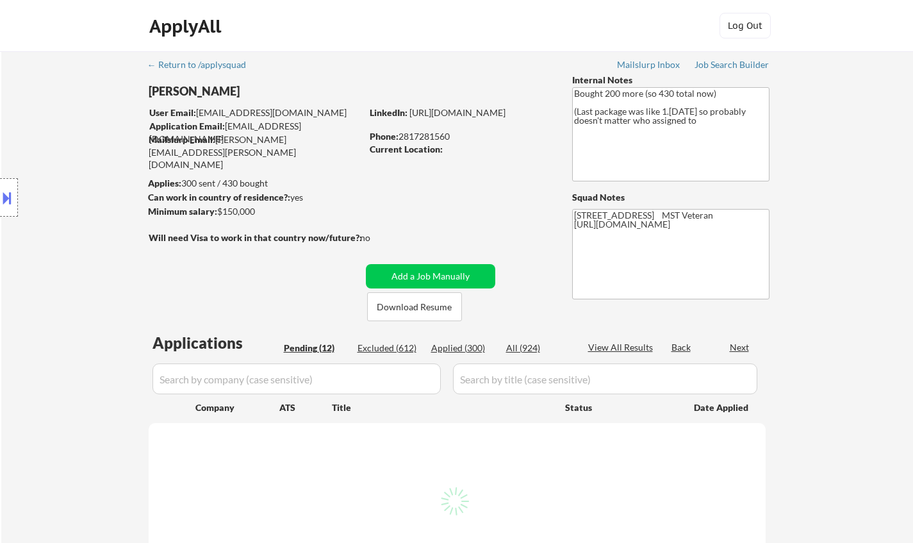
select select ""pending""
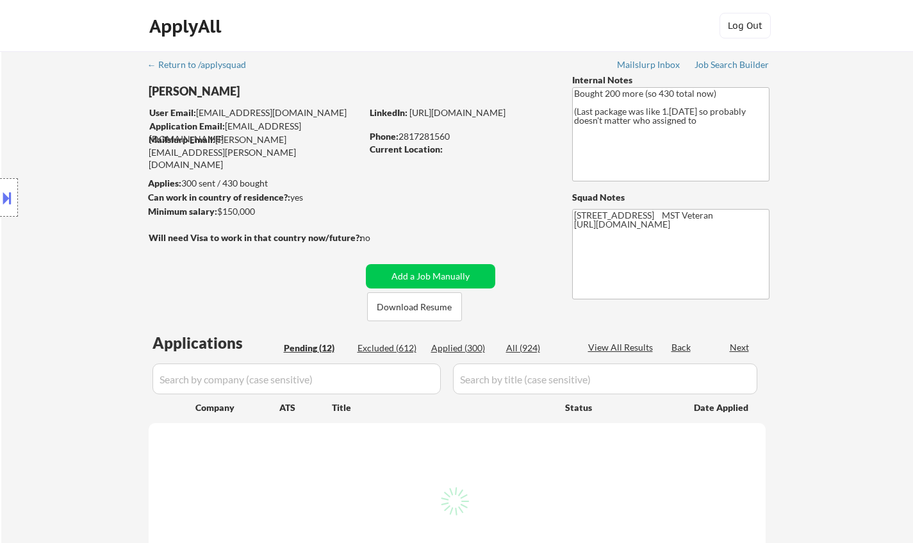
select select ""pending""
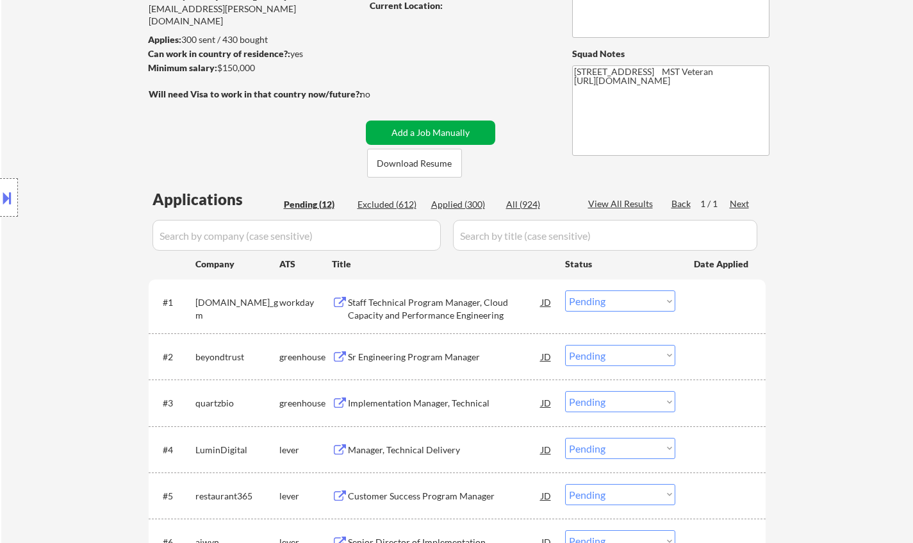
scroll to position [256, 0]
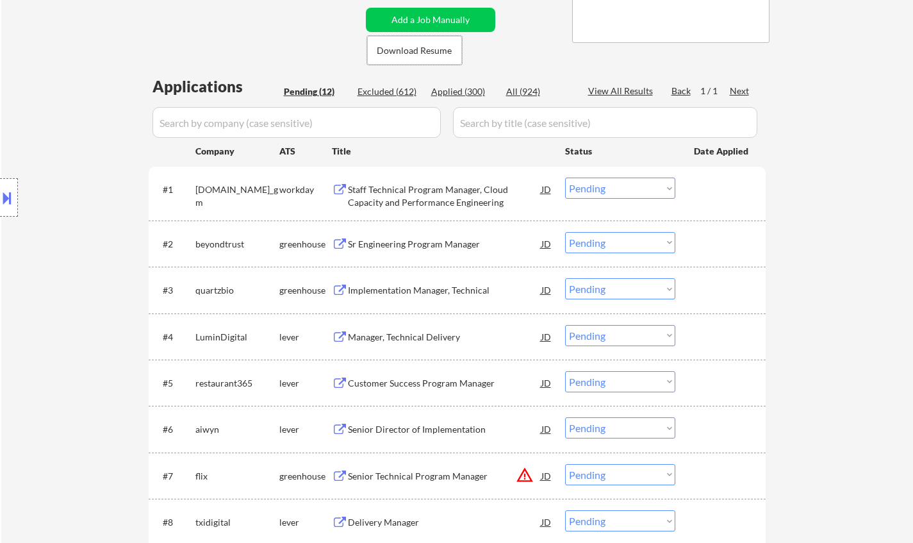
click at [411, 238] on div "Sr Engineering Program Manager" at bounding box center [444, 244] width 193 height 13
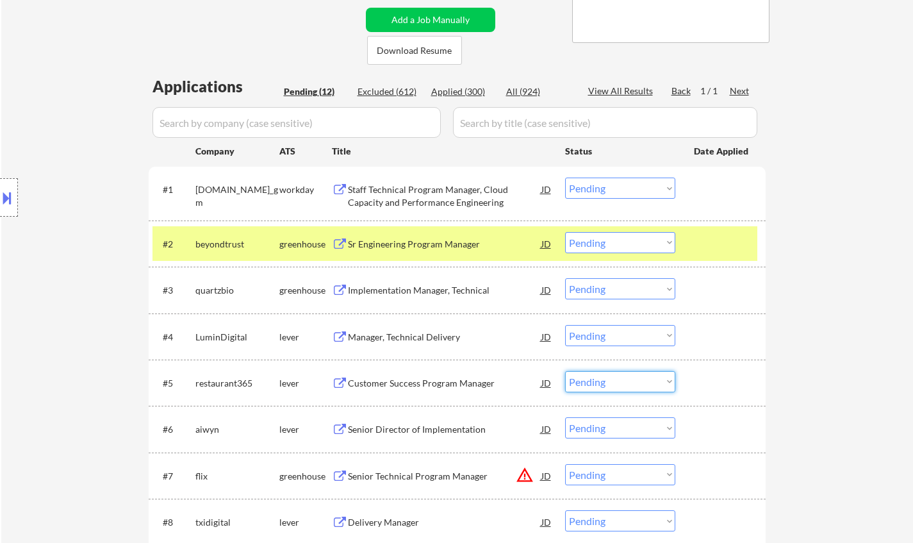
drag, startPoint x: 667, startPoint y: 388, endPoint x: 666, endPoint y: 397, distance: 8.4
click at [667, 388] on select "Choose an option... Pending Applied Excluded (Questions) Excluded (Expired) Exc…" at bounding box center [620, 381] width 110 height 21
click at [565, 371] on select "Choose an option... Pending Applied Excluded (Questions) Excluded (Expired) Exc…" at bounding box center [620, 381] width 110 height 21
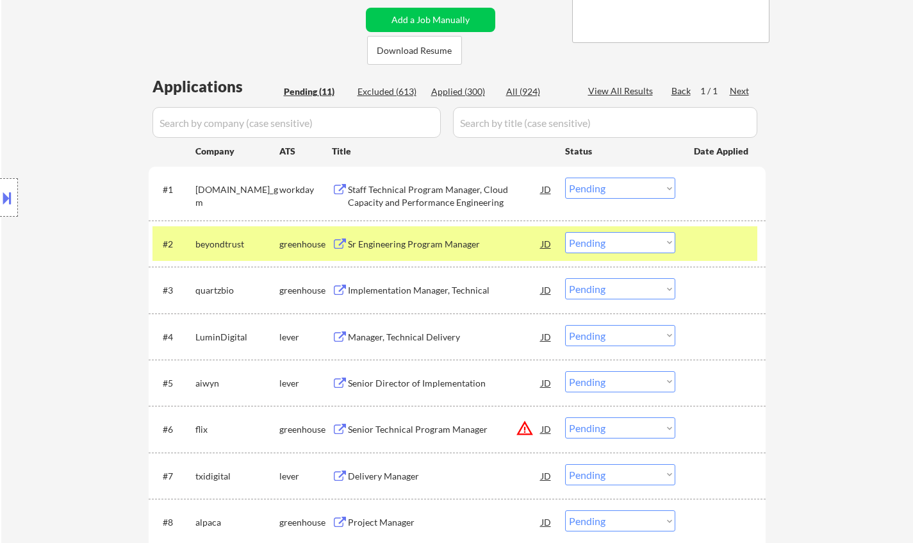
click at [437, 378] on div "Senior Director of Implementation" at bounding box center [444, 383] width 193 height 13
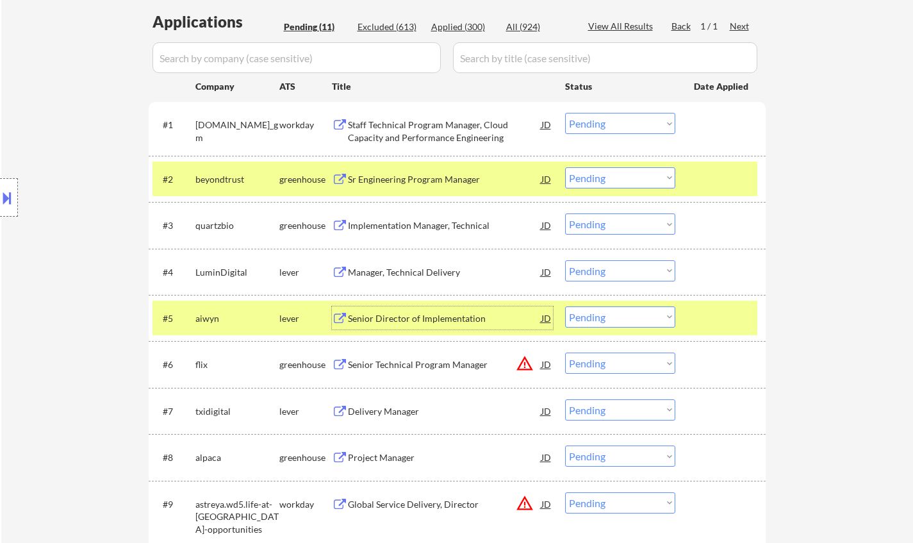
scroll to position [384, 0]
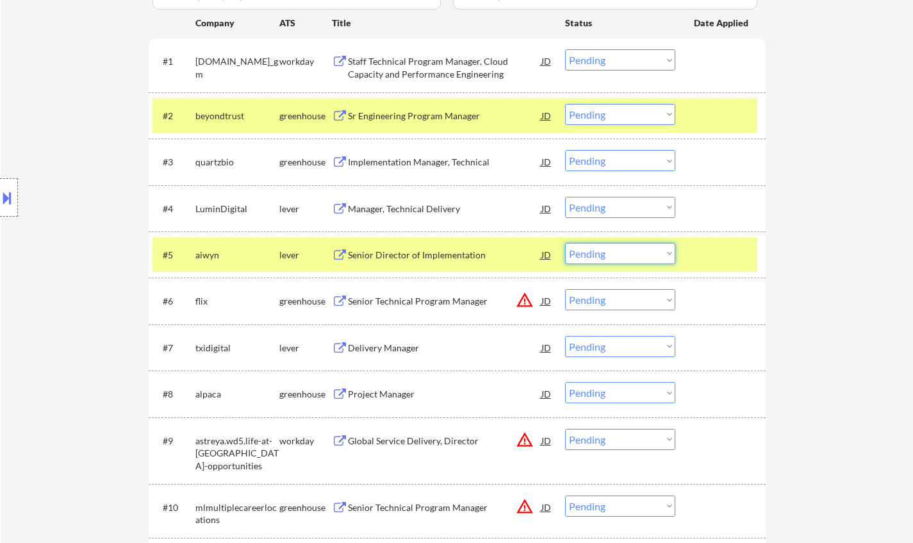
drag, startPoint x: 609, startPoint y: 256, endPoint x: 615, endPoint y: 263, distance: 9.5
click at [609, 256] on select "Choose an option... Pending Applied Excluded (Questions) Excluded (Expired) Exc…" at bounding box center [620, 253] width 110 height 21
click at [565, 243] on select "Choose an option... Pending Applied Excluded (Questions) Excluded (Expired) Exc…" at bounding box center [620, 253] width 110 height 21
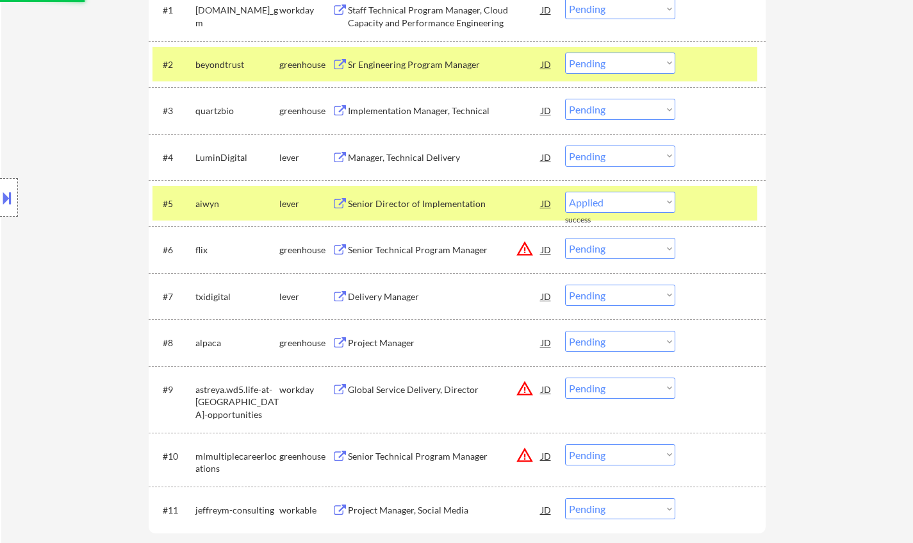
scroll to position [448, 0]
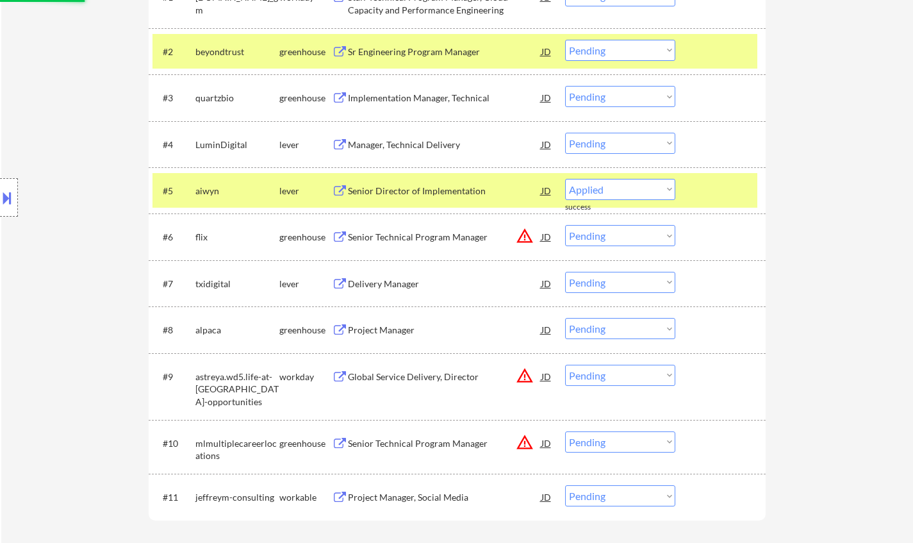
select select ""pending""
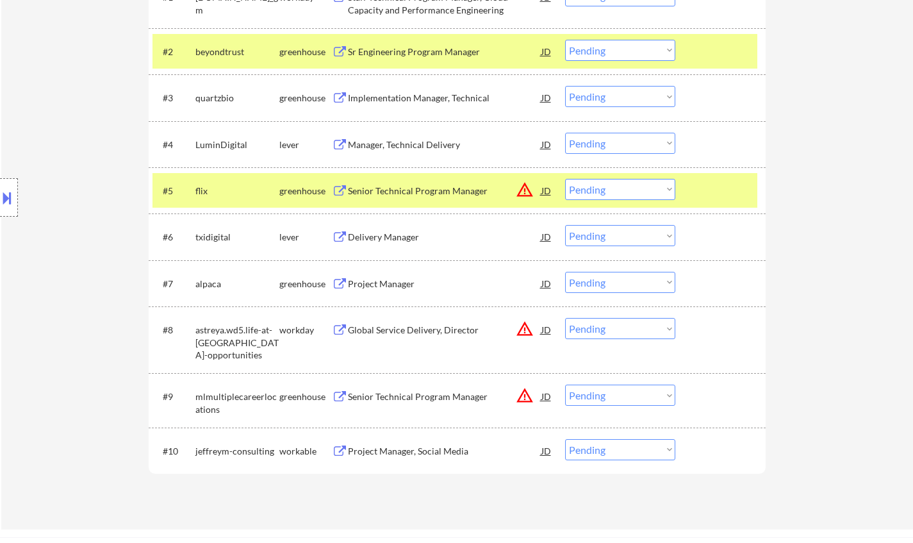
click at [388, 233] on div "Delivery Manager" at bounding box center [444, 237] width 193 height 13
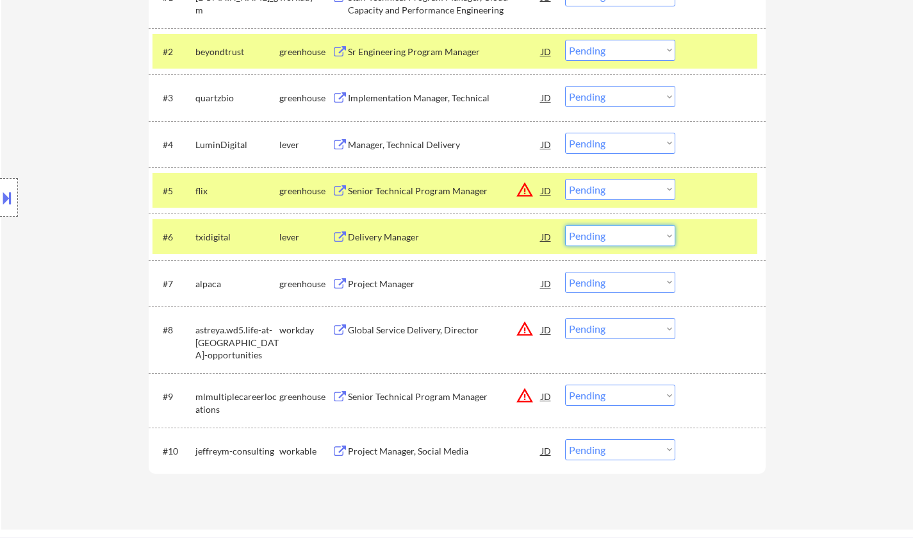
drag, startPoint x: 618, startPoint y: 235, endPoint x: 626, endPoint y: 243, distance: 10.9
click at [618, 235] on select "Choose an option... Pending Applied Excluded (Questions) Excluded (Expired) Exc…" at bounding box center [620, 235] width 110 height 21
click at [565, 225] on select "Choose an option... Pending Applied Excluded (Questions) Excluded (Expired) Exc…" at bounding box center [620, 235] width 110 height 21
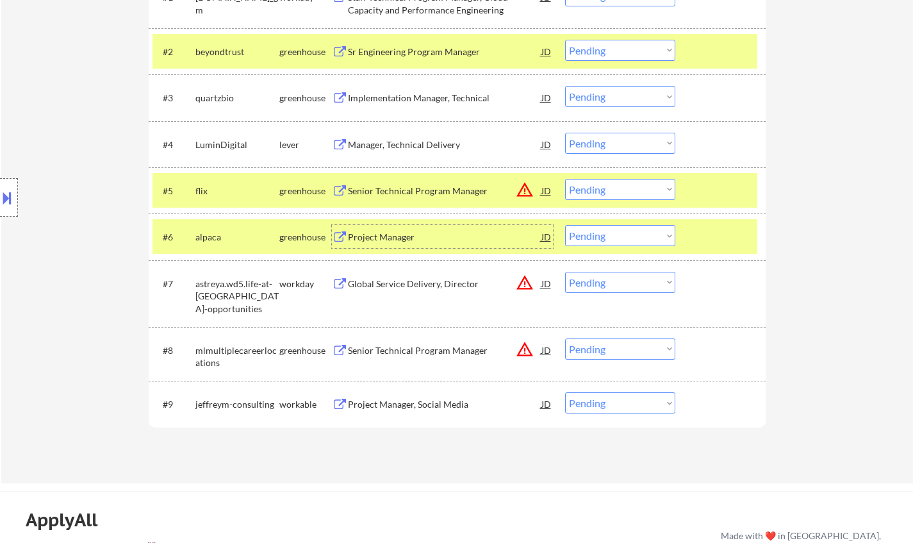
click at [385, 243] on div "Project Manager" at bounding box center [444, 237] width 193 height 13
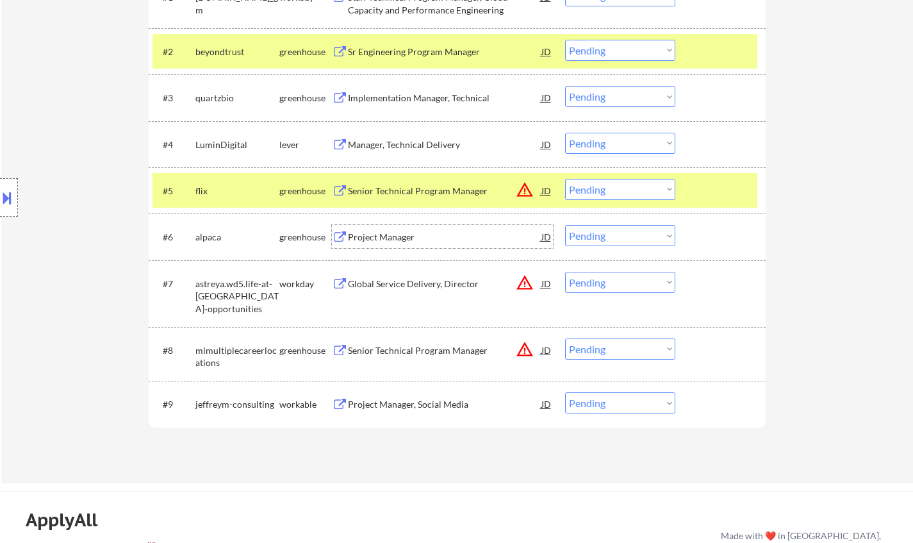
click at [609, 233] on select "Choose an option... Pending Applied Excluded (Questions) Excluded (Expired) Exc…" at bounding box center [620, 235] width 110 height 21
click at [565, 225] on select "Choose an option... Pending Applied Excluded (Questions) Excluded (Expired) Exc…" at bounding box center [620, 235] width 110 height 21
select select ""pending""
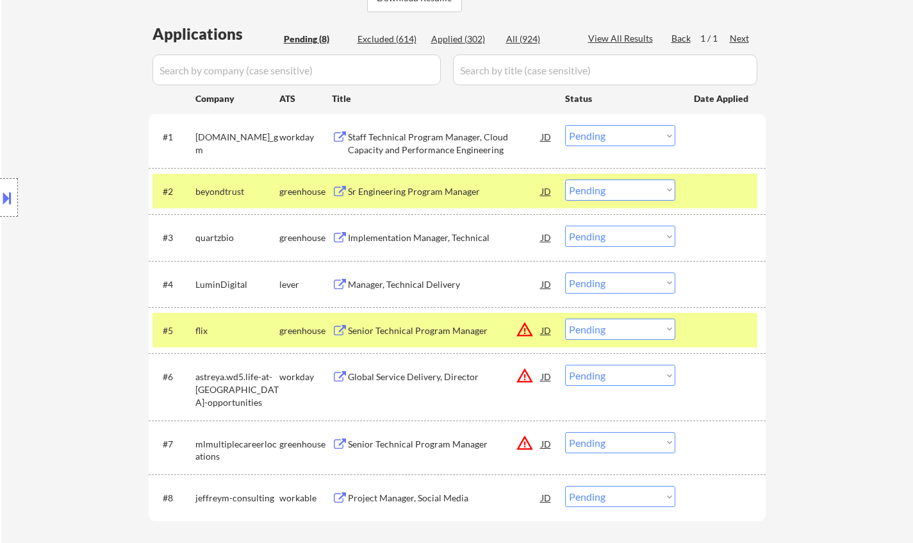
scroll to position [320, 0]
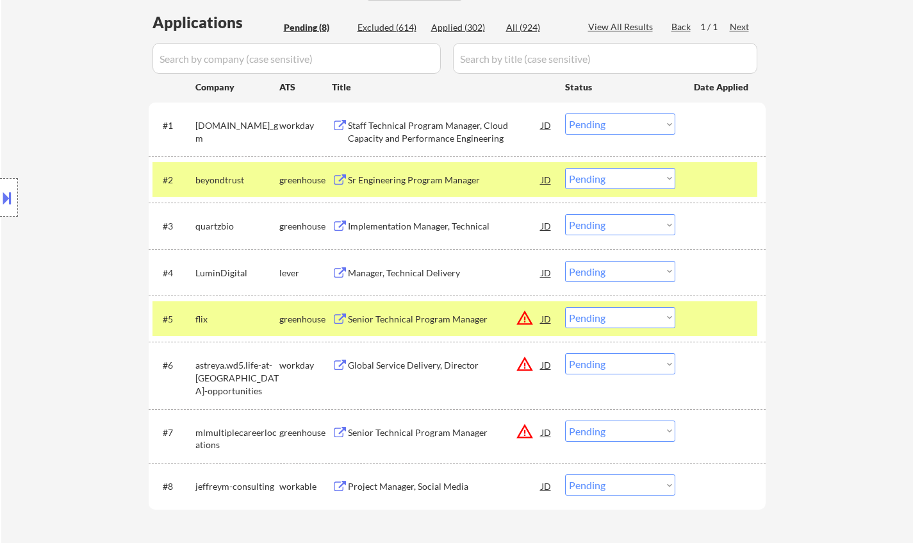
click at [406, 226] on div "Implementation Manager, Technical" at bounding box center [444, 226] width 193 height 13
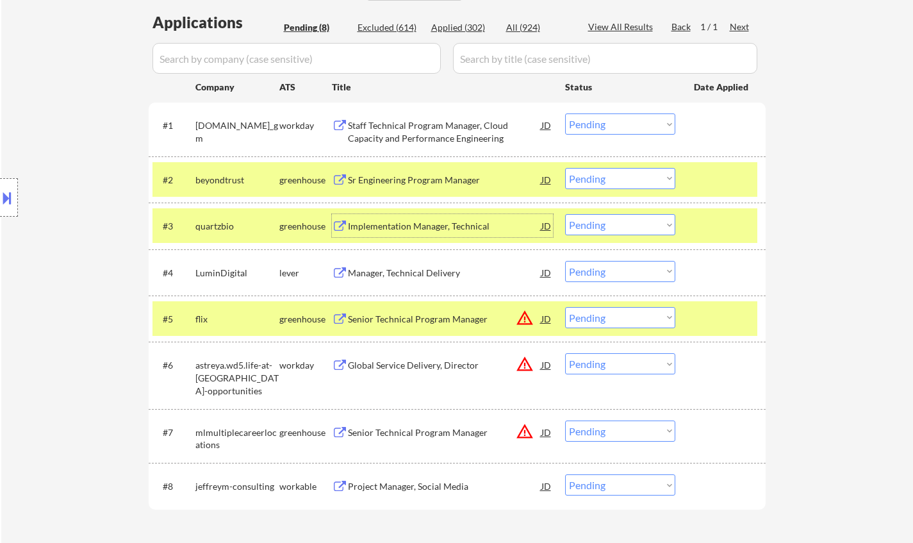
click at [627, 220] on select "Choose an option... Pending Applied Excluded (Questions) Excluded (Expired) Exc…" at bounding box center [620, 224] width 110 height 21
click at [565, 214] on select "Choose an option... Pending Applied Excluded (Questions) Excluded (Expired) Exc…" at bounding box center [620, 224] width 110 height 21
click at [413, 268] on div "Manager, Technical Delivery" at bounding box center [444, 273] width 193 height 13
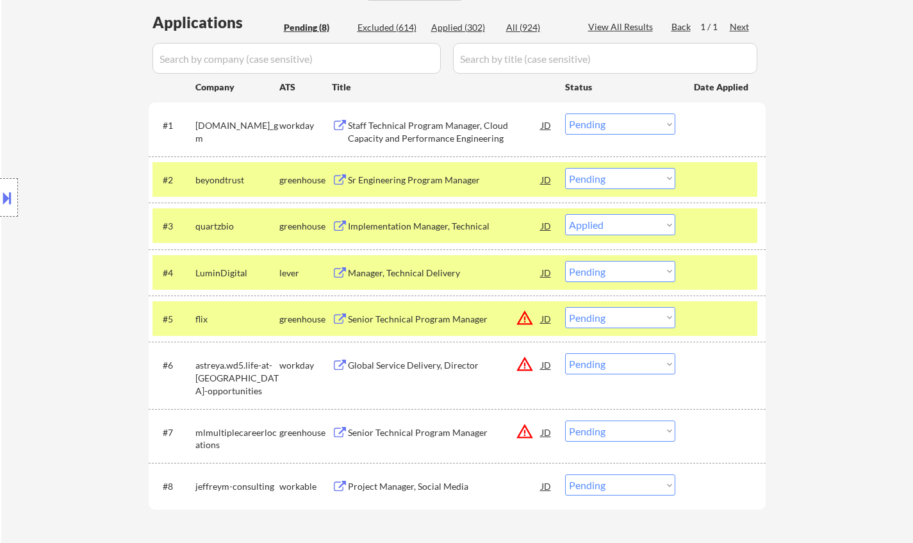
select select ""pending""
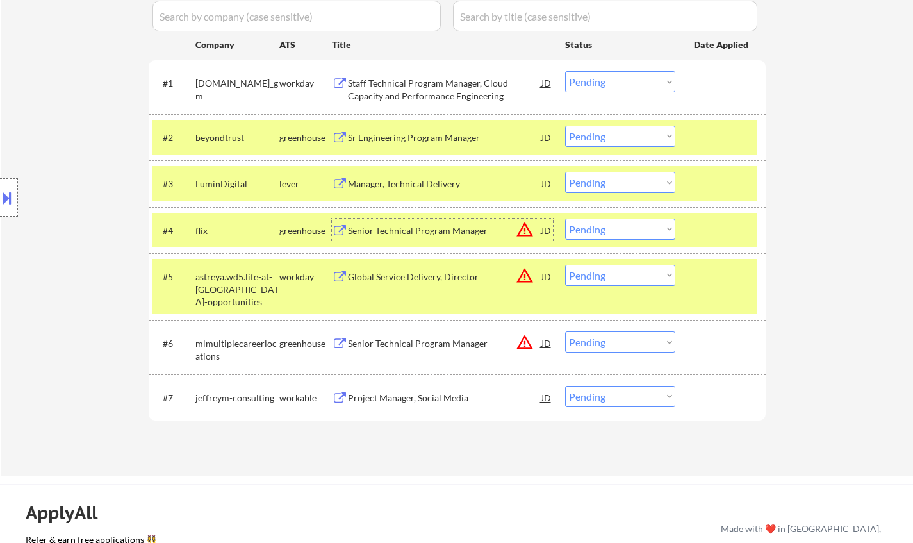
scroll to position [384, 0]
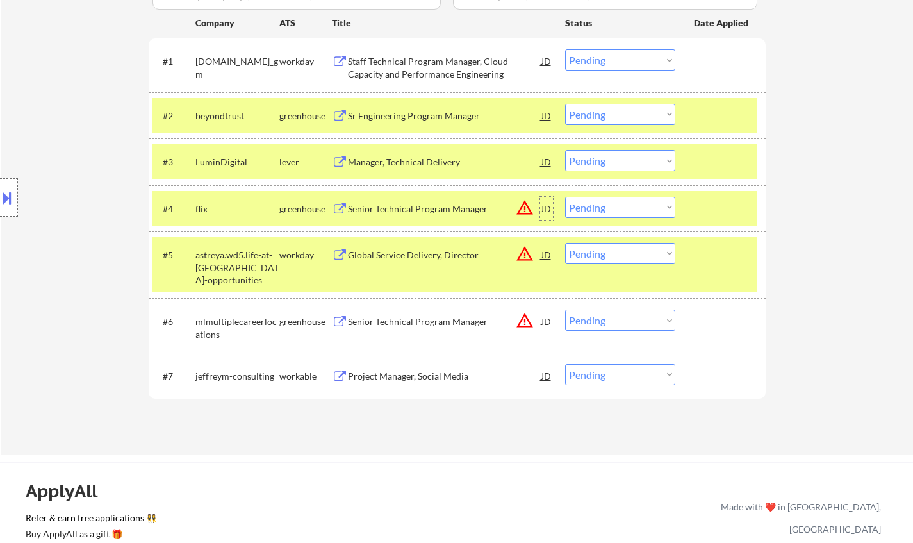
click at [548, 208] on div "JD" at bounding box center [546, 208] width 13 height 23
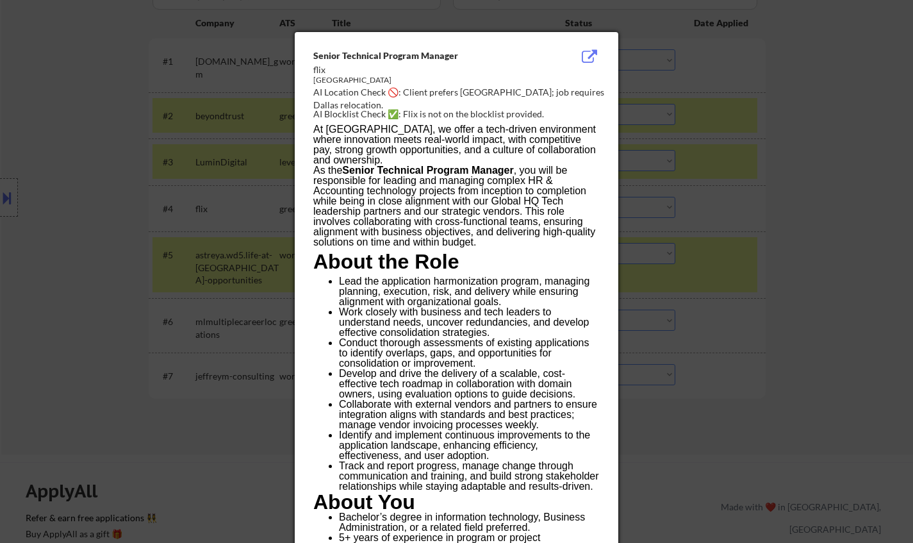
click at [833, 254] on div at bounding box center [456, 271] width 913 height 543
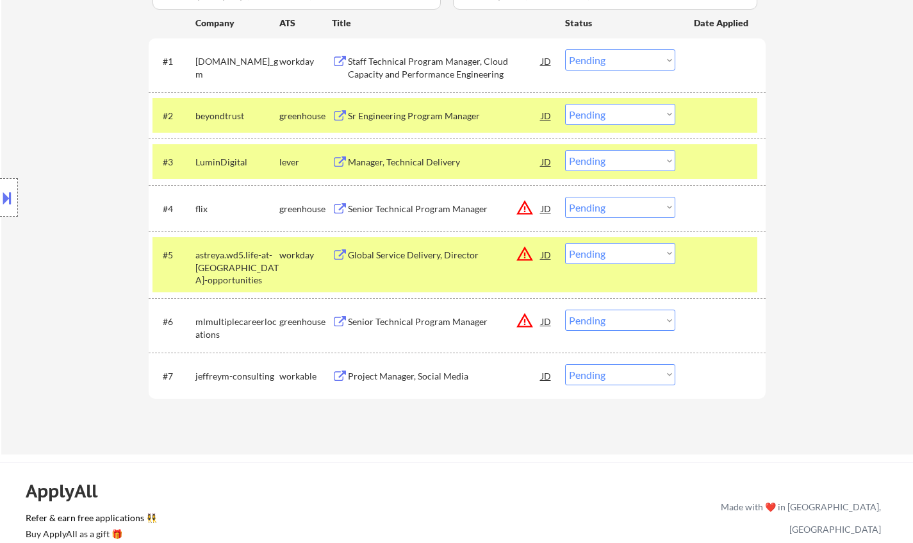
click at [1, 198] on button at bounding box center [7, 197] width 14 height 21
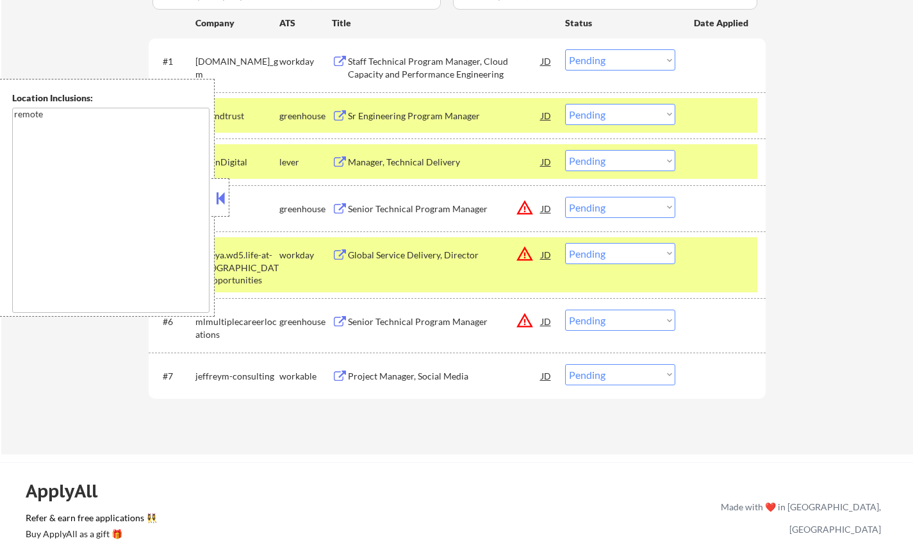
drag, startPoint x: 603, startPoint y: 204, endPoint x: 616, endPoint y: 208, distance: 13.8
click at [603, 204] on select "Choose an option... Pending Applied Excluded (Questions) Excluded (Expired) Exc…" at bounding box center [620, 207] width 110 height 21
click at [565, 197] on select "Choose an option... Pending Applied Excluded (Questions) Excluded (Expired) Exc…" at bounding box center [620, 207] width 110 height 21
click at [223, 192] on button at bounding box center [220, 197] width 14 height 19
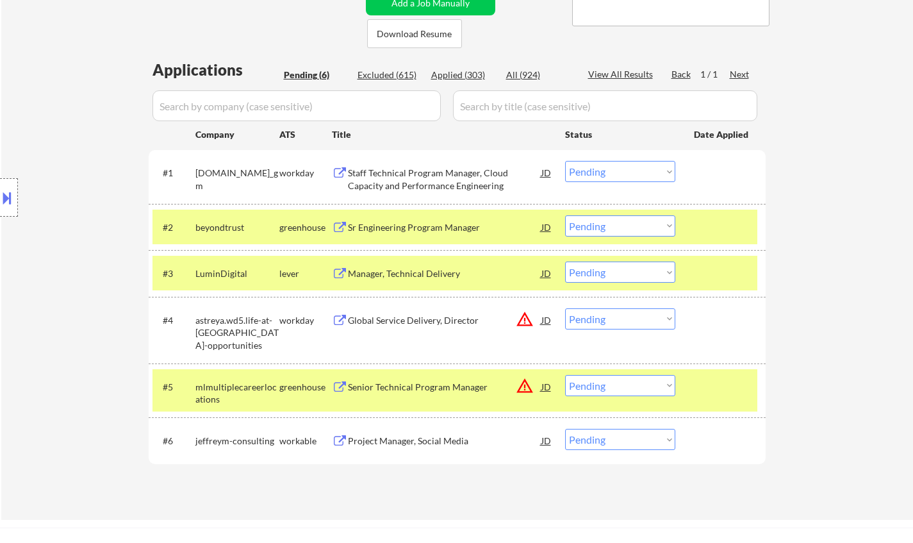
scroll to position [320, 0]
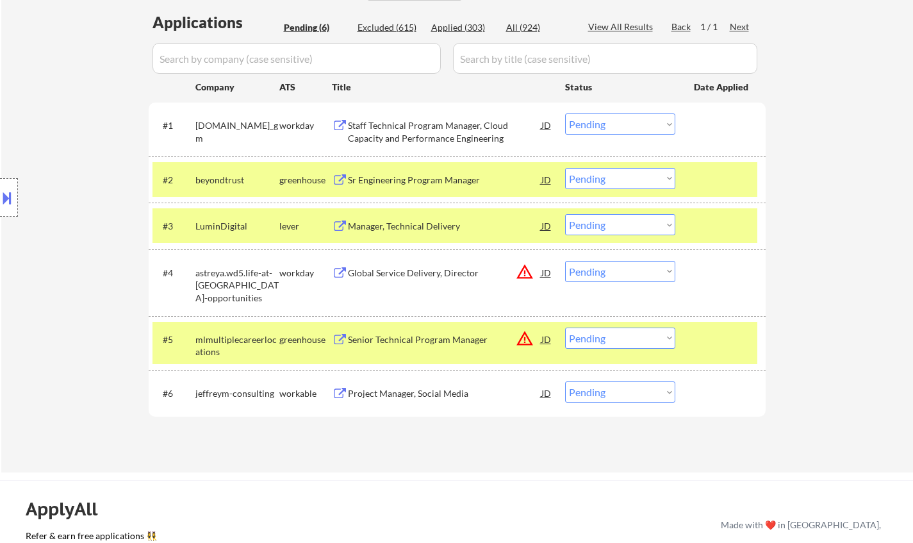
click at [546, 272] on div "JD" at bounding box center [546, 272] width 13 height 23
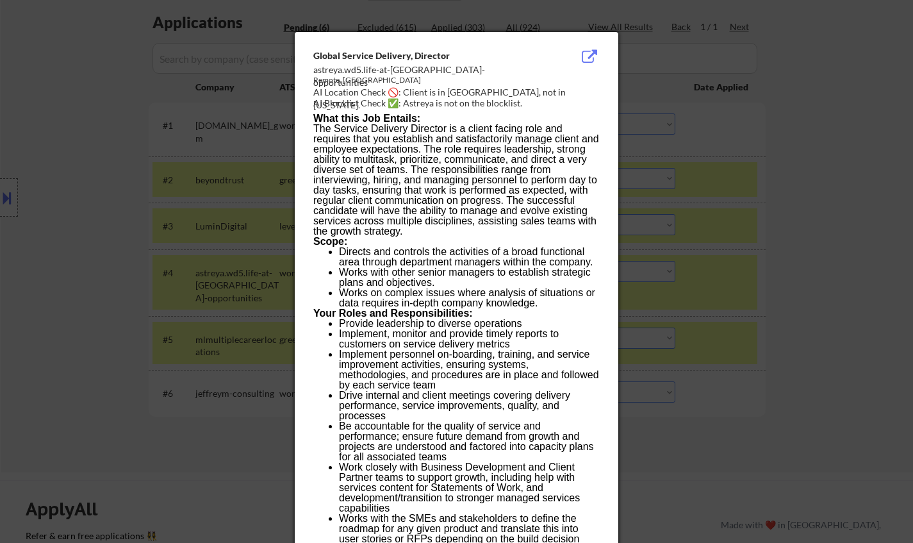
click at [857, 315] on div at bounding box center [456, 271] width 913 height 543
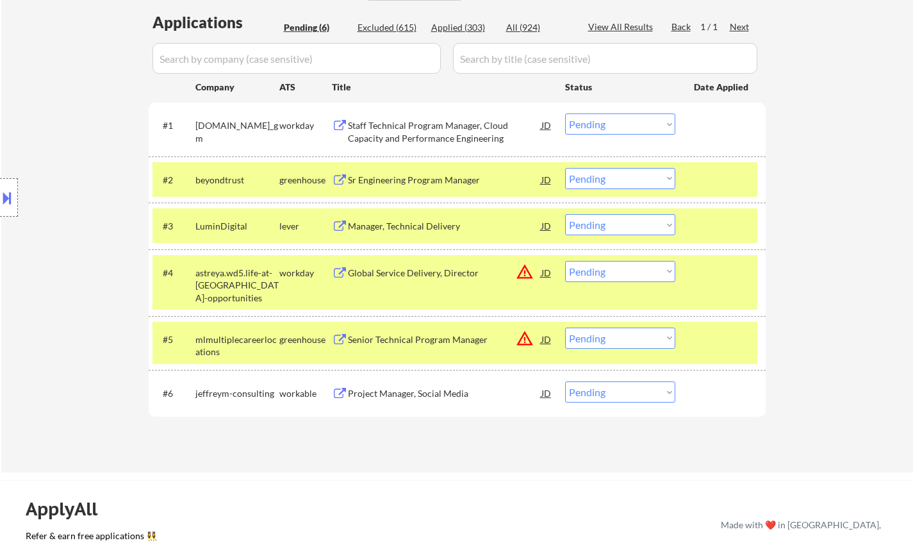
drag, startPoint x: 636, startPoint y: 271, endPoint x: 642, endPoint y: 277, distance: 8.6
click at [636, 271] on select "Choose an option... Pending Applied Excluded (Questions) Excluded (Expired) Exc…" at bounding box center [620, 271] width 110 height 21
click at [565, 261] on select "Choose an option... Pending Applied Excluded (Questions) Excluded (Expired) Exc…" at bounding box center [620, 271] width 110 height 21
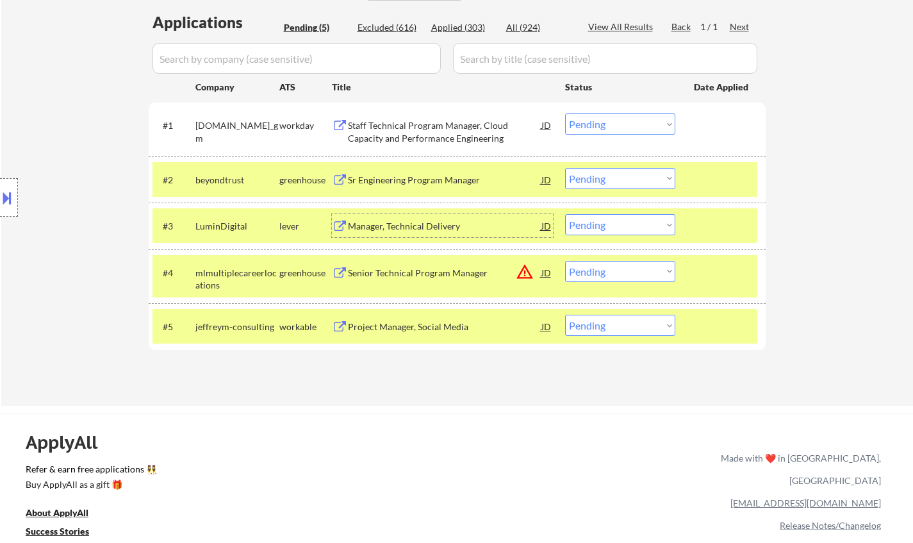
click at [419, 226] on div "Manager, Technical Delivery" at bounding box center [444, 226] width 193 height 13
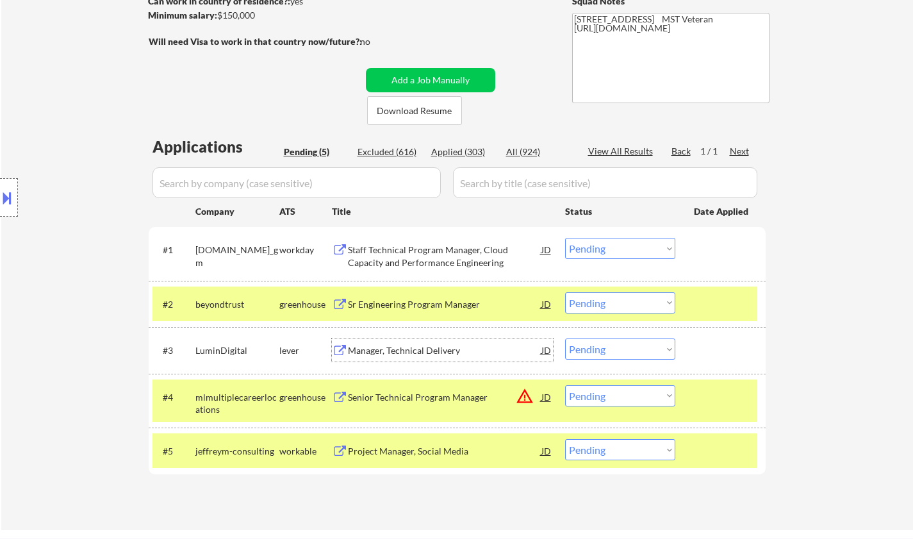
scroll to position [192, 0]
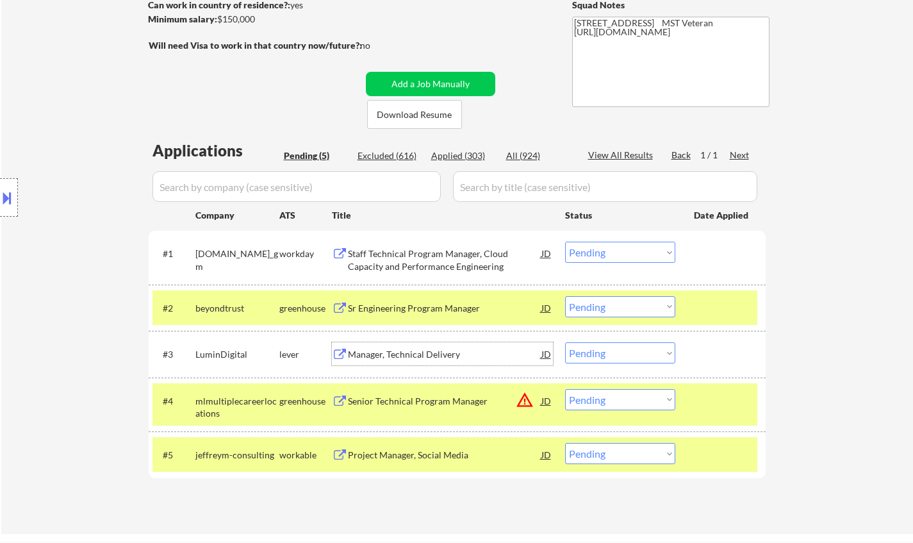
drag, startPoint x: 617, startPoint y: 398, endPoint x: 627, endPoint y: 403, distance: 10.6
click at [618, 399] on select "Choose an option... Pending Applied Excluded (Questions) Excluded (Expired) Exc…" at bounding box center [620, 399] width 110 height 21
click at [565, 389] on select "Choose an option... Pending Applied Excluded (Questions) Excluded (Expired) Exc…" at bounding box center [620, 399] width 110 height 21
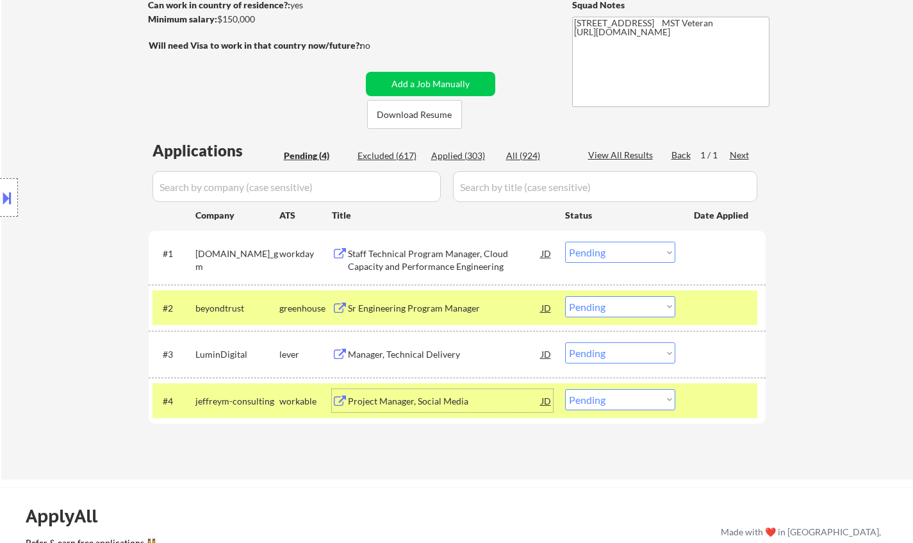
click at [416, 398] on div "Project Manager, Social Media" at bounding box center [444, 401] width 193 height 13
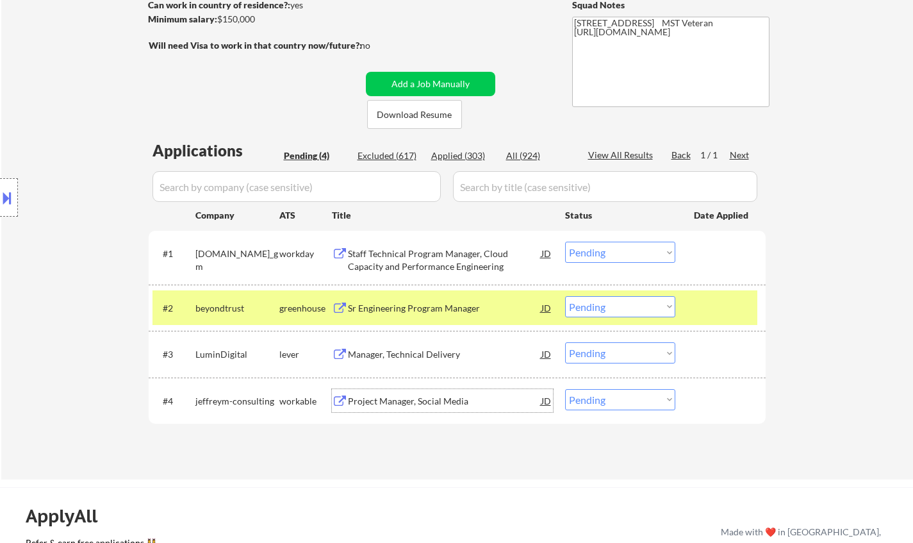
click at [652, 398] on select "Choose an option... Pending Applied Excluded (Questions) Excluded (Expired) Exc…" at bounding box center [620, 399] width 110 height 21
select select ""excluded__salary_""
click at [565, 389] on select "Choose an option... Pending Applied Excluded (Questions) Excluded (Expired) Exc…" at bounding box center [620, 399] width 110 height 21
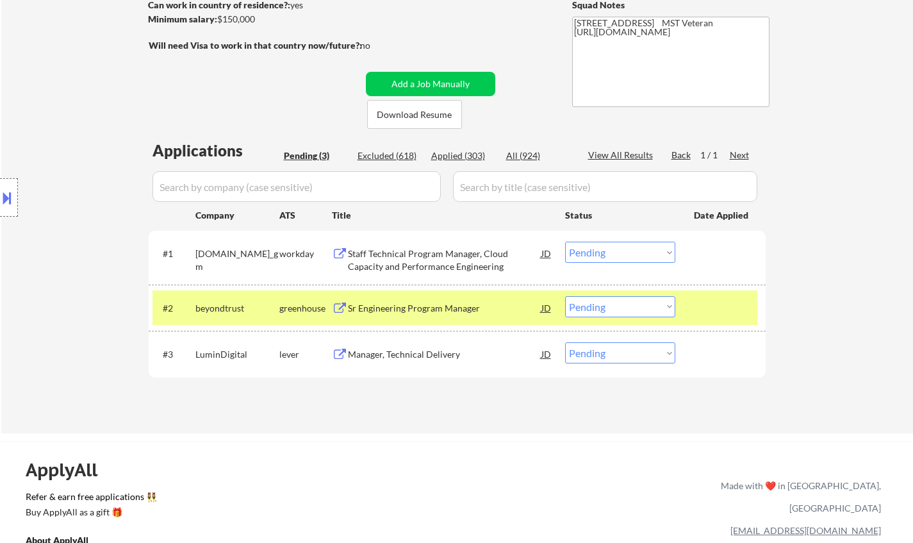
click at [443, 309] on div "Sr Engineering Program Manager" at bounding box center [444, 308] width 193 height 13
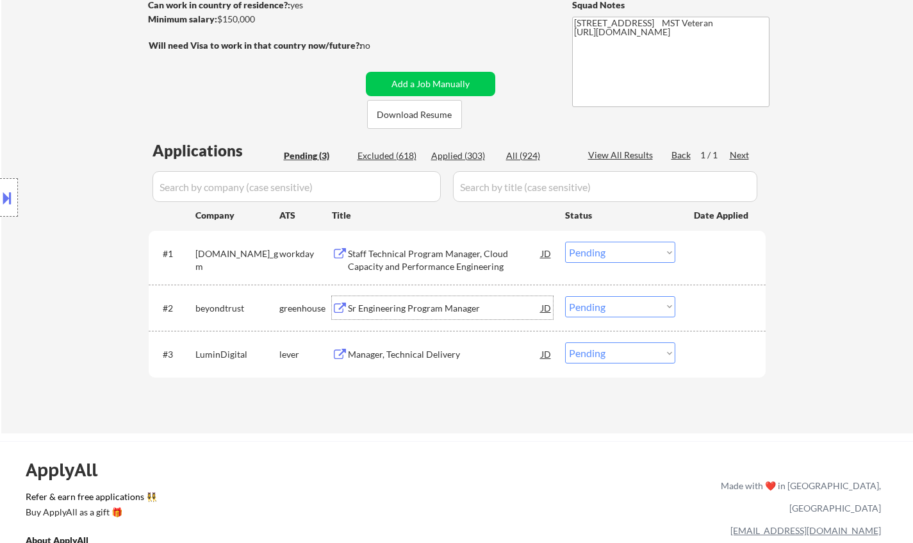
click at [551, 309] on div "JD" at bounding box center [546, 307] width 13 height 23
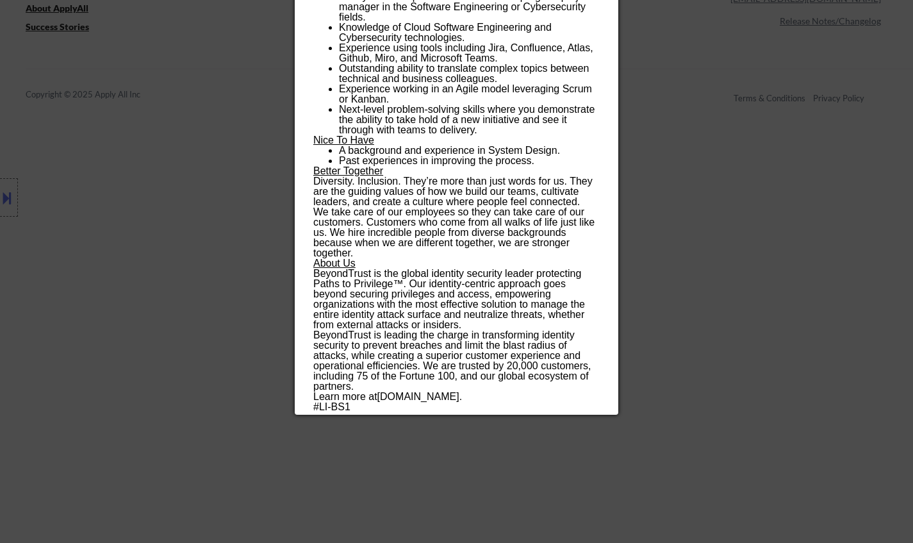
scroll to position [739, 0]
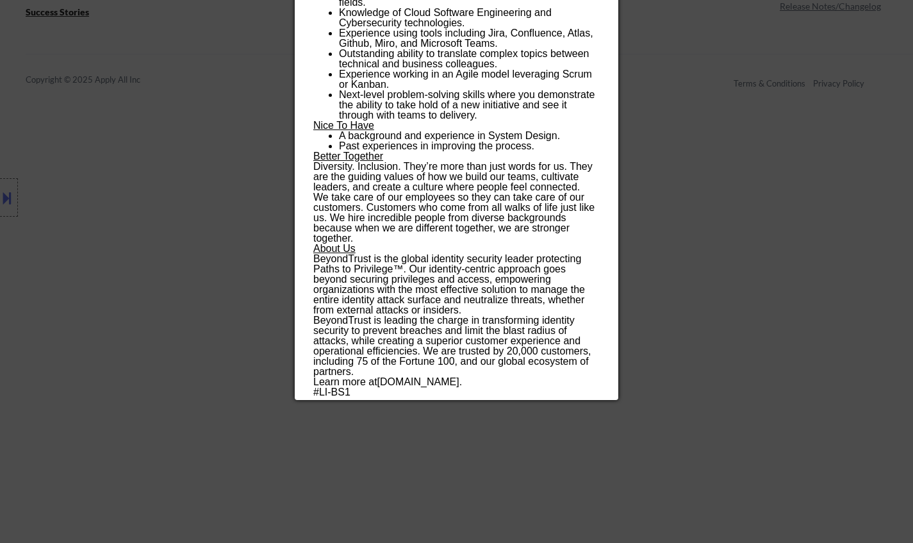
drag, startPoint x: 751, startPoint y: 328, endPoint x: 731, endPoint y: 325, distance: 20.0
click at [751, 328] on div at bounding box center [456, 271] width 913 height 543
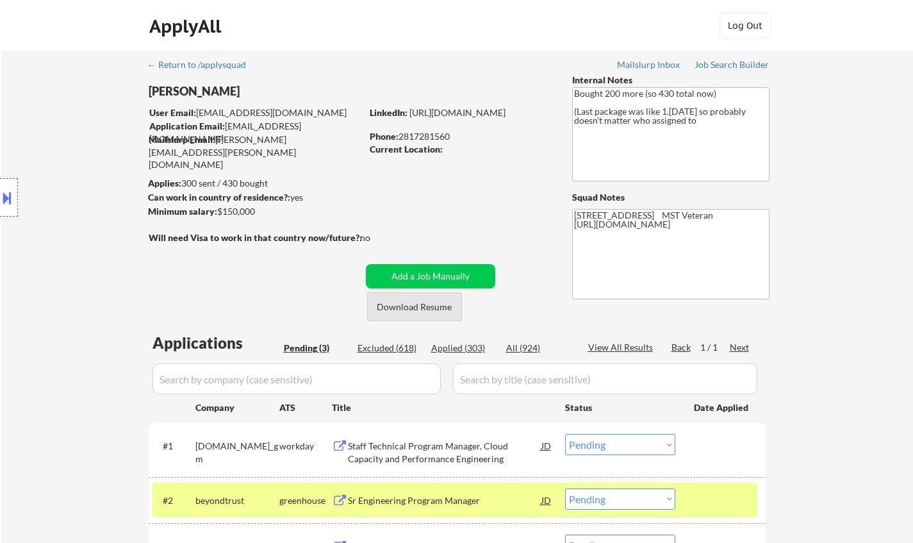
scroll to position [256, 0]
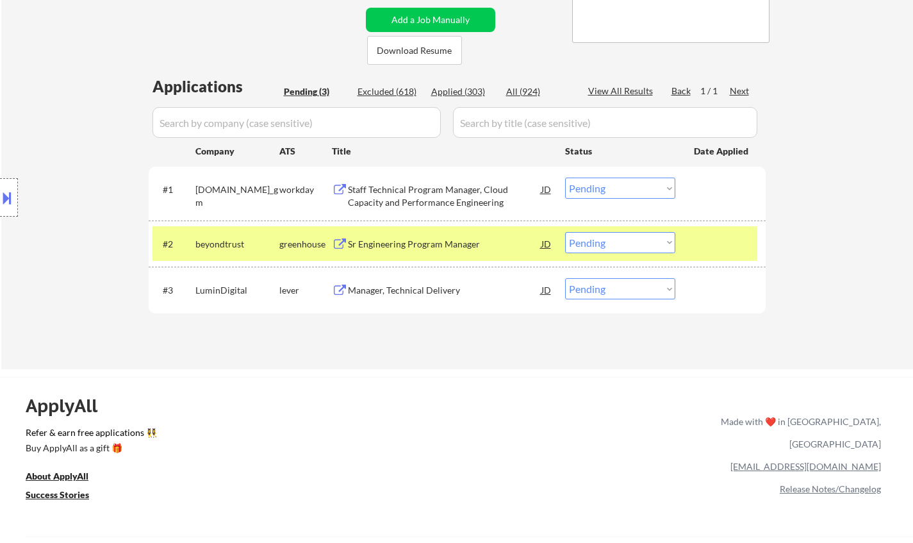
click at [627, 242] on select "Choose an option... Pending Applied Excluded (Questions) Excluded (Expired) Exc…" at bounding box center [620, 242] width 110 height 21
click at [565, 232] on select "Choose an option... Pending Applied Excluded (Questions) Excluded (Expired) Exc…" at bounding box center [620, 242] width 110 height 21
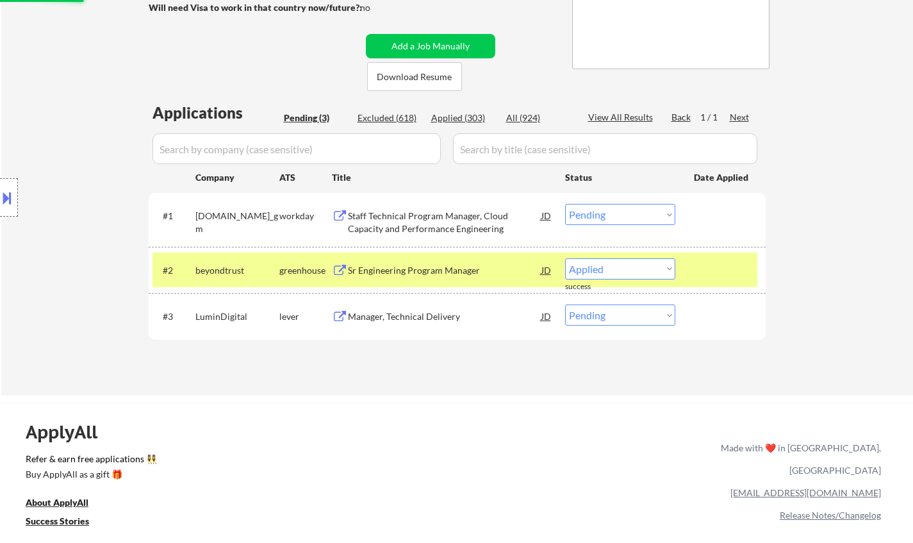
scroll to position [128, 0]
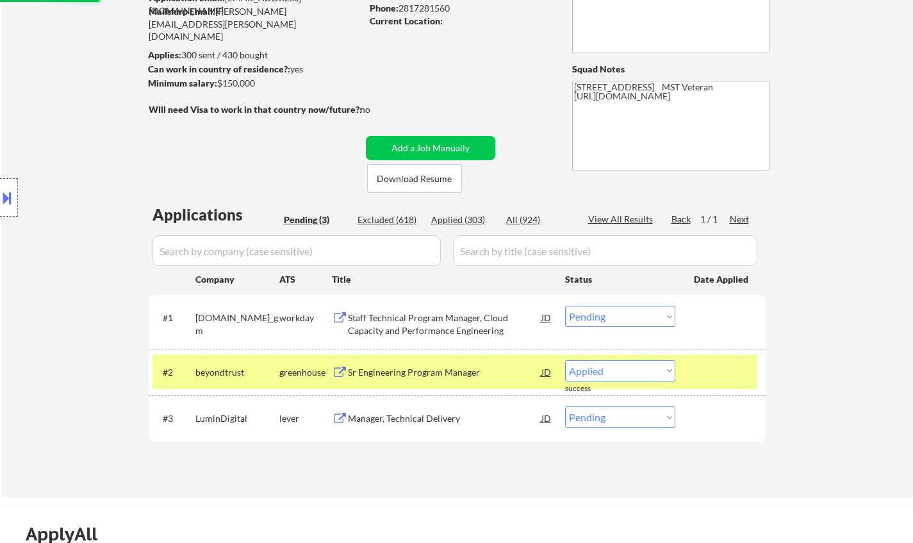
select select ""pending""
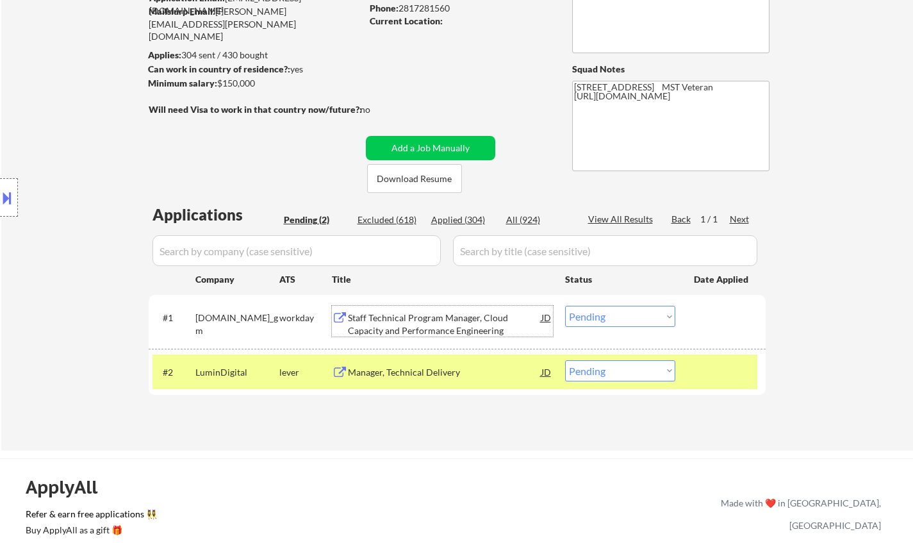
click at [400, 327] on div "Staff Technical Program Manager, Cloud Capacity and Performance Engineering" at bounding box center [444, 323] width 193 height 25
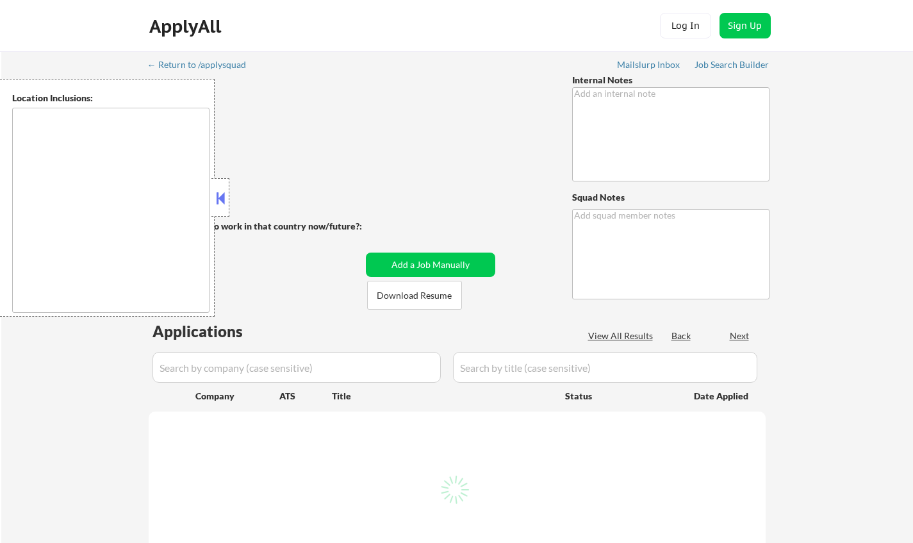
type textarea "Chielo"
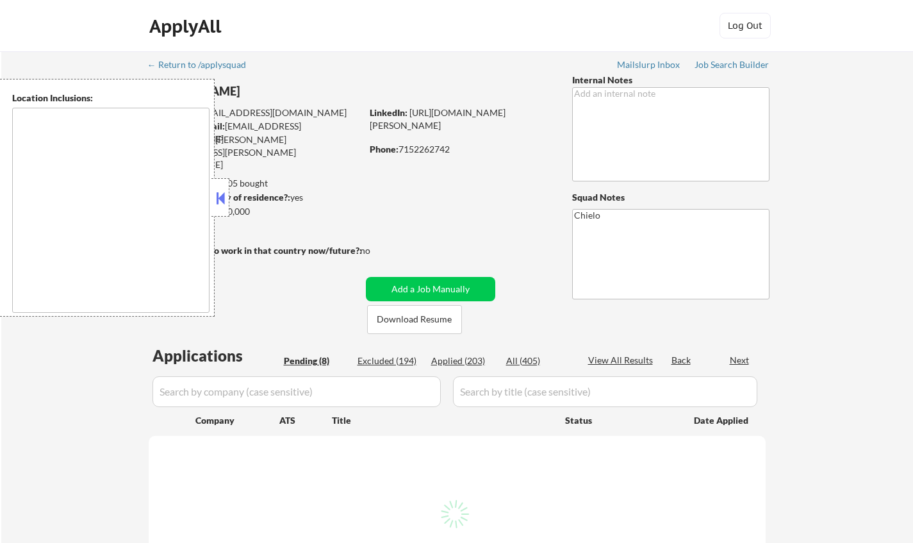
type textarea "country:[GEOGRAPHIC_DATA]"
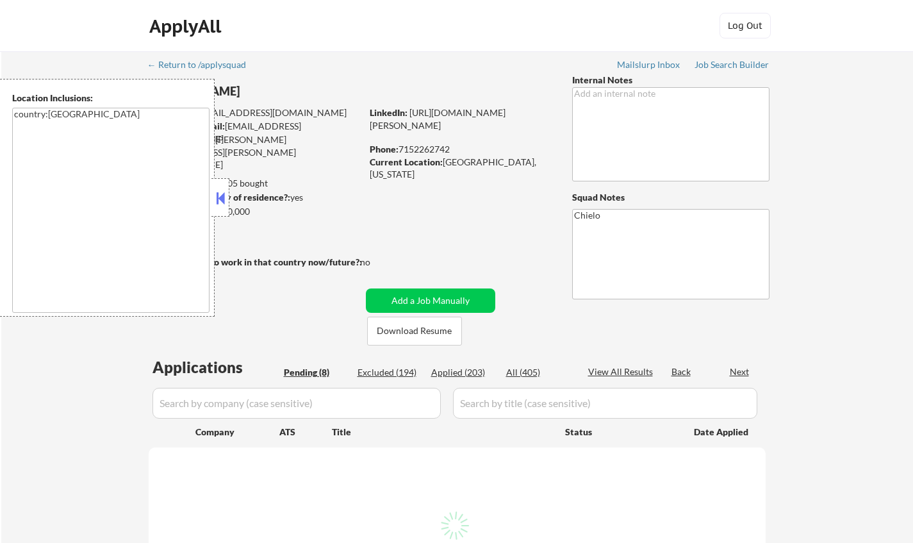
click at [225, 196] on button at bounding box center [220, 197] width 14 height 19
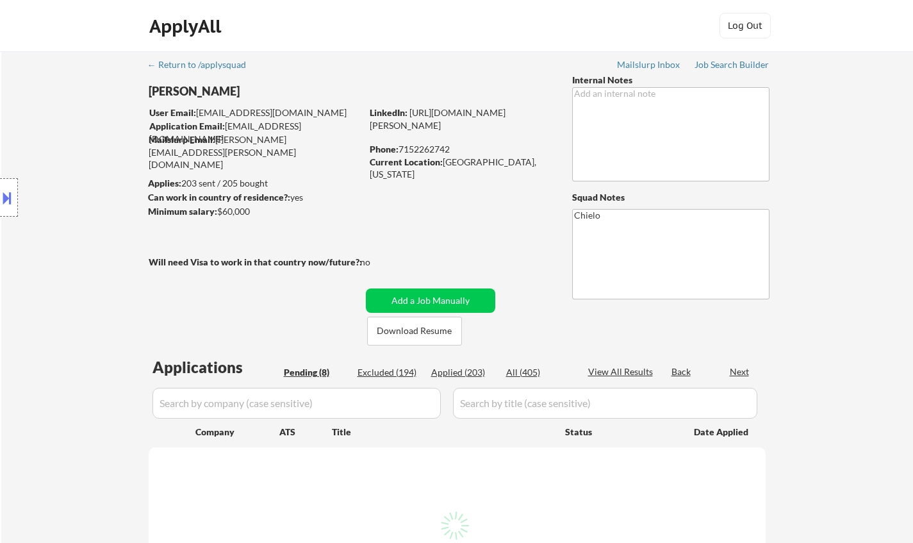
scroll to position [320, 0]
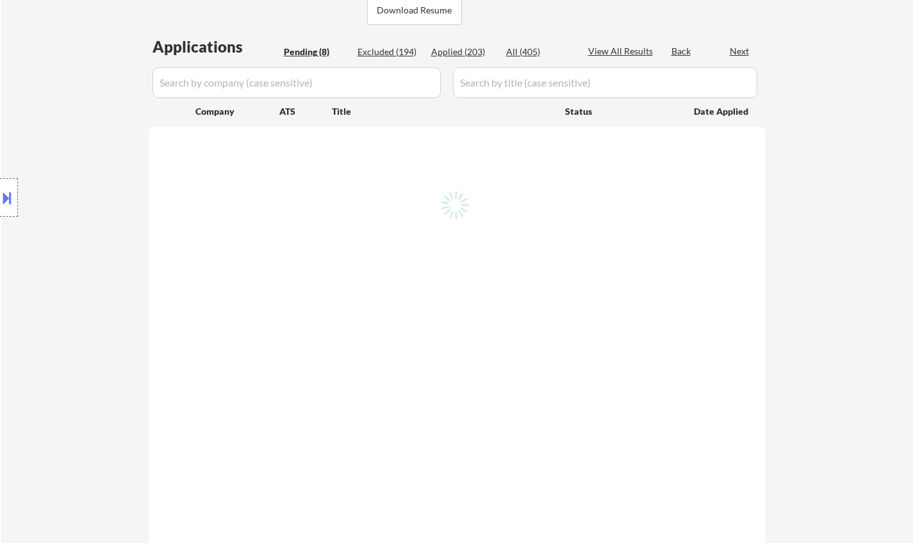
select select ""pending""
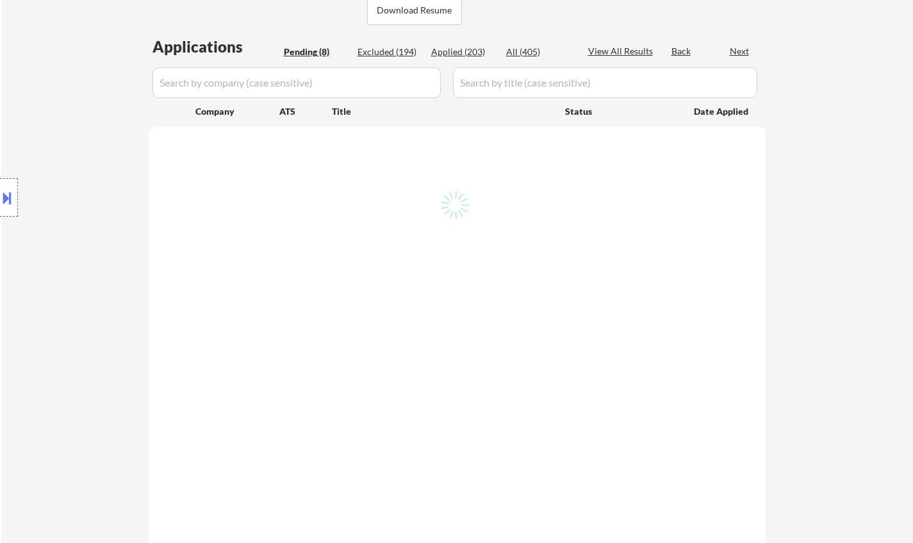
select select ""pending""
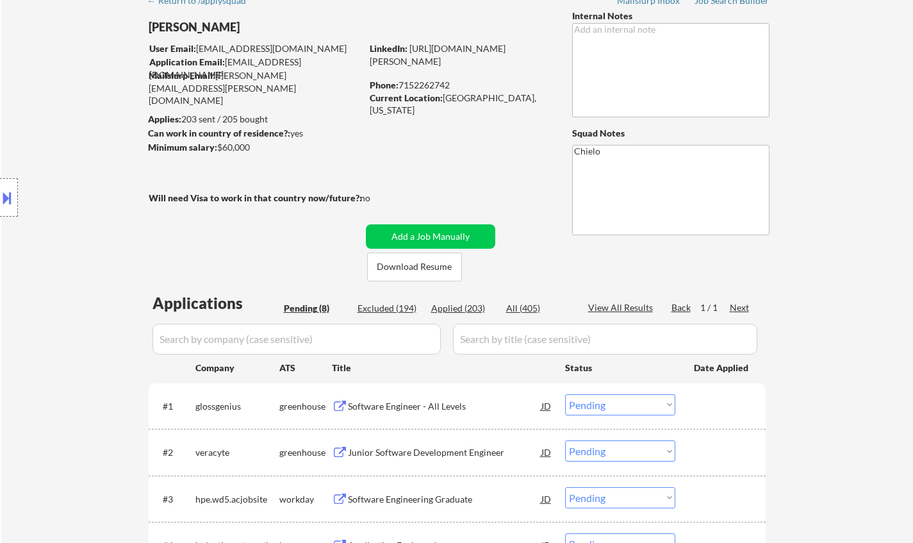
scroll to position [128, 0]
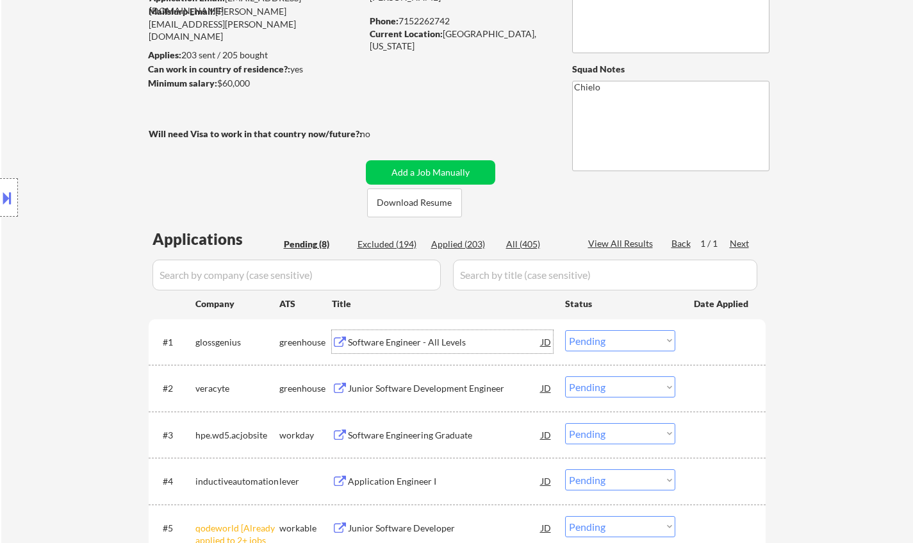
click at [424, 347] on div "Software Engineer - All Levels" at bounding box center [444, 342] width 193 height 13
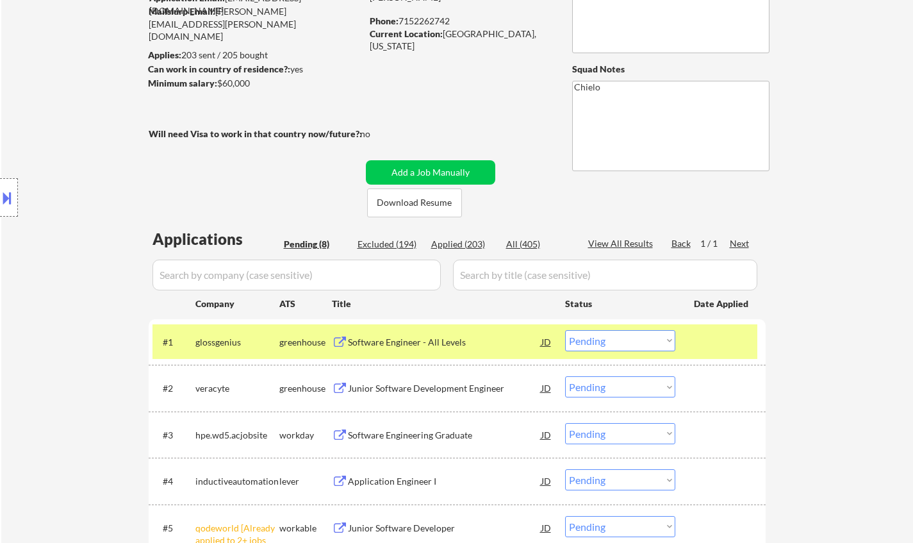
click at [6, 189] on button at bounding box center [7, 197] width 14 height 21
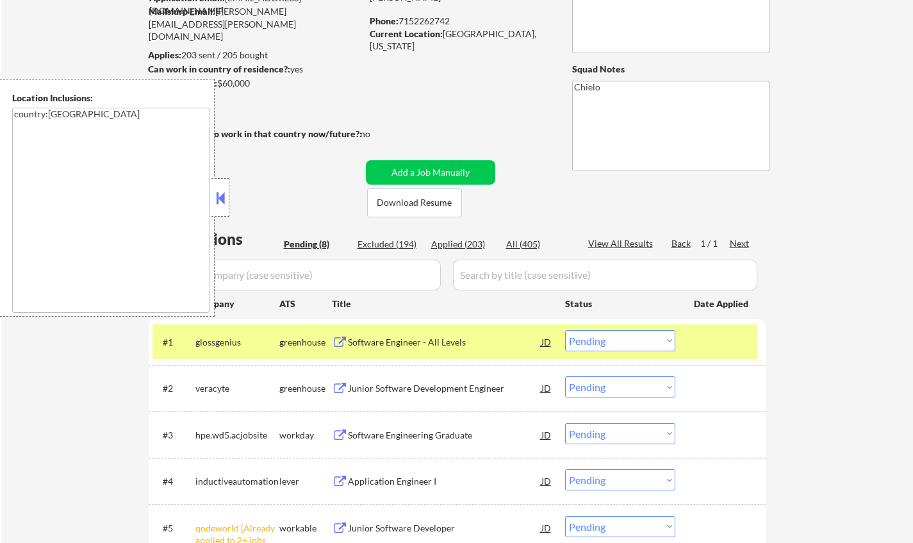
click at [219, 194] on button at bounding box center [220, 197] width 14 height 19
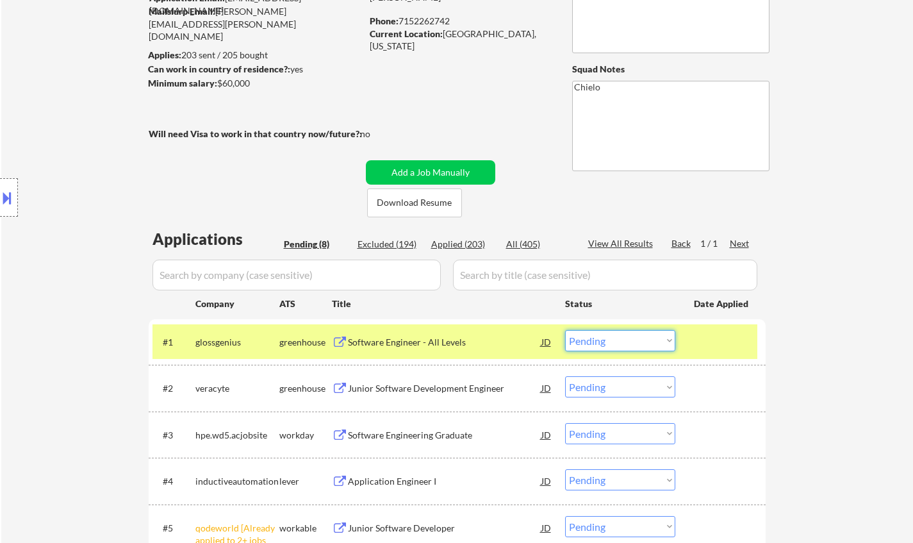
click at [617, 336] on select "Choose an option... Pending Applied Excluded (Questions) Excluded (Expired) Exc…" at bounding box center [620, 340] width 110 height 21
click at [565, 330] on select "Choose an option... Pending Applied Excluded (Questions) Excluded (Expired) Exc…" at bounding box center [620, 340] width 110 height 21
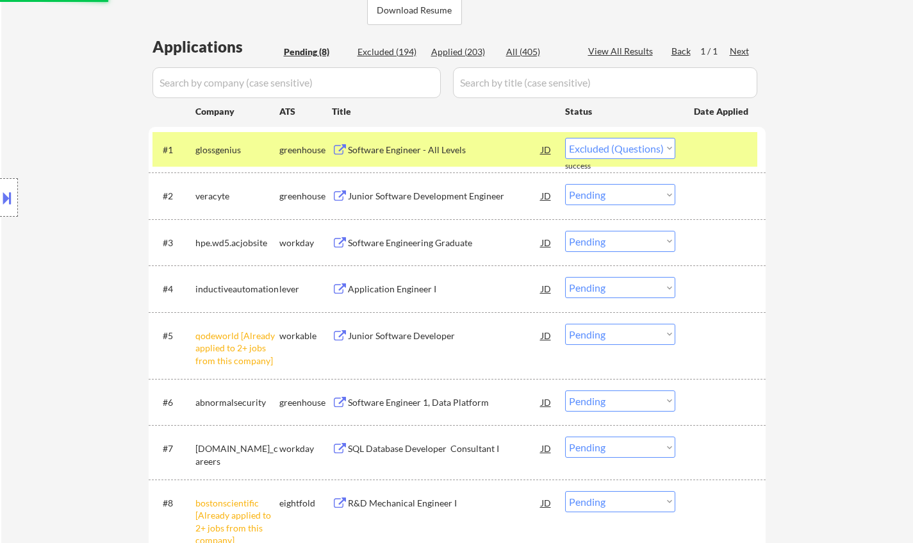
select select ""pending""
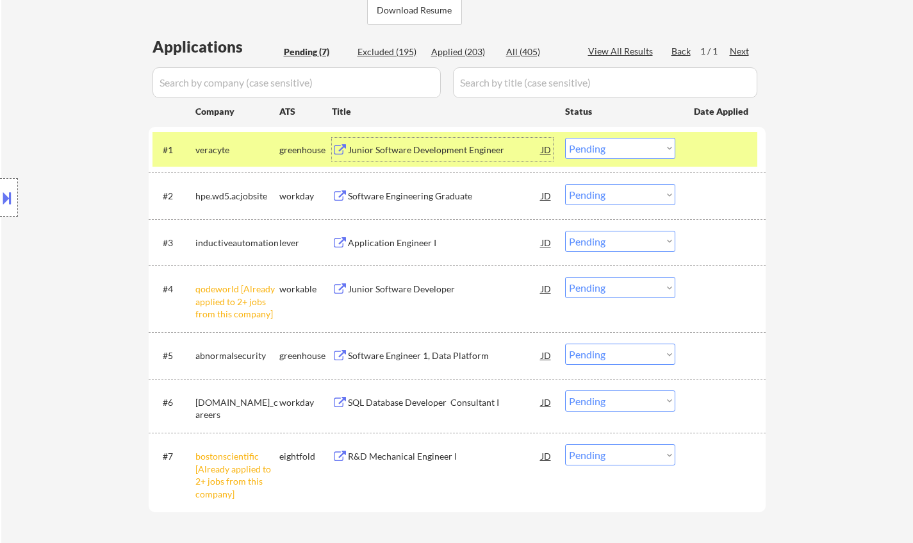
click at [387, 149] on div "Junior Software Development Engineer" at bounding box center [444, 150] width 193 height 13
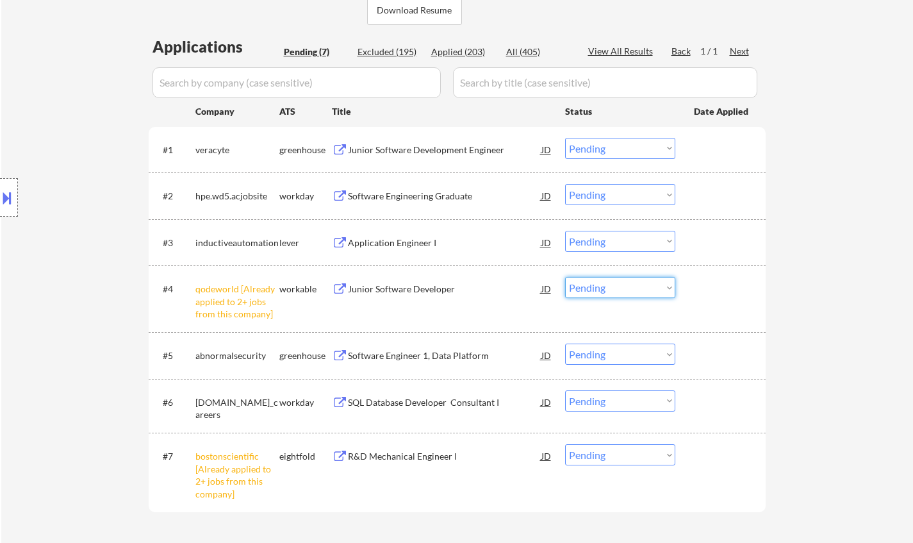
click at [601, 288] on select "Choose an option... Pending Applied Excluded (Questions) Excluded (Expired) Exc…" at bounding box center [620, 287] width 110 height 21
click at [565, 277] on select "Choose an option... Pending Applied Excluded (Questions) Excluded (Expired) Exc…" at bounding box center [620, 287] width 110 height 21
select select ""pending""
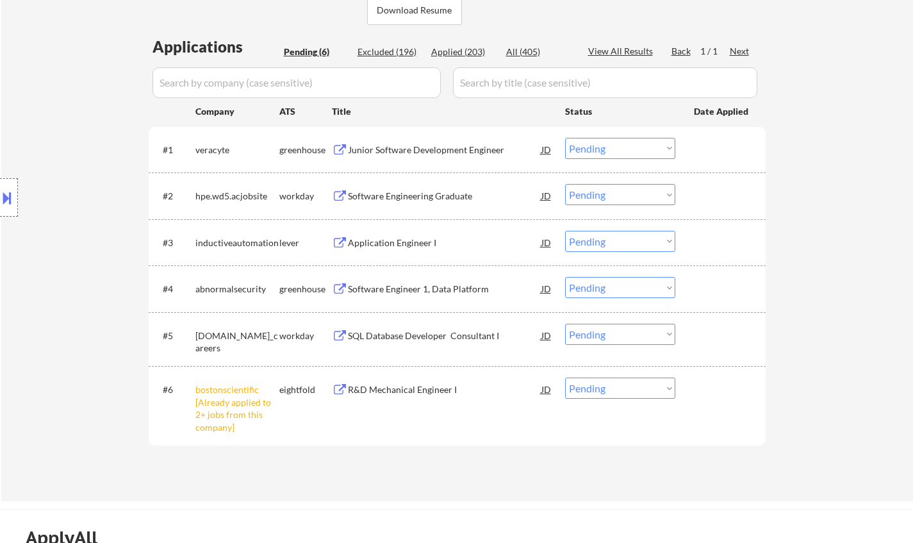
click at [599, 144] on select "Choose an option... Pending Applied Excluded (Questions) Excluded (Expired) Exc…" at bounding box center [620, 148] width 110 height 21
click at [565, 138] on select "Choose an option... Pending Applied Excluded (Questions) Excluded (Expired) Exc…" at bounding box center [620, 148] width 110 height 21
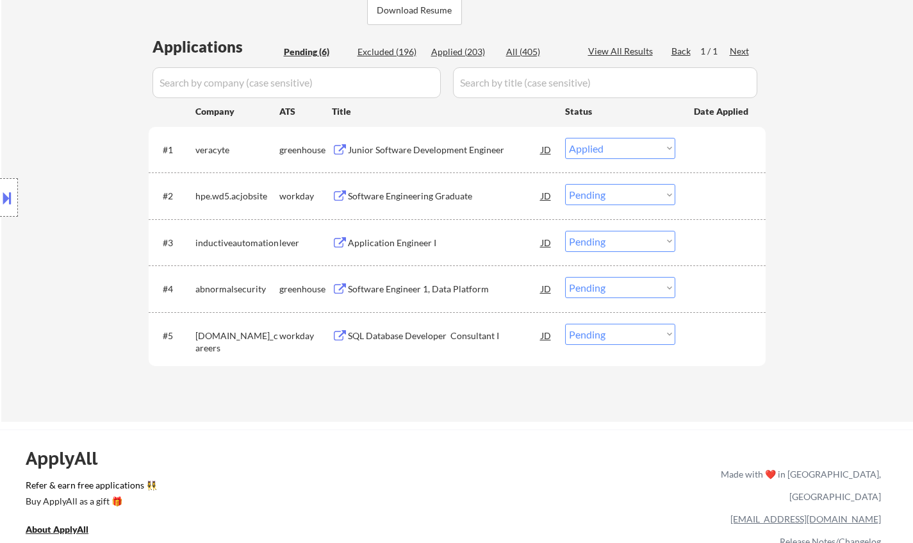
select select ""pending""
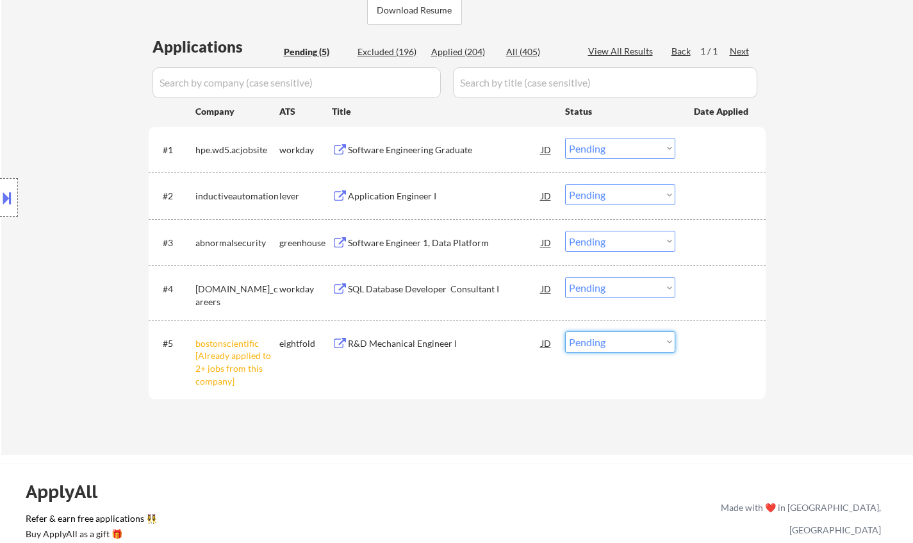
click at [614, 341] on select "Choose an option... Pending Applied Excluded (Questions) Excluded (Expired) Exc…" at bounding box center [620, 341] width 110 height 21
select select ""excluded__other_""
click at [565, 331] on select "Choose an option... Pending Applied Excluded (Questions) Excluded (Expired) Exc…" at bounding box center [620, 341] width 110 height 21
drag, startPoint x: 854, startPoint y: 218, endPoint x: 835, endPoint y: 220, distance: 19.3
click at [853, 220] on div "← Return to /applysquad Mailslurp Inbox Job Search Builder [PERSON_NAME] User E…" at bounding box center [457, 93] width 912 height 724
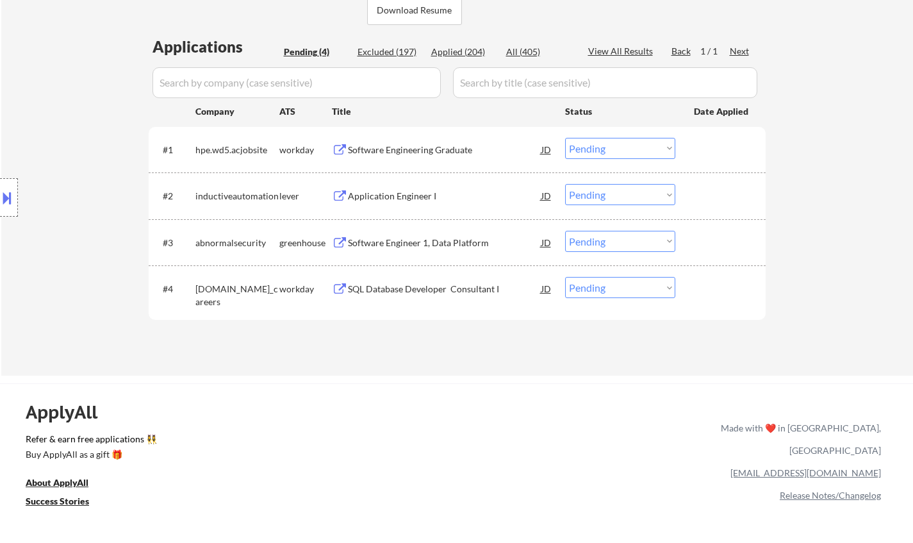
click at [401, 199] on div "Application Engineer I" at bounding box center [444, 196] width 193 height 13
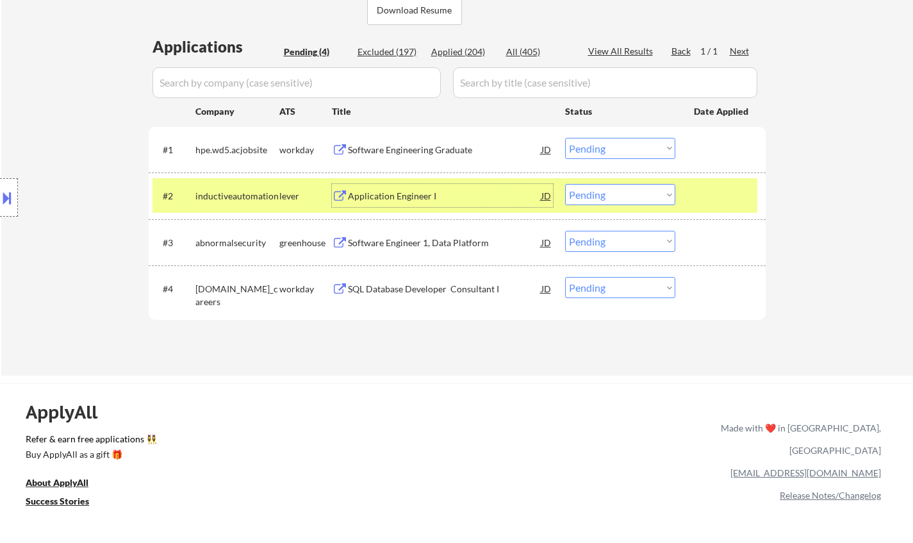
scroll to position [256, 0]
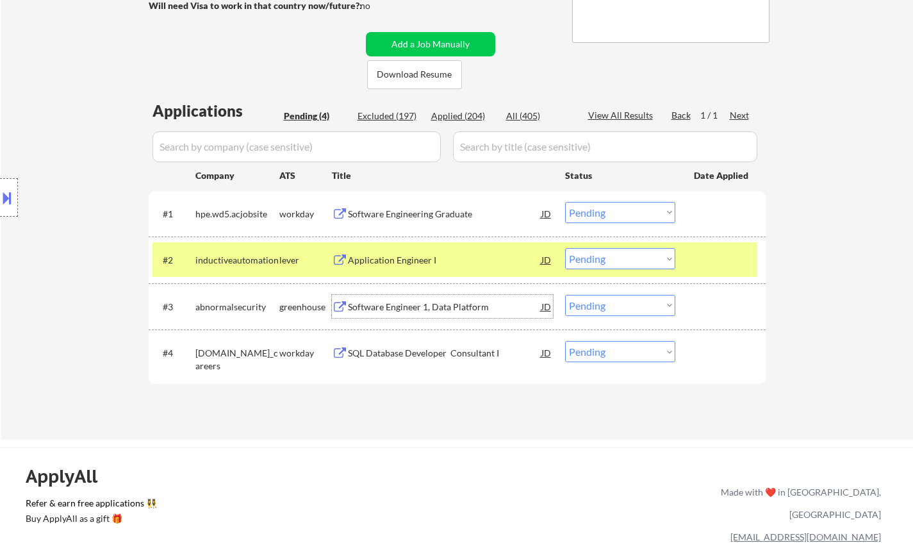
click at [411, 315] on div "Software Engineer 1, Data Platform" at bounding box center [444, 306] width 193 height 23
